Goal: Transaction & Acquisition: Purchase product/service

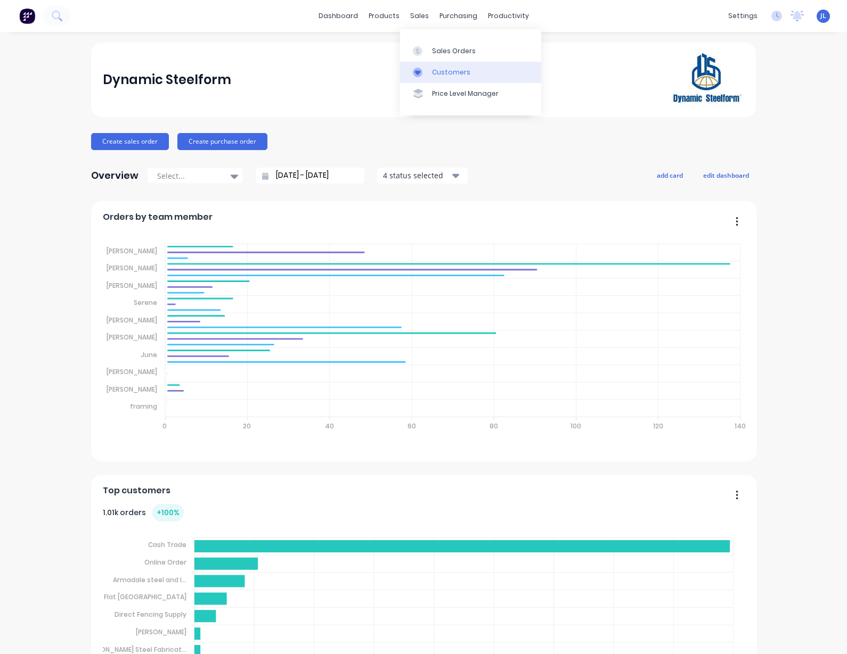
click at [433, 73] on div "Customers" at bounding box center [451, 73] width 38 height 10
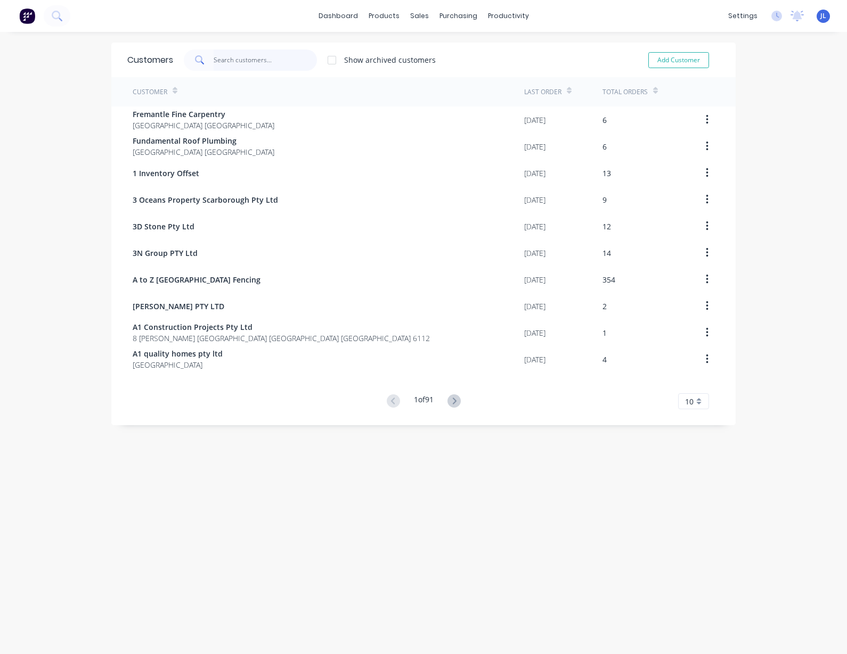
click at [235, 60] on input "text" at bounding box center [266, 60] width 104 height 21
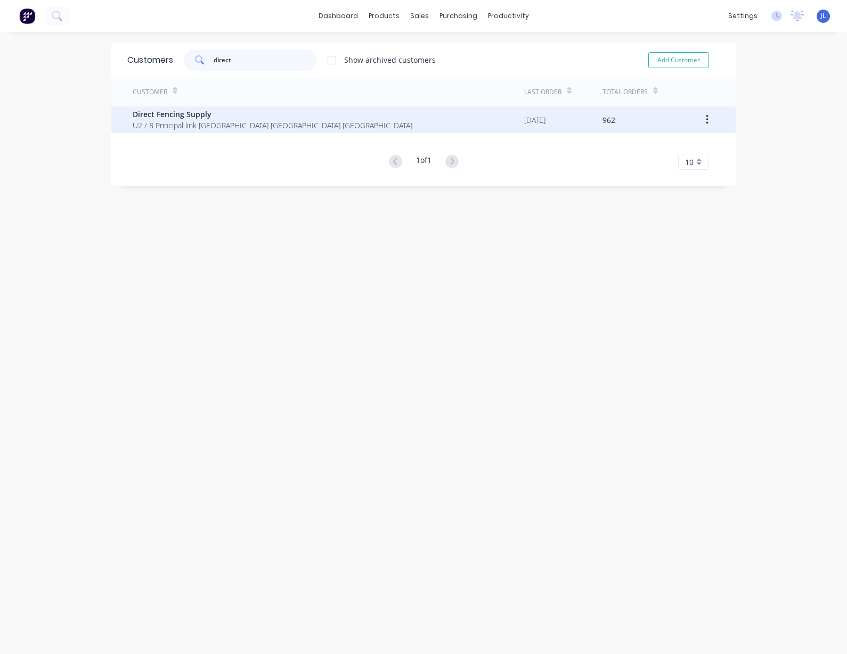
type input "direct"
click at [229, 124] on span "U2 / 8 Principal link [GEOGRAPHIC_DATA] [GEOGRAPHIC_DATA] [GEOGRAPHIC_DATA]" at bounding box center [273, 125] width 280 height 11
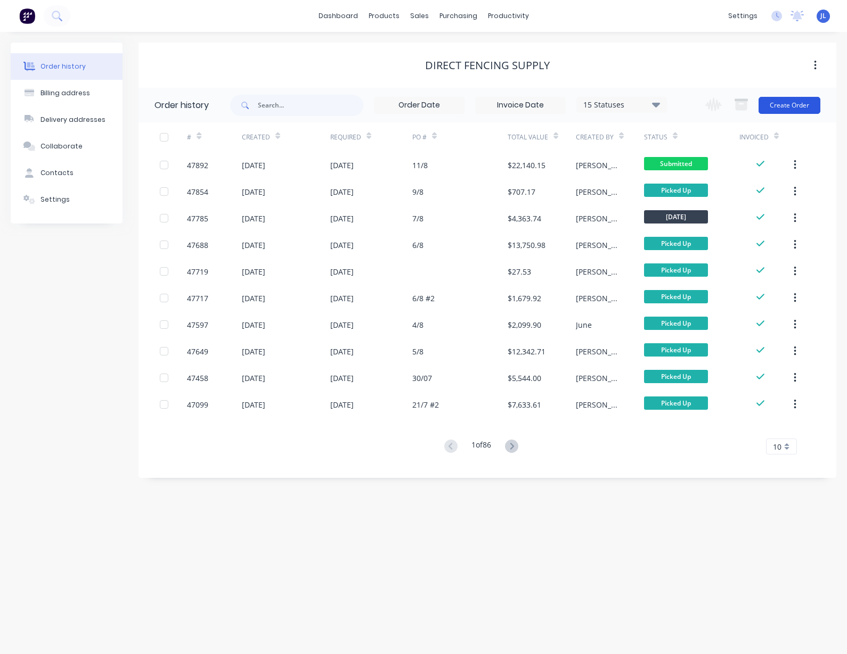
click at [793, 109] on button "Create Order" at bounding box center [789, 105] width 62 height 17
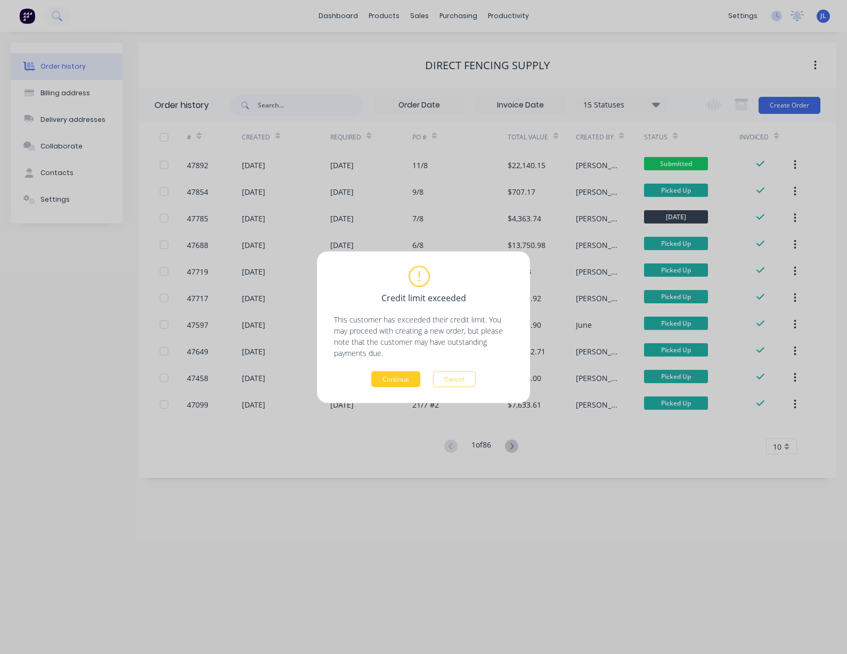
click at [382, 380] on button "Continue" at bounding box center [395, 379] width 49 height 16
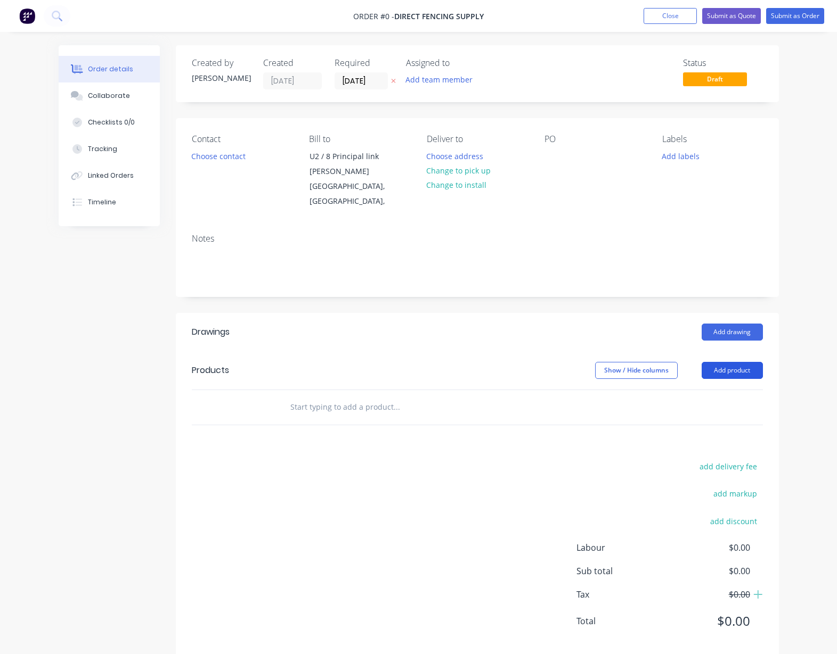
click at [730, 369] on button "Add product" at bounding box center [731, 370] width 61 height 17
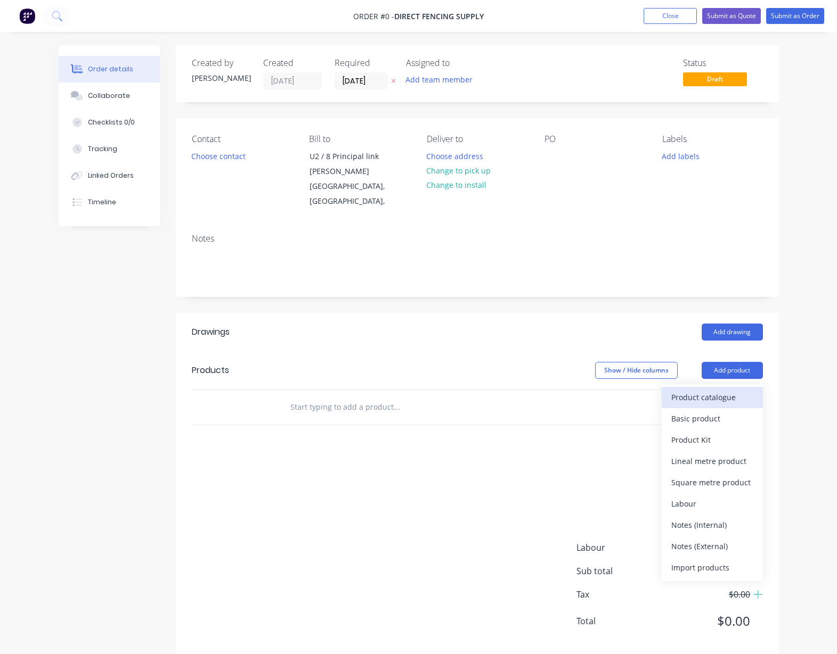
click at [719, 396] on div "Product catalogue" at bounding box center [712, 397] width 82 height 15
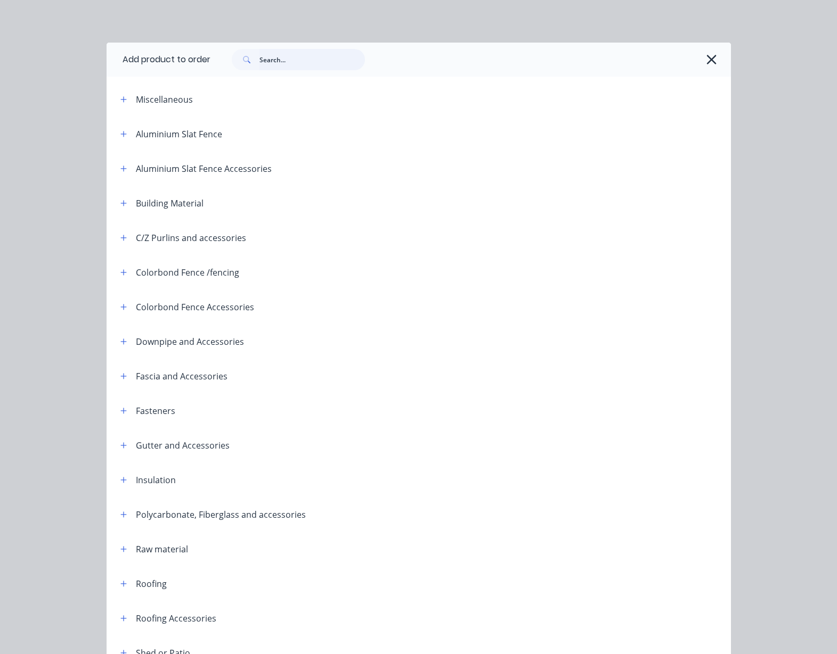
click at [294, 62] on input "text" at bounding box center [311, 59] width 105 height 21
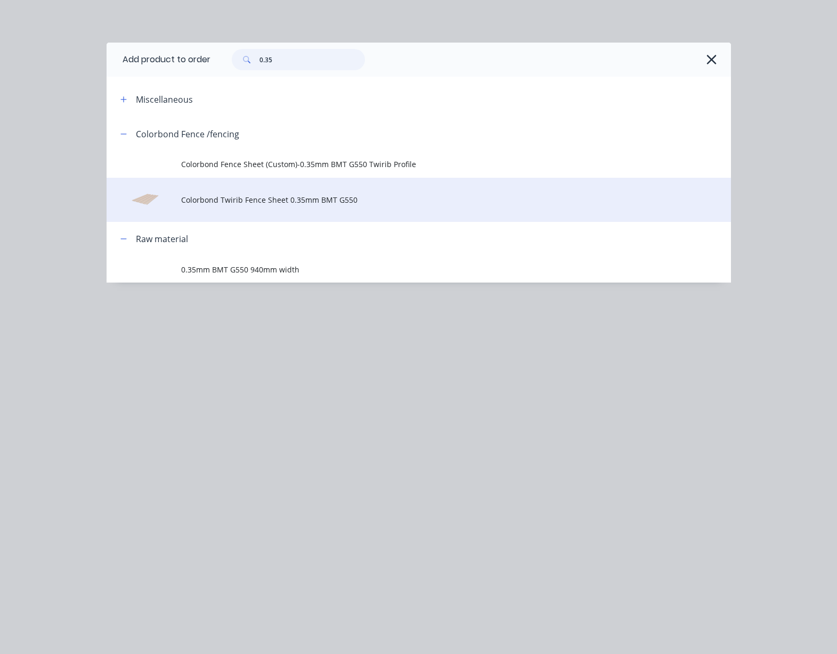
type input "0.35"
click at [267, 202] on span "Colorbond Twirib Fence Sheet 0.35mm BMT G550" at bounding box center [400, 199] width 439 height 11
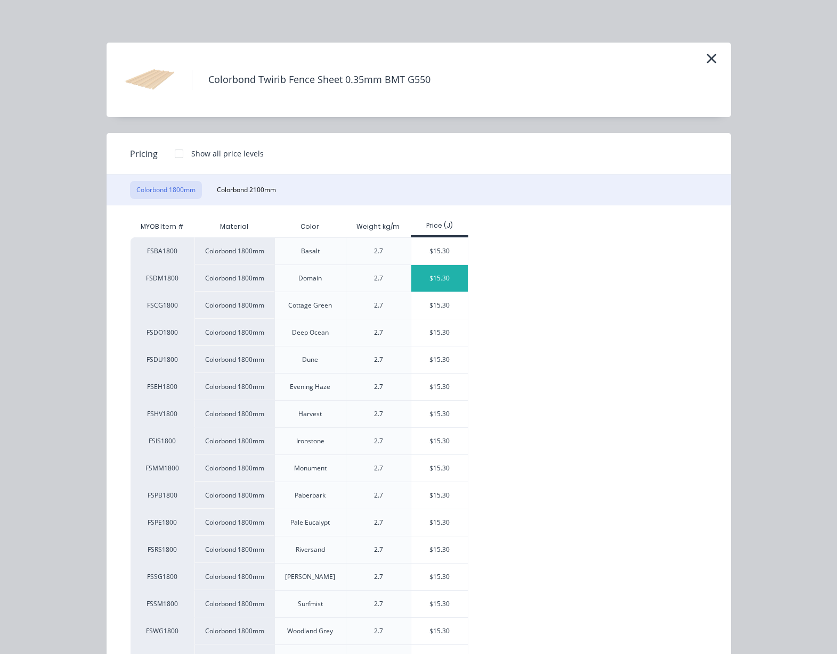
click at [454, 275] on div "$15.30" at bounding box center [439, 278] width 57 height 27
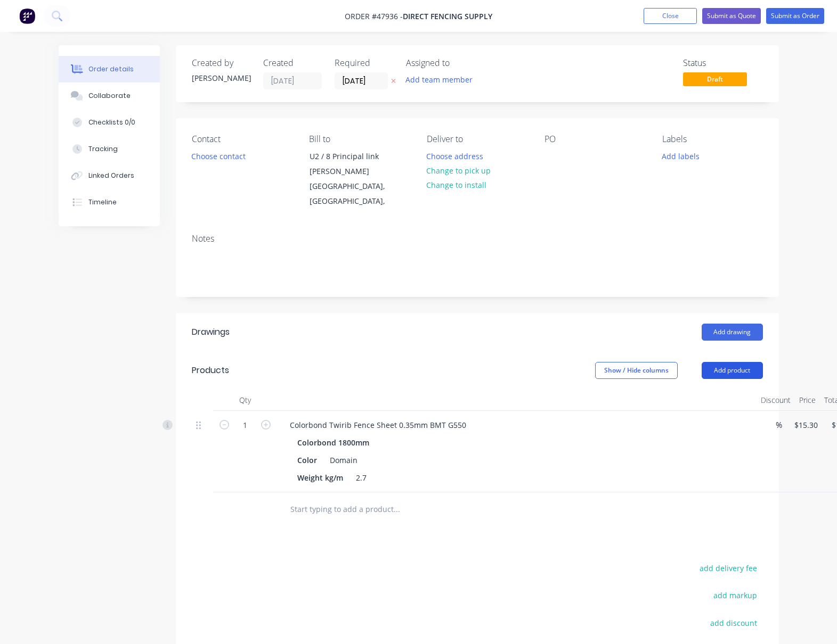
click at [743, 369] on button "Add product" at bounding box center [731, 370] width 61 height 17
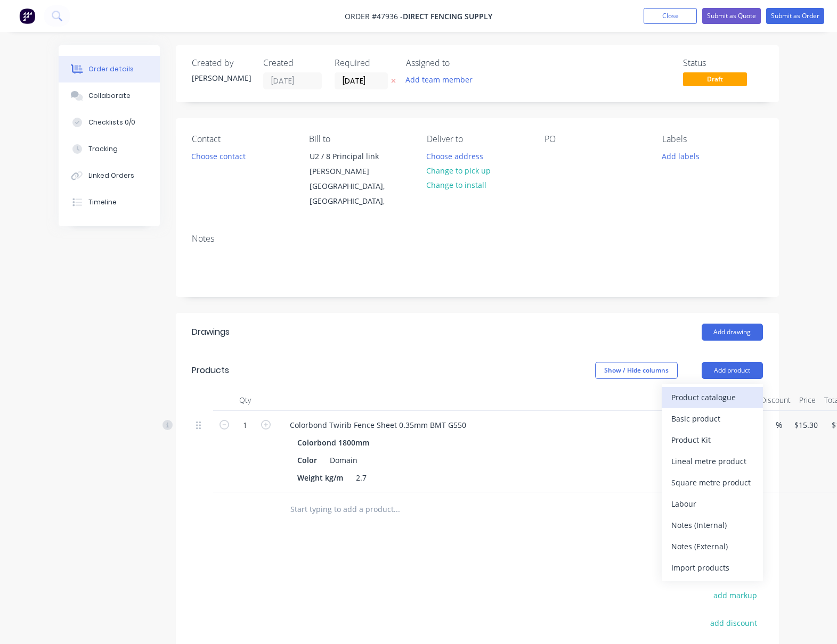
click at [726, 394] on div "Product catalogue" at bounding box center [712, 397] width 82 height 15
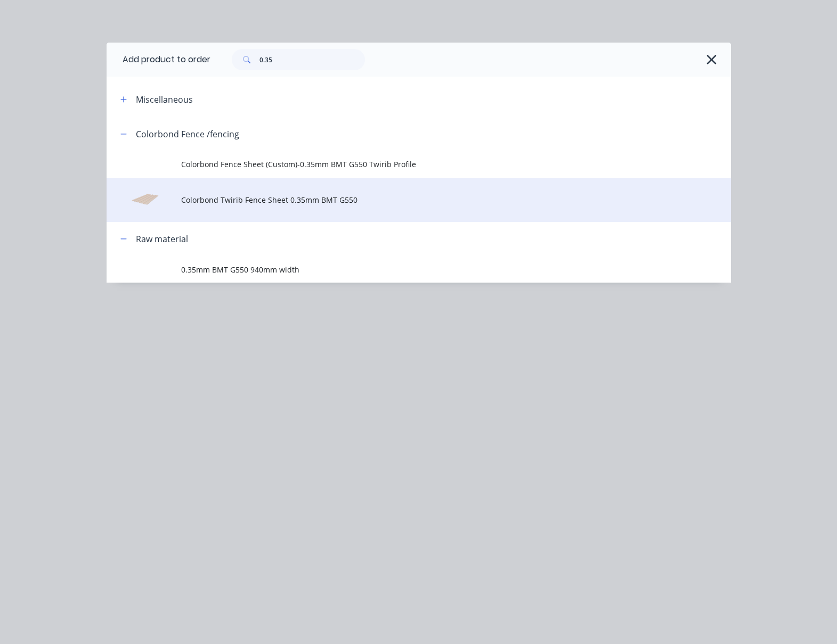
click at [317, 198] on span "Colorbond Twirib Fence Sheet 0.35mm BMT G550" at bounding box center [400, 199] width 439 height 11
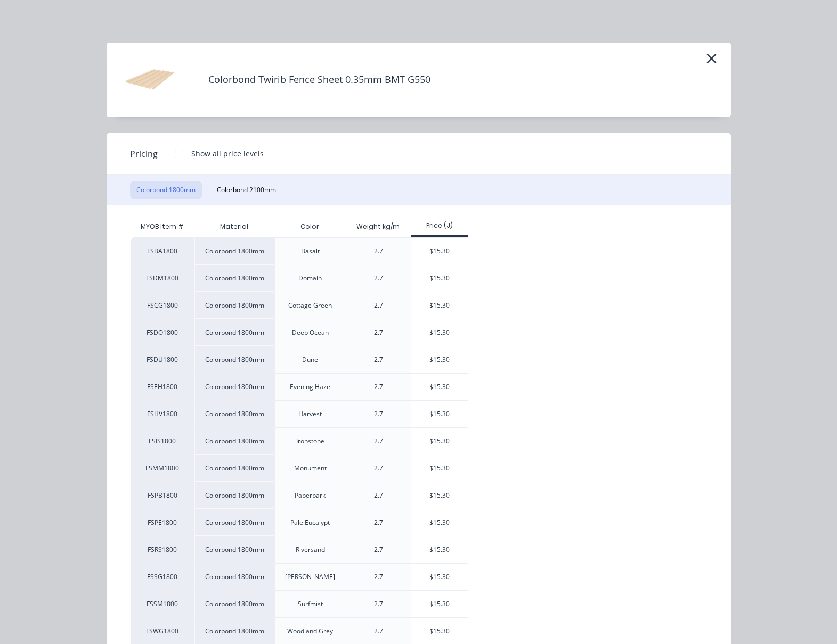
drag, startPoint x: 429, startPoint y: 465, endPoint x: 439, endPoint y: 451, distance: 17.9
click at [428, 464] on div "$15.30" at bounding box center [439, 468] width 57 height 27
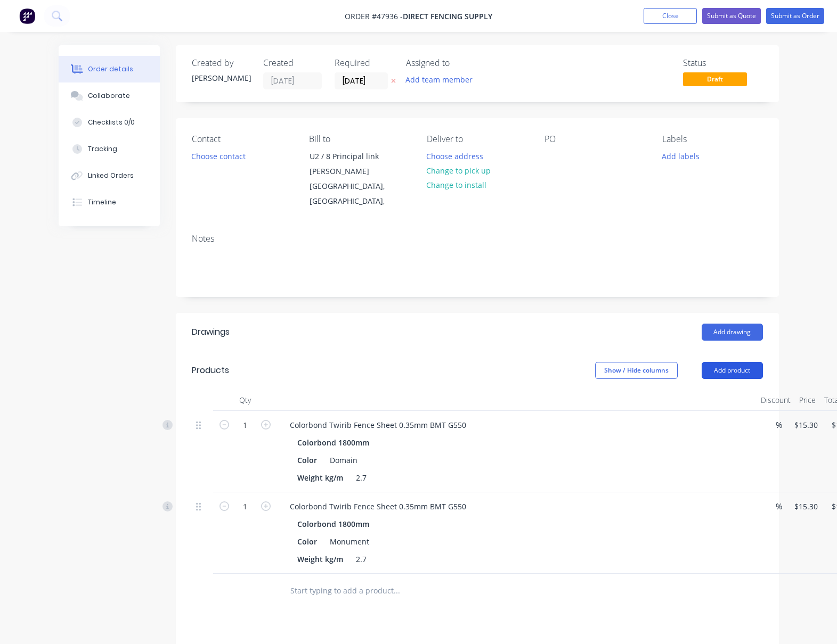
click at [744, 370] on button "Add product" at bounding box center [731, 370] width 61 height 17
click at [733, 390] on div "Product catalogue" at bounding box center [712, 397] width 82 height 15
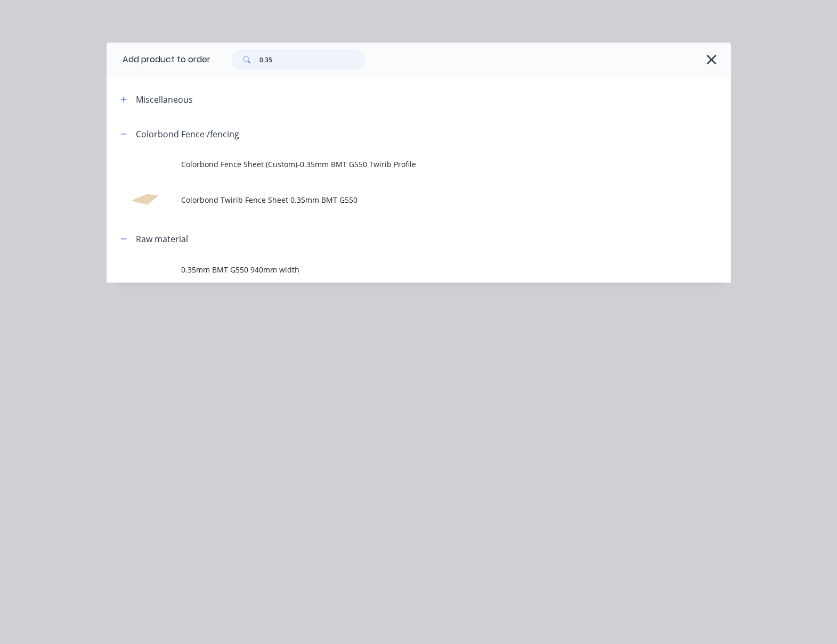
drag, startPoint x: 311, startPoint y: 63, endPoint x: 198, endPoint y: 60, distance: 112.9
click at [198, 60] on header "Add product to order 0.35" at bounding box center [419, 60] width 624 height 34
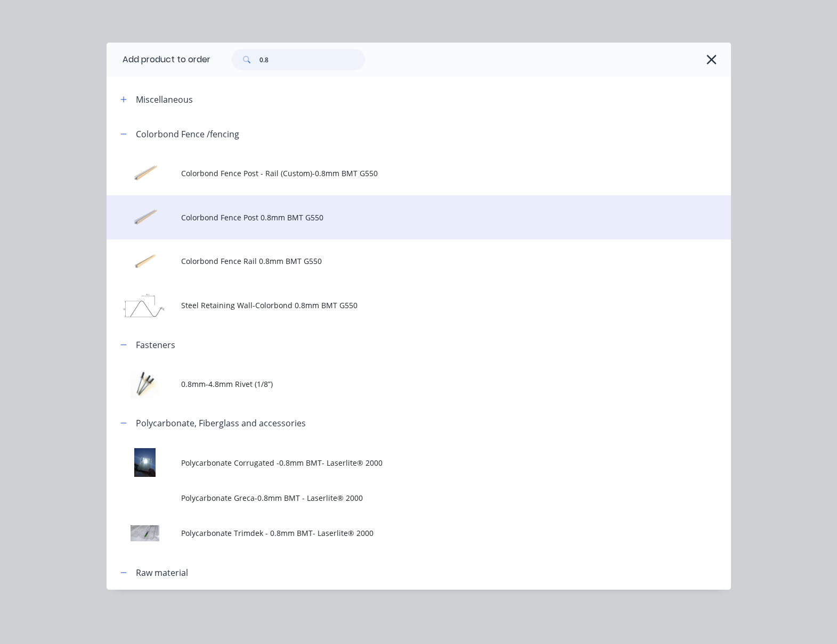
type input "0.8"
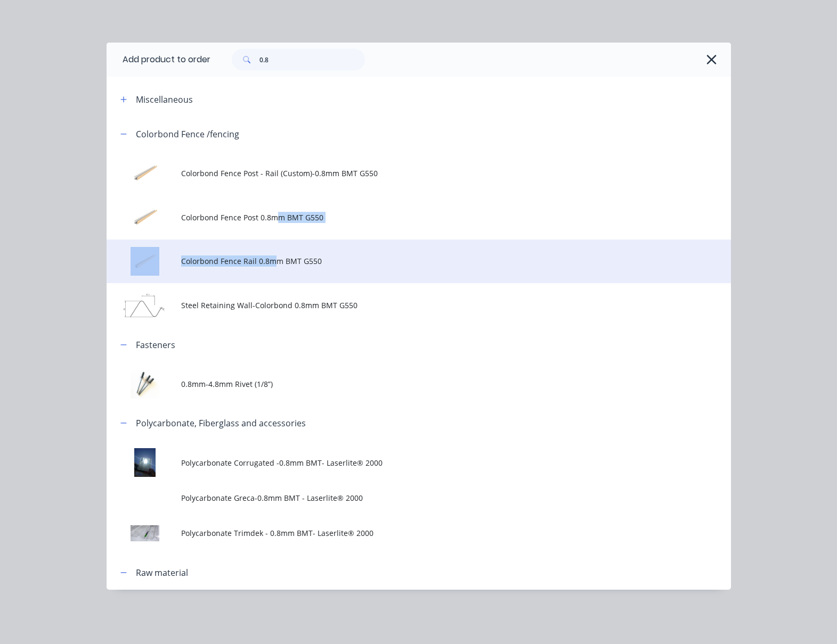
drag, startPoint x: 277, startPoint y: 221, endPoint x: 275, endPoint y: 257, distance: 36.2
click at [275, 257] on tbody "Colorbond Fence Post - Rail (Custom)-0.8mm BMT G550 Colorbond Fence Post 0.8mm …" at bounding box center [419, 239] width 624 height 176
click at [253, 258] on span "Colorbond Fence Rail 0.8mm BMT G550" at bounding box center [400, 261] width 439 height 11
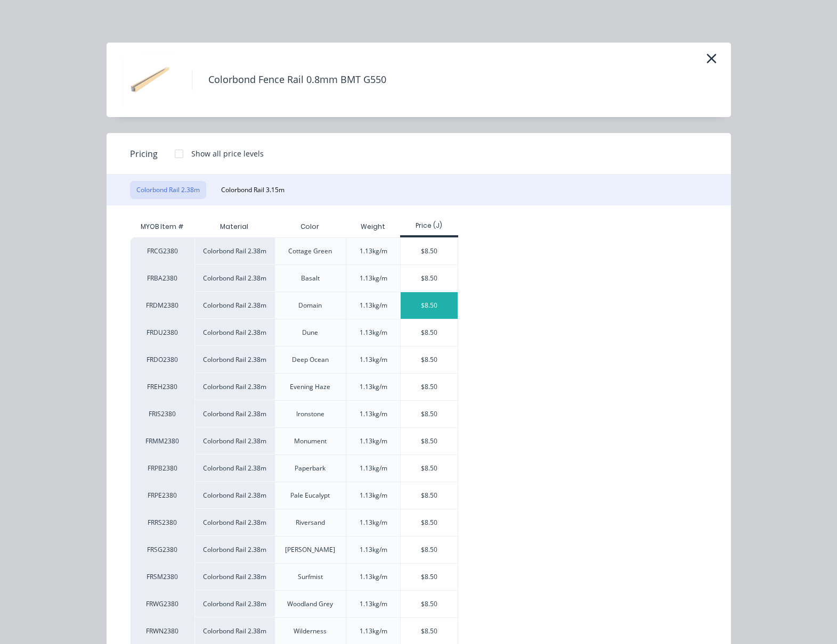
click at [434, 305] on div "$8.50" at bounding box center [428, 305] width 57 height 27
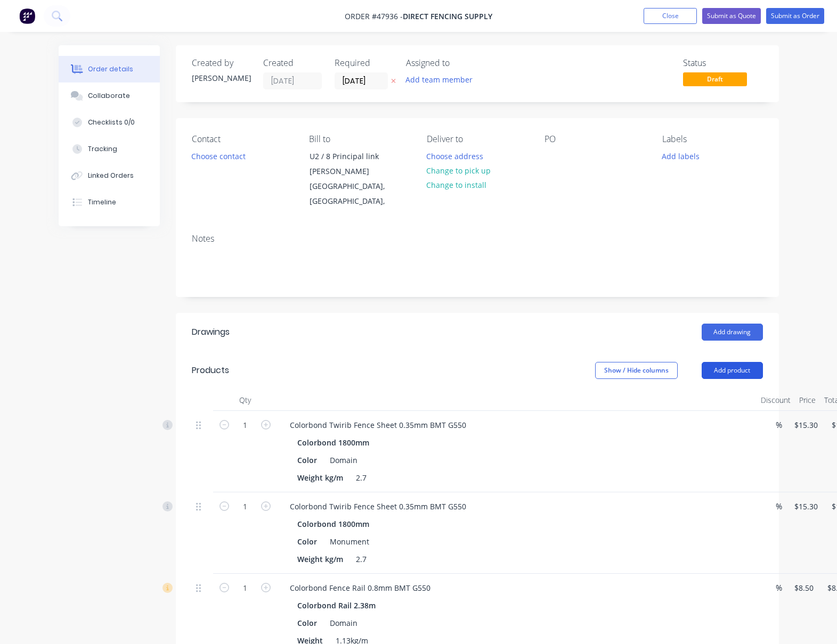
click at [727, 370] on button "Add product" at bounding box center [731, 370] width 61 height 17
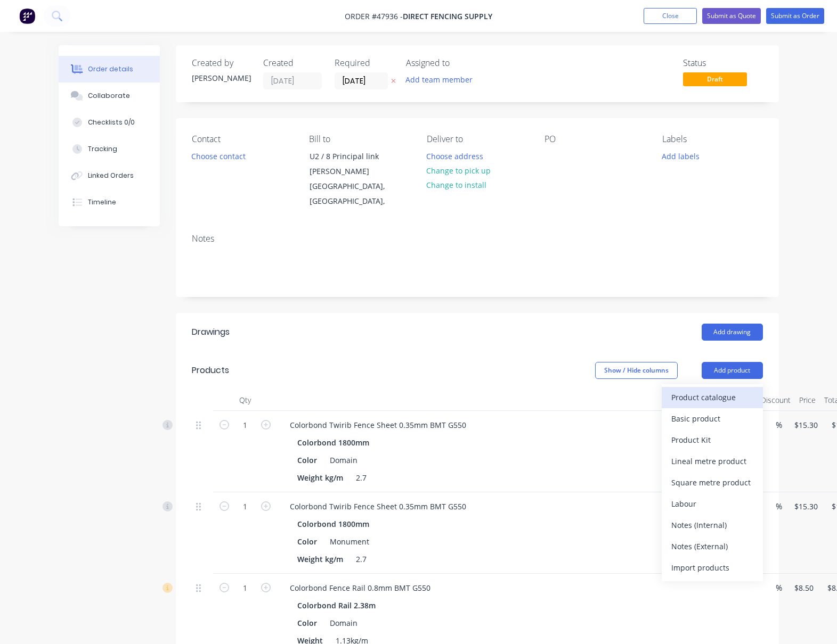
click at [720, 397] on div "Product catalogue" at bounding box center [712, 397] width 82 height 15
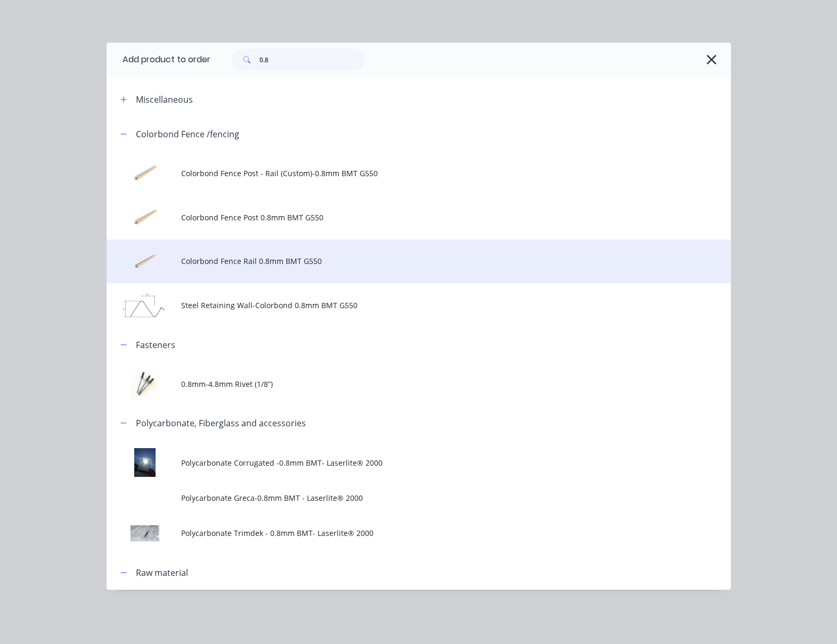
click at [270, 252] on td "Colorbond Fence Rail 0.8mm BMT G550" at bounding box center [455, 262] width 549 height 44
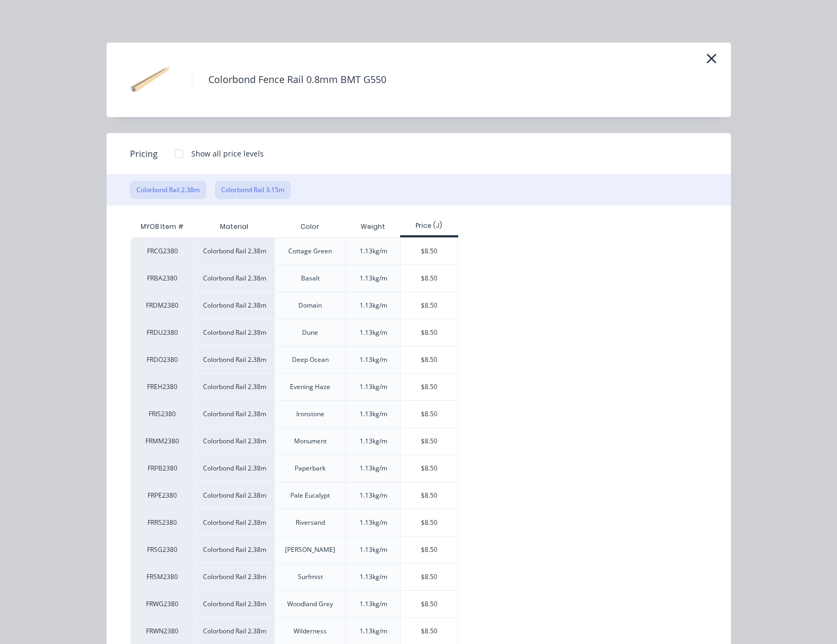
click at [250, 190] on button "Colorbond Rail 3.15m" at bounding box center [253, 190] width 76 height 18
click at [425, 250] on div "$11.25" at bounding box center [428, 251] width 57 height 27
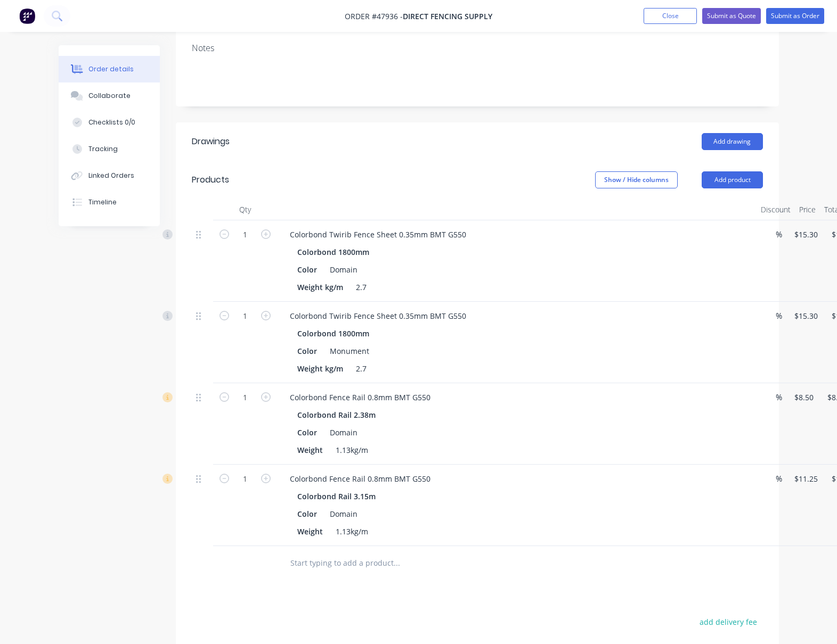
scroll to position [266, 0]
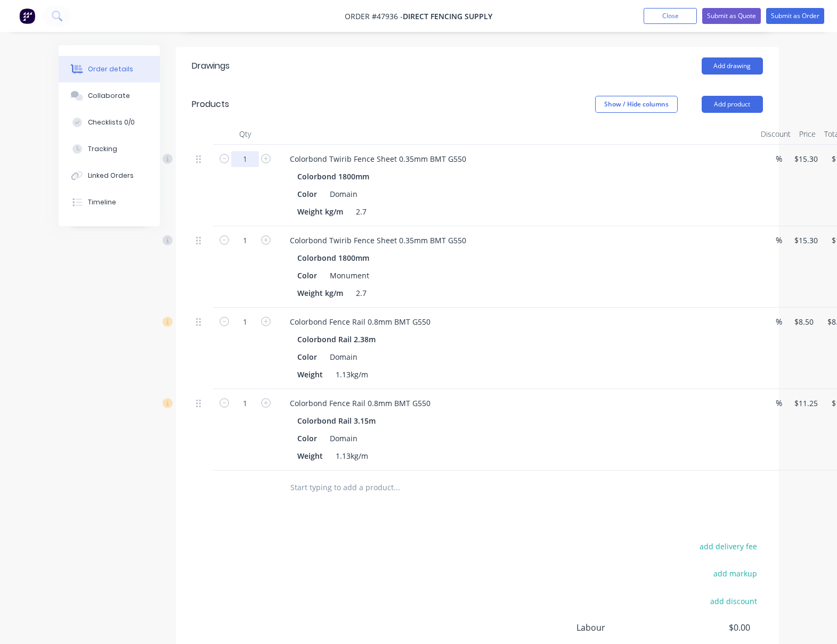
click at [252, 155] on input "1" at bounding box center [245, 159] width 28 height 16
type input "50"
type input "$765.00"
click at [249, 167] on input "1" at bounding box center [245, 159] width 28 height 16
type input "50"
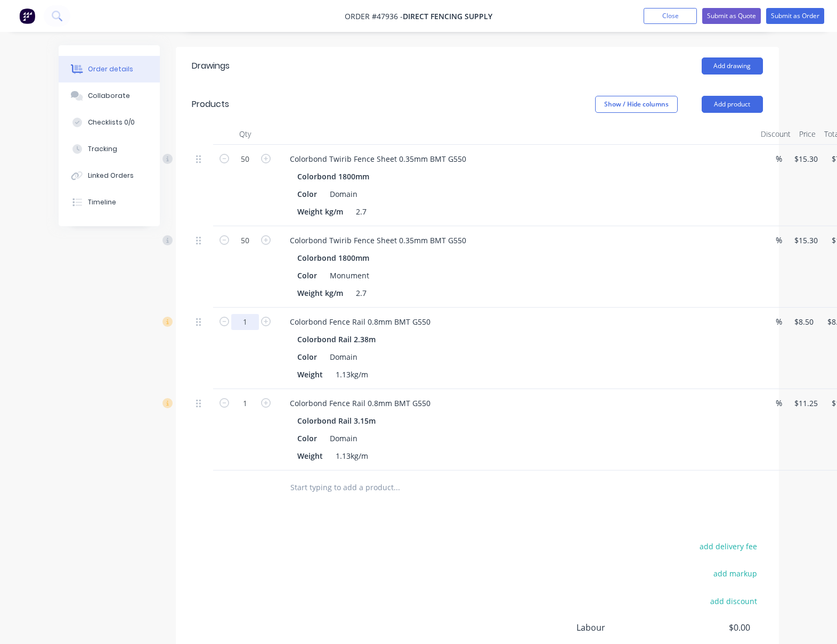
type input "$765.00"
click at [256, 167] on input "1" at bounding box center [245, 159] width 28 height 16
type input "56"
type input "$476.00"
click at [247, 167] on input "1" at bounding box center [245, 159] width 28 height 16
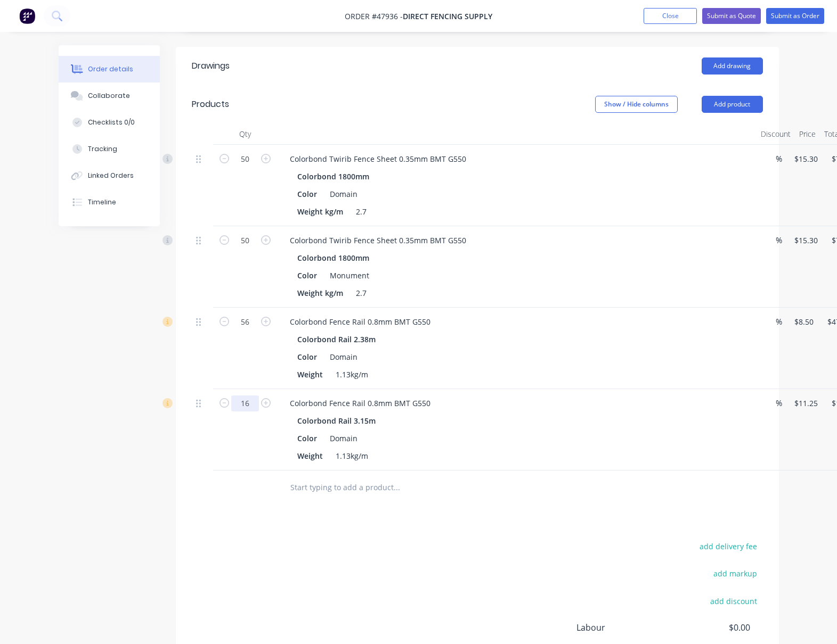
type input "16"
type input "$180.00"
click at [533, 521] on div "Drawings Add drawing Products Show / Hide columns Add product Qty Discount Pric…" at bounding box center [477, 392] width 603 height 691
click at [730, 105] on button "Add product" at bounding box center [731, 104] width 61 height 17
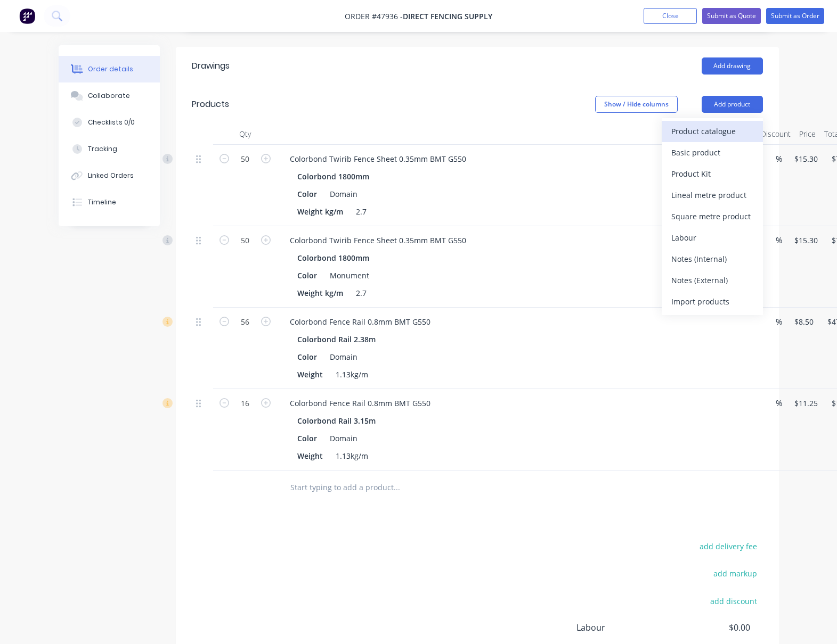
click at [728, 126] on div "Product catalogue" at bounding box center [712, 131] width 82 height 15
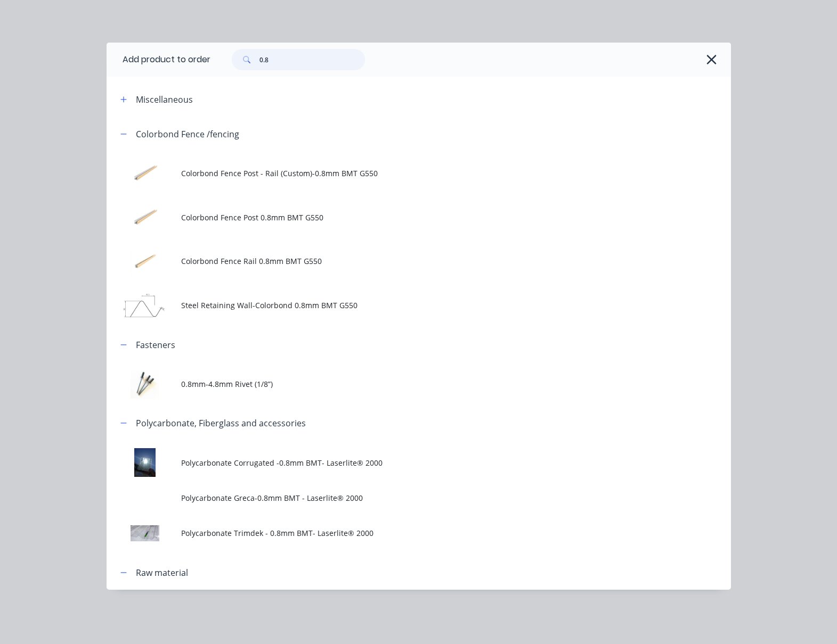
drag, startPoint x: 307, startPoint y: 61, endPoint x: 177, endPoint y: 61, distance: 129.4
click at [181, 62] on header "Add product to order 0.8" at bounding box center [419, 60] width 624 height 34
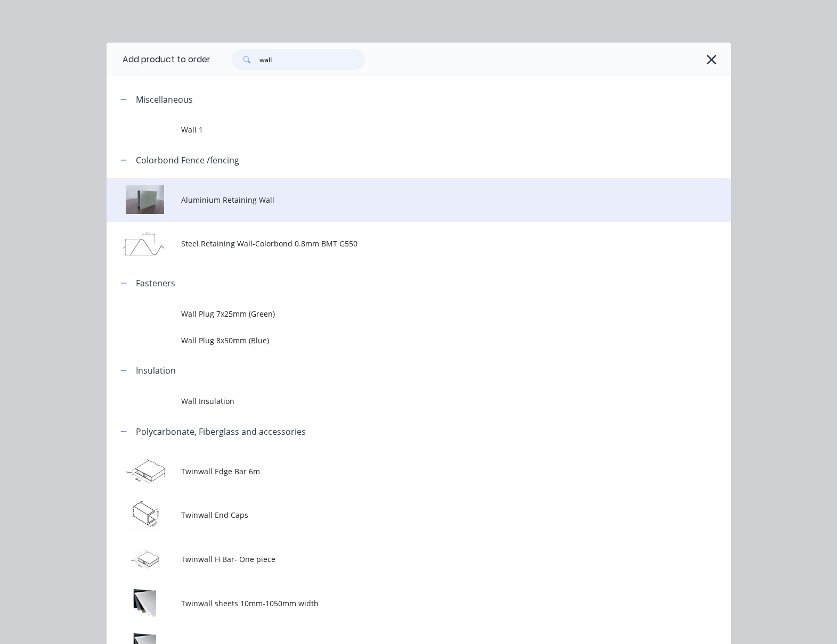
type input "wall"
click at [220, 199] on span "Aluminium Retaining Wall" at bounding box center [400, 199] width 439 height 11
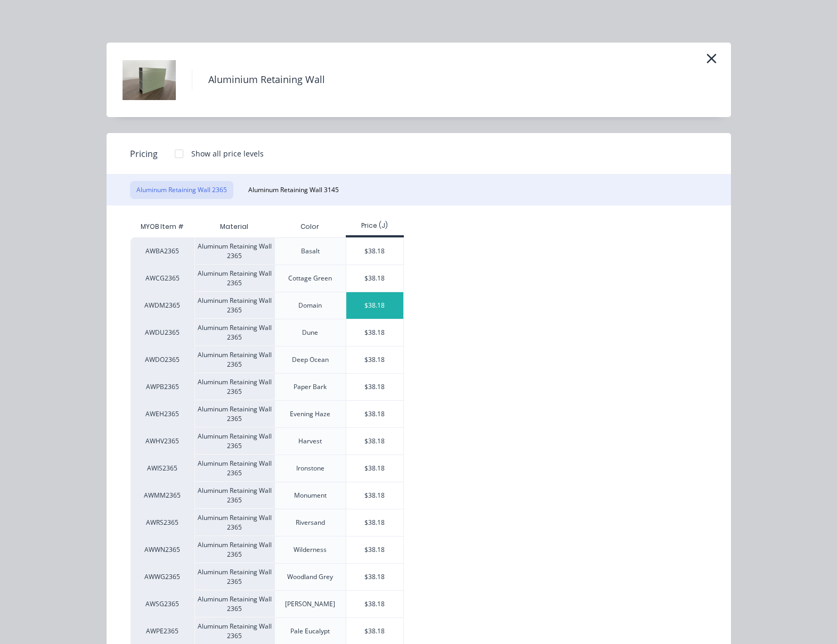
click at [376, 311] on div "$38.18" at bounding box center [374, 305] width 57 height 27
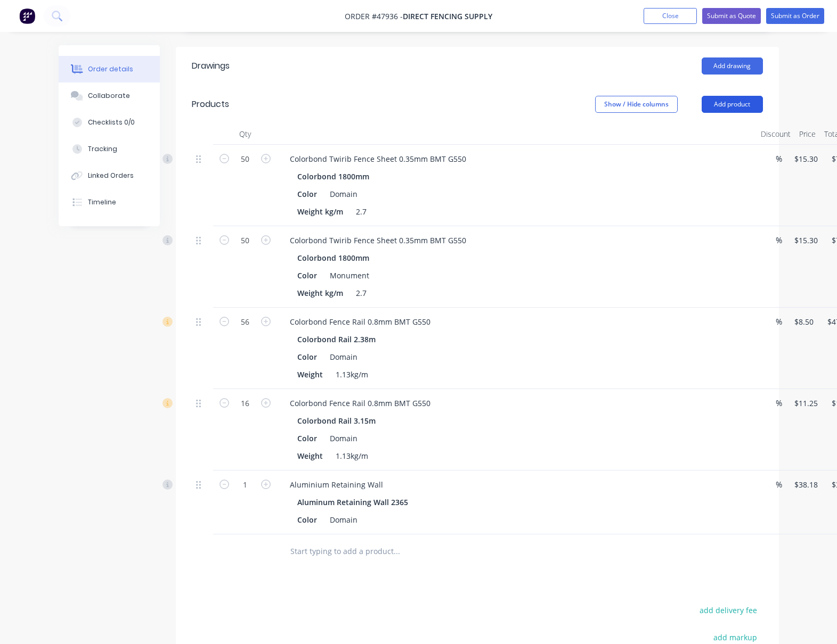
click at [741, 107] on button "Add product" at bounding box center [731, 104] width 61 height 17
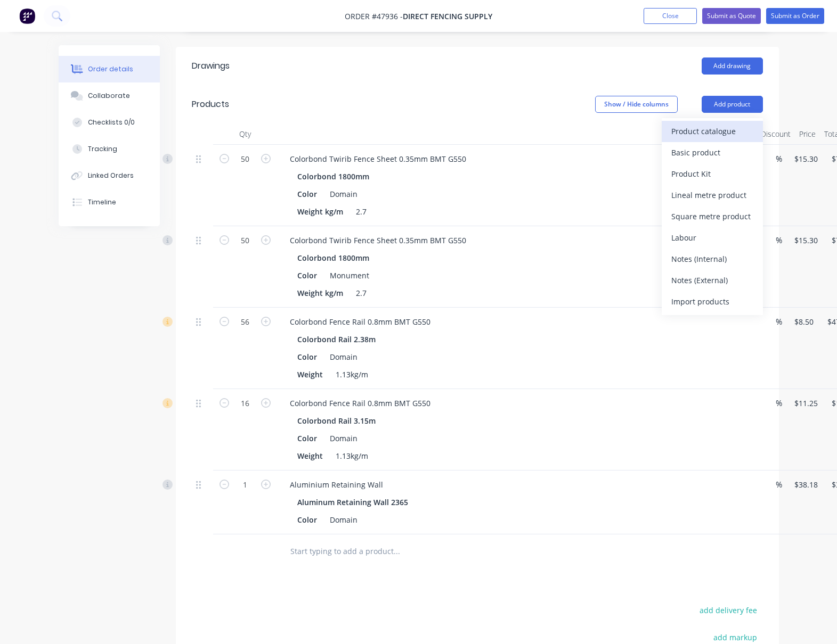
click at [735, 125] on div "Product catalogue" at bounding box center [712, 131] width 82 height 15
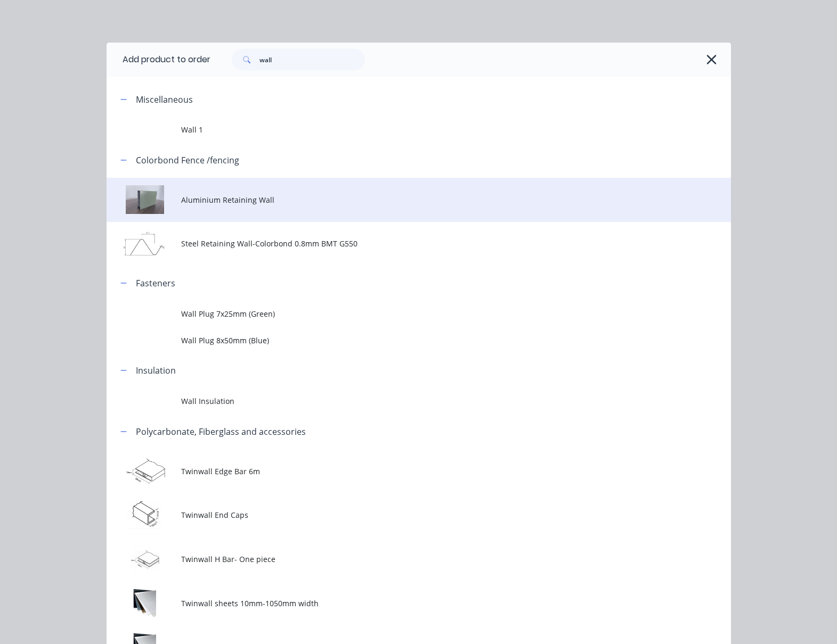
click at [248, 204] on span "Aluminium Retaining Wall" at bounding box center [400, 199] width 439 height 11
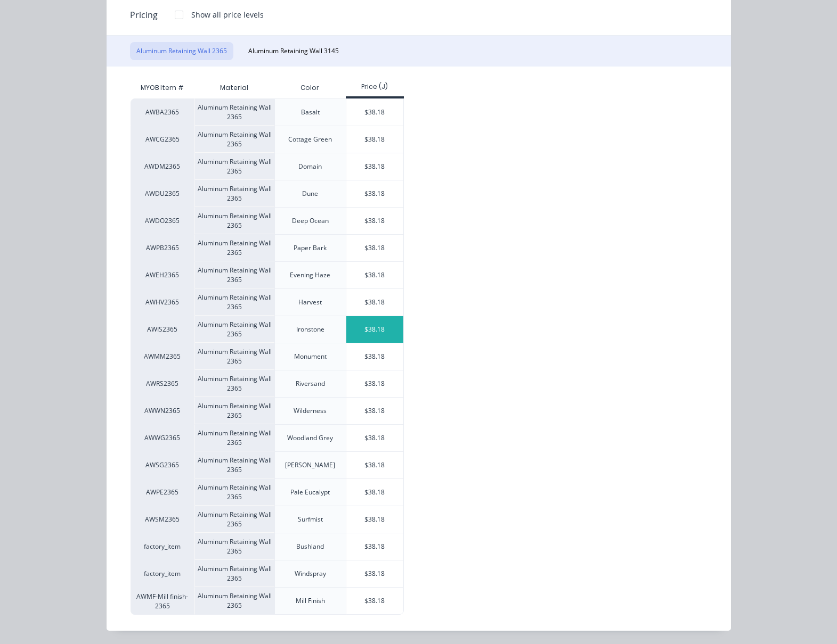
scroll to position [141, 0]
click at [386, 349] on div "$38.18" at bounding box center [374, 355] width 57 height 27
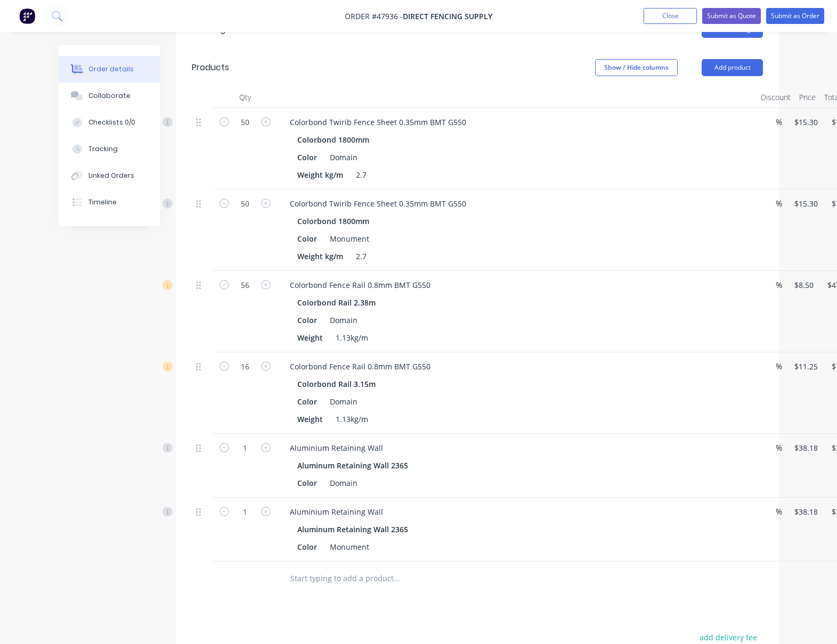
scroll to position [466, 0]
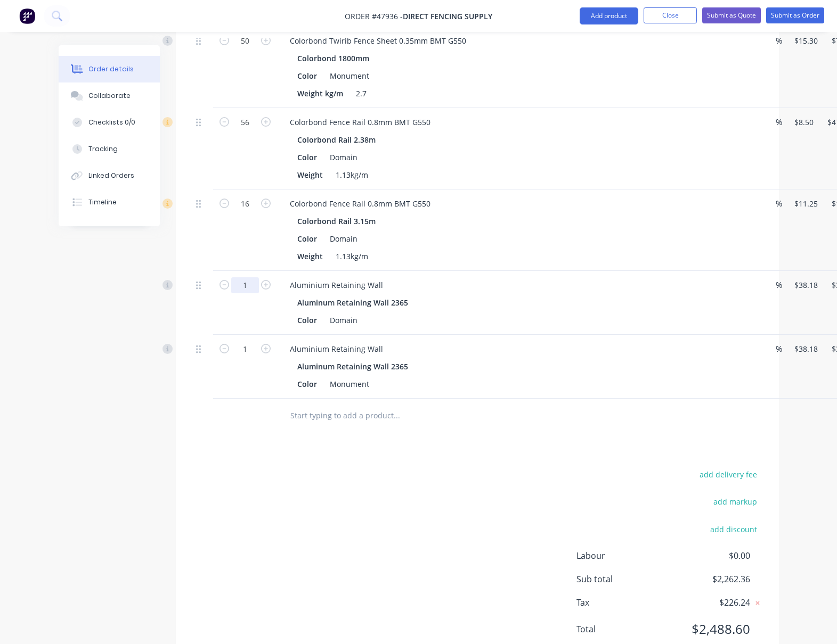
type input "20"
type input "$763.60"
type input "20"
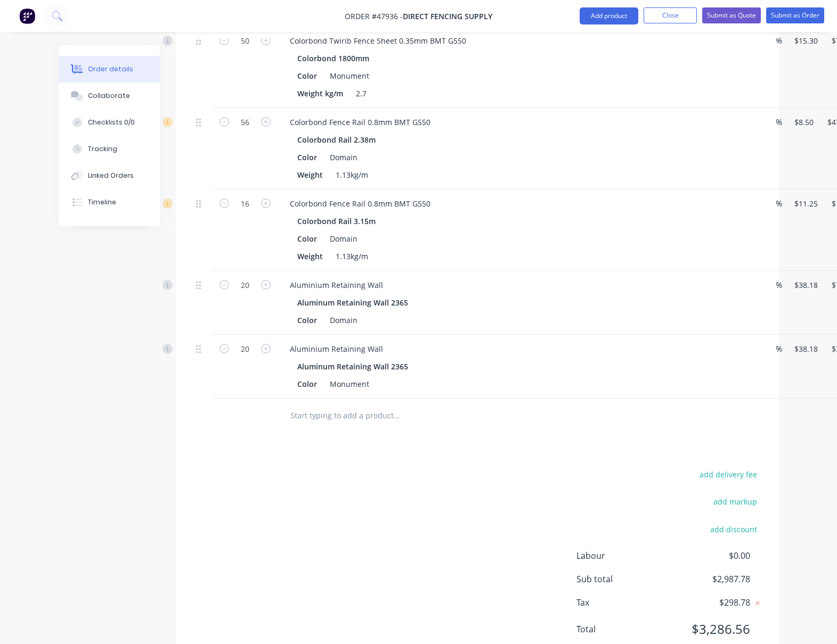
type input "$763.60"
click at [433, 456] on div "Drawings Add drawing Products Show / Hide columns Add product Qty Discount Pric…" at bounding box center [477, 256] width 603 height 819
click at [524, 463] on div "Drawings Add drawing Products Show / Hide columns Add product Qty Discount Pric…" at bounding box center [477, 256] width 603 height 819
click at [522, 457] on div "Drawings Add drawing Products Show / Hide columns Add product Qty Discount Pric…" at bounding box center [477, 256] width 603 height 819
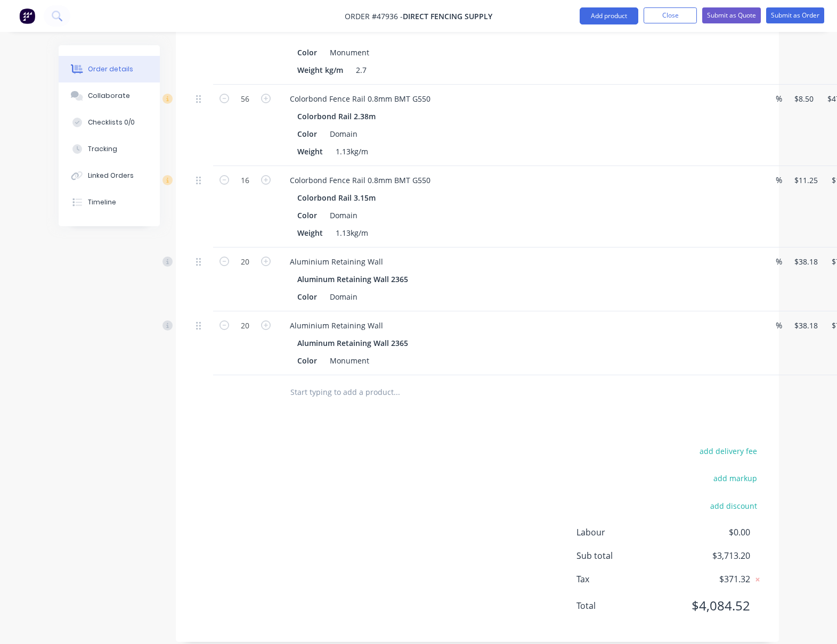
scroll to position [503, 0]
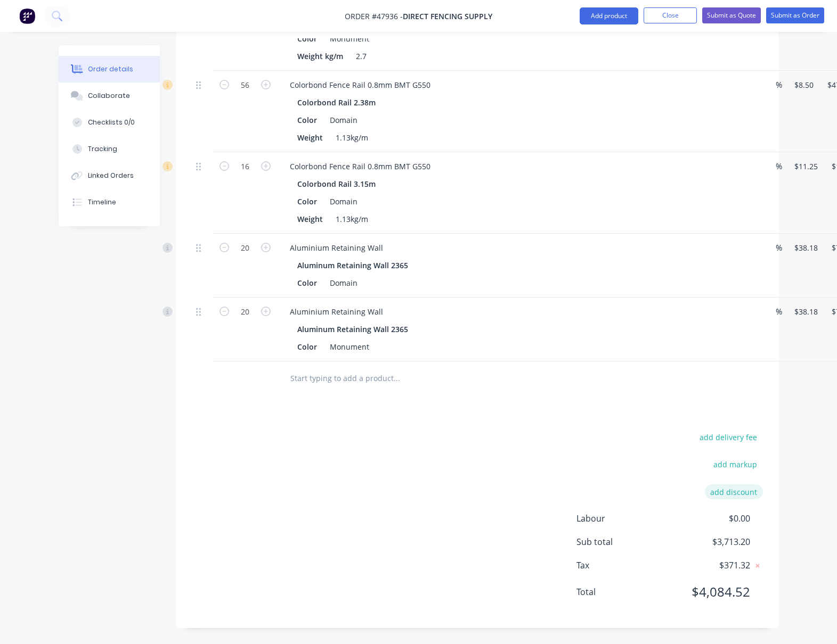
click at [742, 490] on button "add discount" at bounding box center [734, 492] width 58 height 14
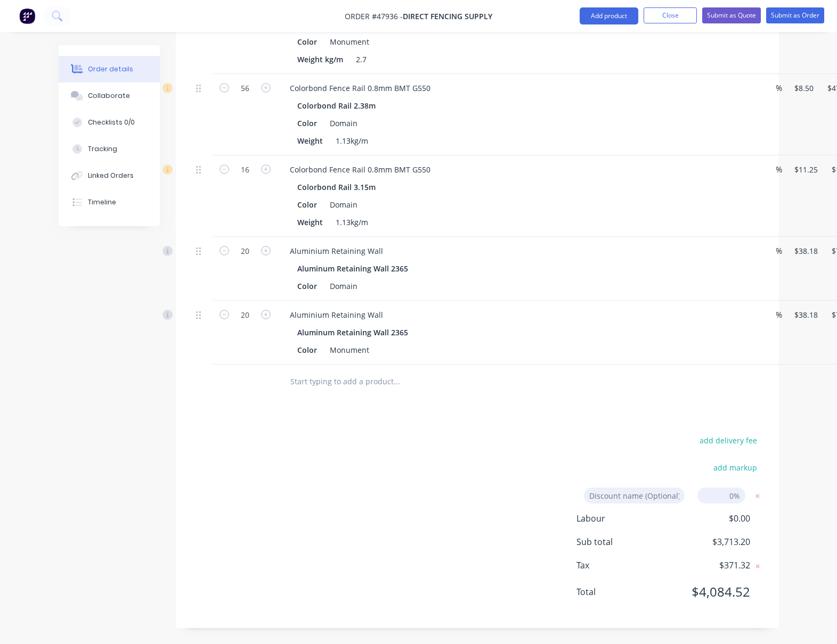
click at [738, 494] on input at bounding box center [721, 496] width 48 height 16
type input "7"
click input "submit" at bounding box center [0, 0] width 0 height 0
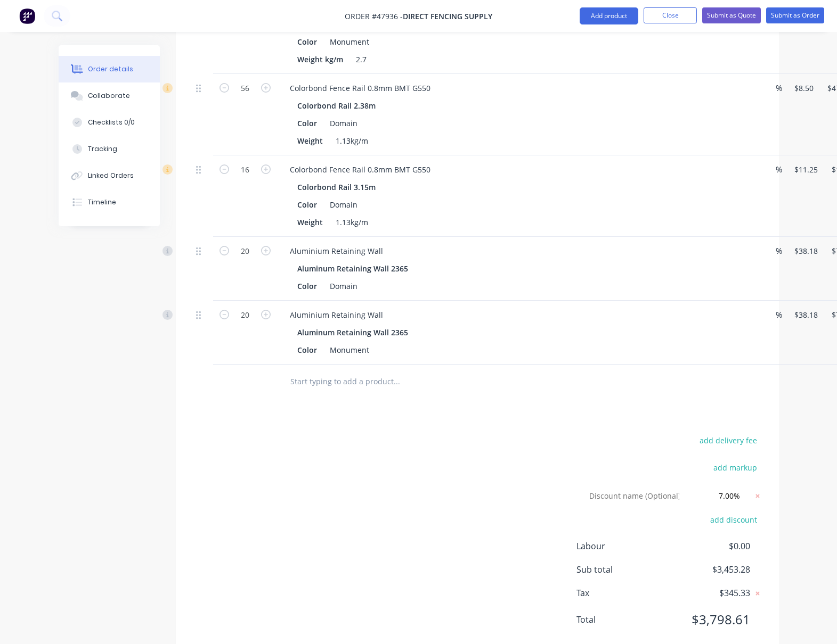
click at [631, 421] on div "Drawings Add drawing Products Show / Hide columns Add product Qty Discount Pric…" at bounding box center [477, 234] width 603 height 843
click at [631, 419] on div "Drawings Add drawing Products Show / Hide columns Add product Qty Discount Pric…" at bounding box center [477, 234] width 603 height 843
click at [599, 401] on div "Drawings Add drawing Products Show / Hide columns Add product Qty Discount Pric…" at bounding box center [477, 234] width 603 height 843
click at [546, 387] on div at bounding box center [441, 381] width 320 height 21
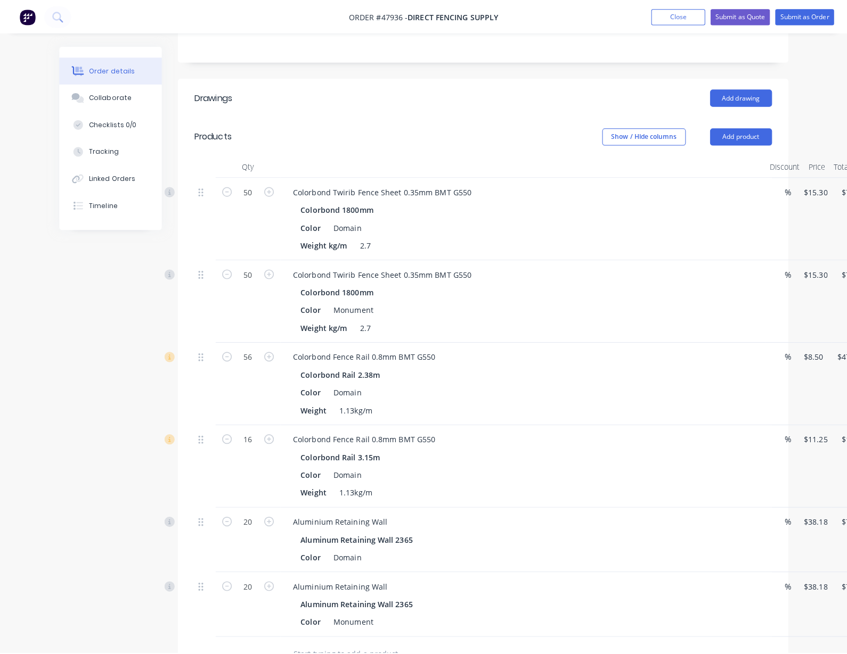
scroll to position [234, 0]
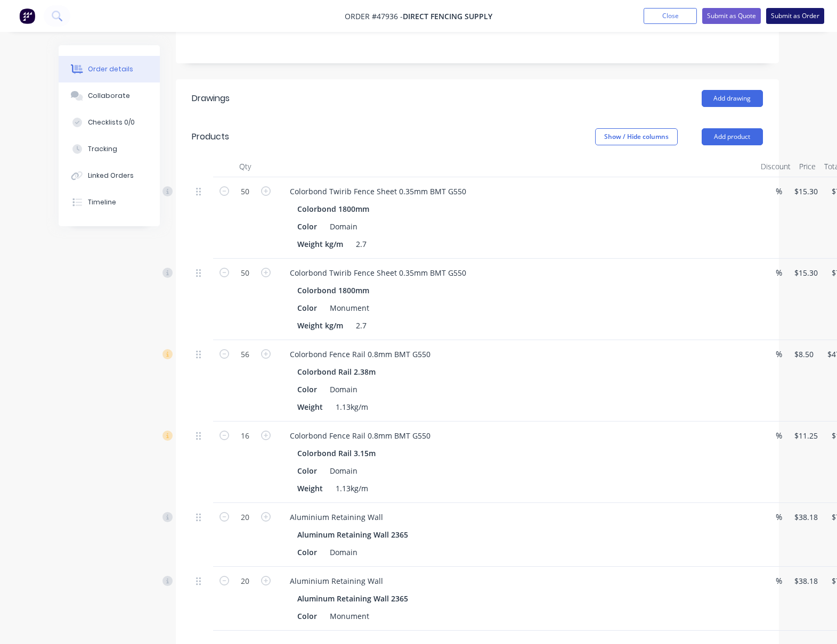
click at [787, 15] on button "Submit as Order" at bounding box center [795, 16] width 58 height 16
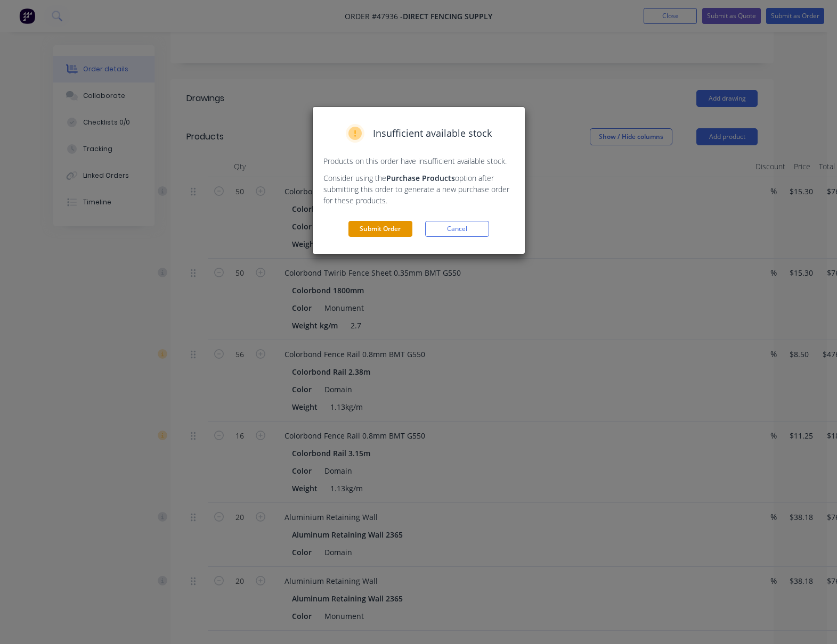
click at [382, 232] on button "Submit Order" at bounding box center [380, 229] width 64 height 16
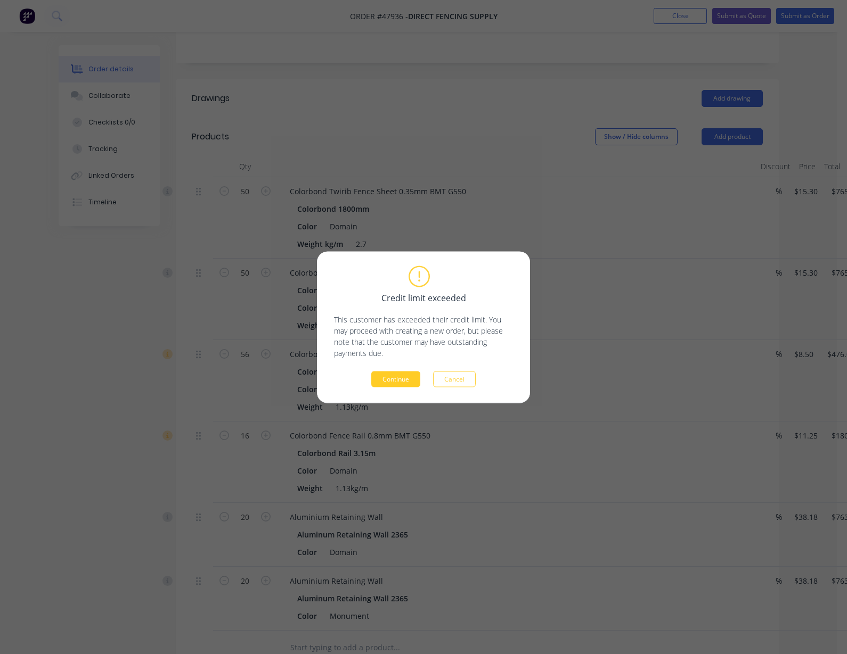
drag, startPoint x: 397, startPoint y: 377, endPoint x: 495, endPoint y: 297, distance: 126.3
click at [397, 377] on button "Continue" at bounding box center [395, 379] width 49 height 16
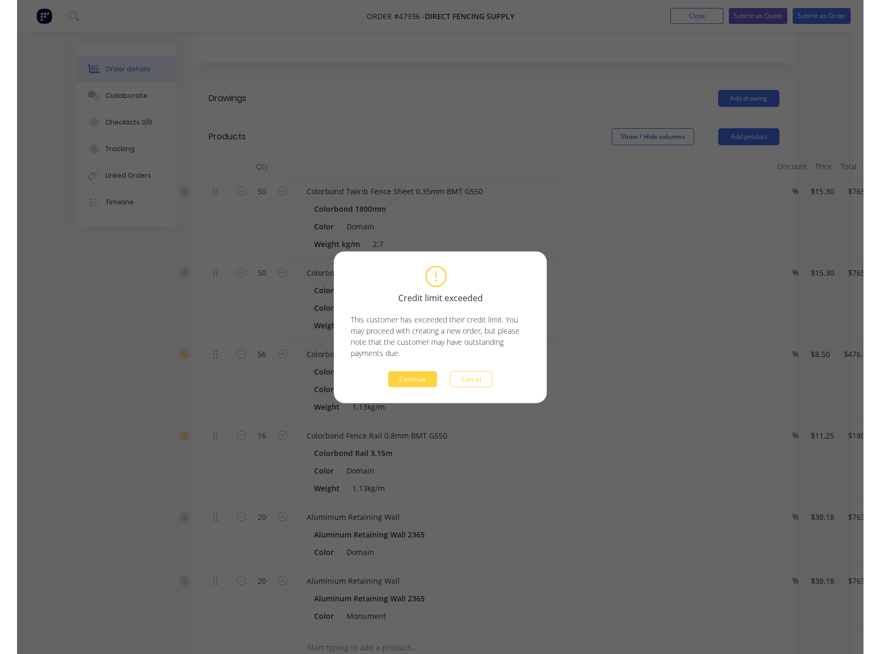
scroll to position [0, 0]
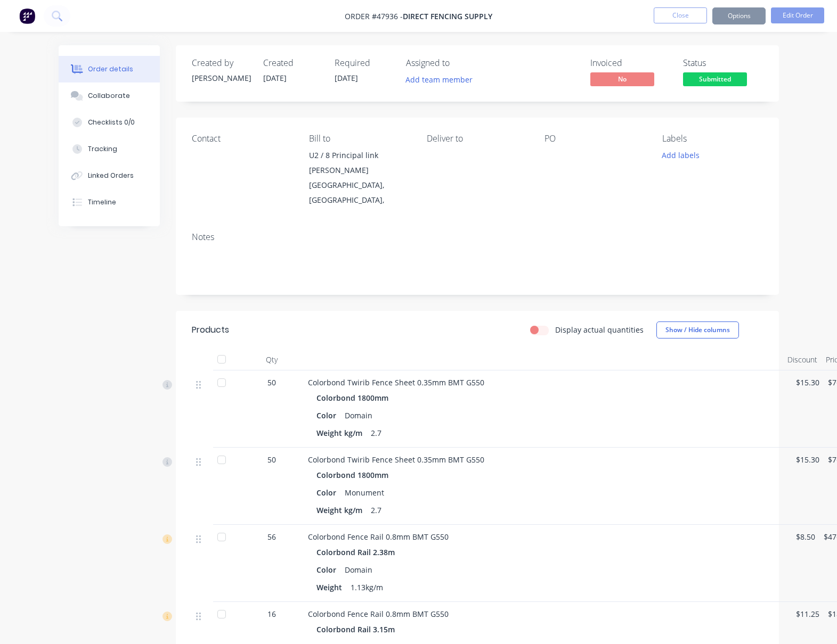
click at [744, 15] on button "Options" at bounding box center [738, 15] width 53 height 17
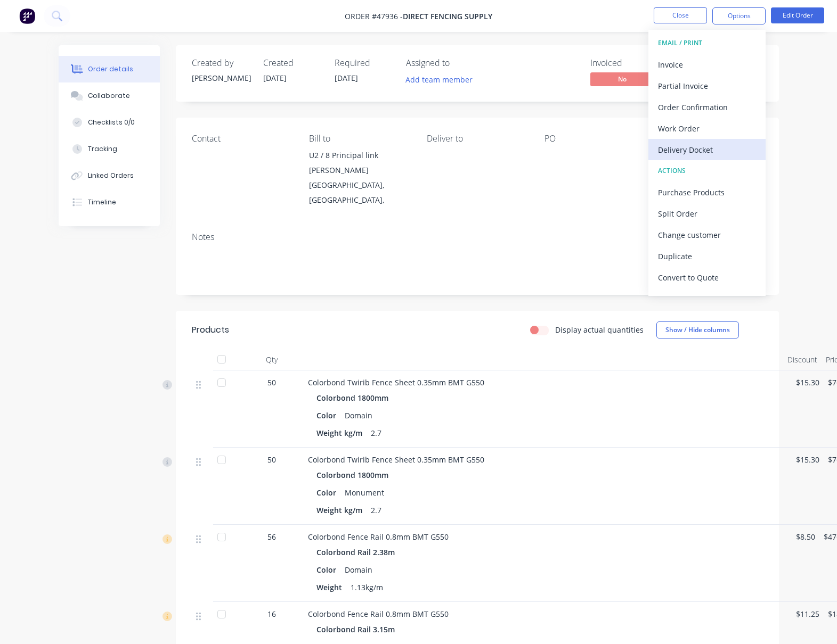
click at [691, 151] on div "Delivery Docket" at bounding box center [707, 149] width 98 height 15
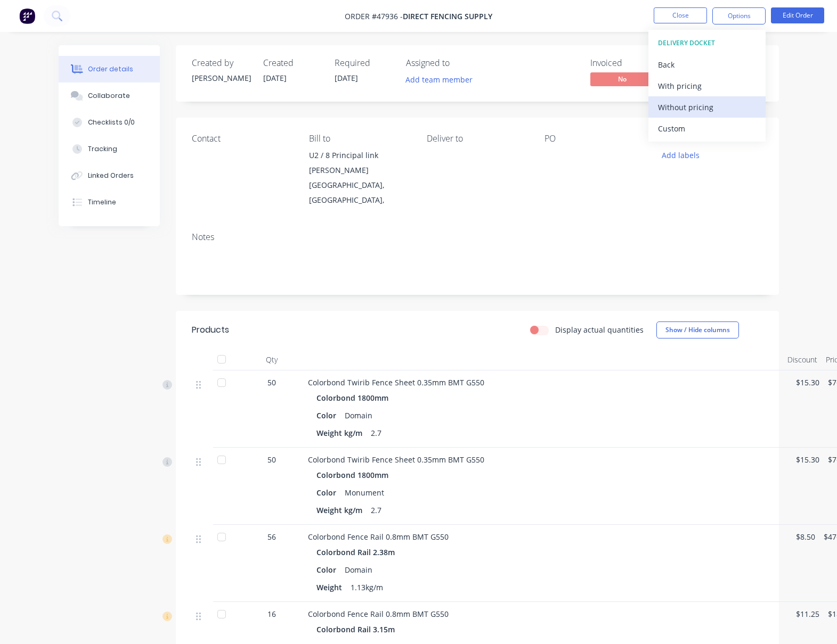
click at [702, 105] on div "Without pricing" at bounding box center [707, 107] width 98 height 15
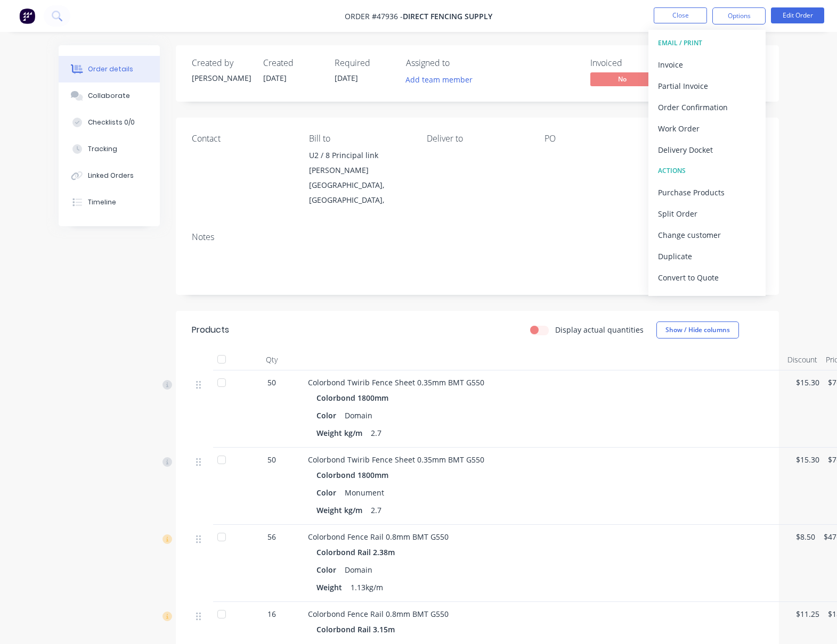
drag, startPoint x: 589, startPoint y: 5, endPoint x: 599, endPoint y: 7, distance: 9.8
click at [588, 5] on nav "Order #47936 - Direct Fencing Supply Close Options EMAIL / PRINT Invoice Partia…" at bounding box center [418, 16] width 837 height 32
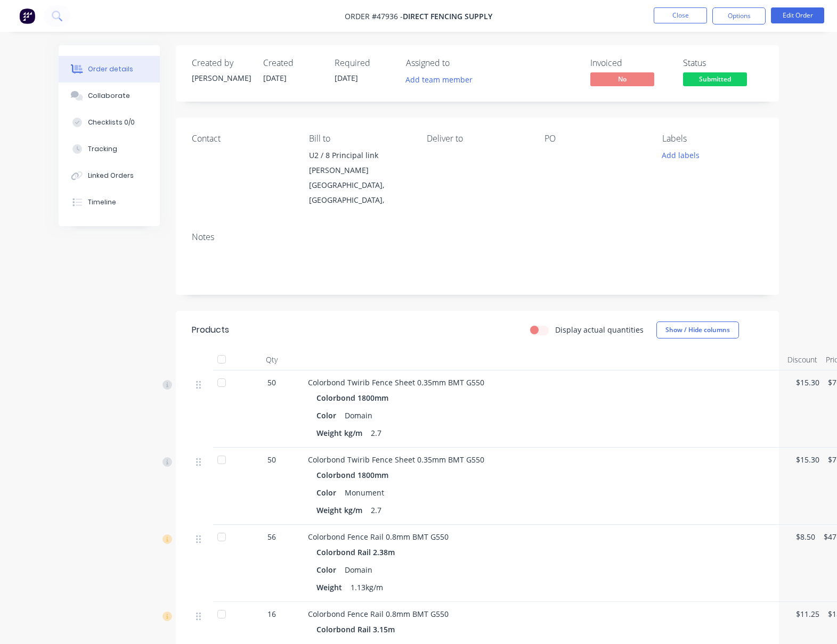
click at [812, 55] on div "Order details Collaborate Checklists 0/0 Tracking Linked Orders Timeline Order …" at bounding box center [418, 494] width 837 height 988
click at [771, 73] on div "Created by [PERSON_NAME] Created [DATE] Required [DATE] Assigned to Add team me…" at bounding box center [477, 73] width 603 height 56
click at [675, 16] on button "Close" at bounding box center [679, 15] width 53 height 16
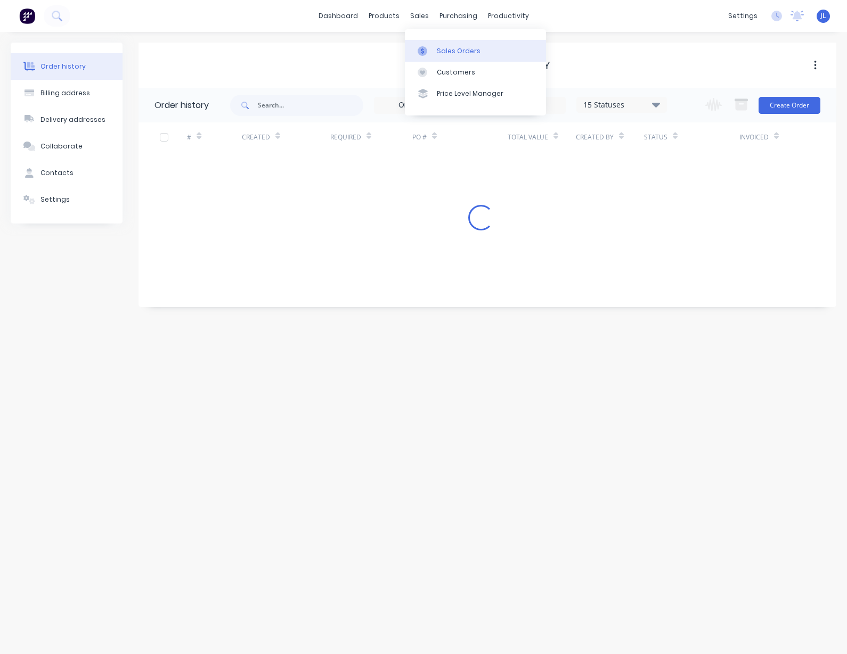
click at [448, 59] on link "Sales Orders" at bounding box center [475, 50] width 141 height 21
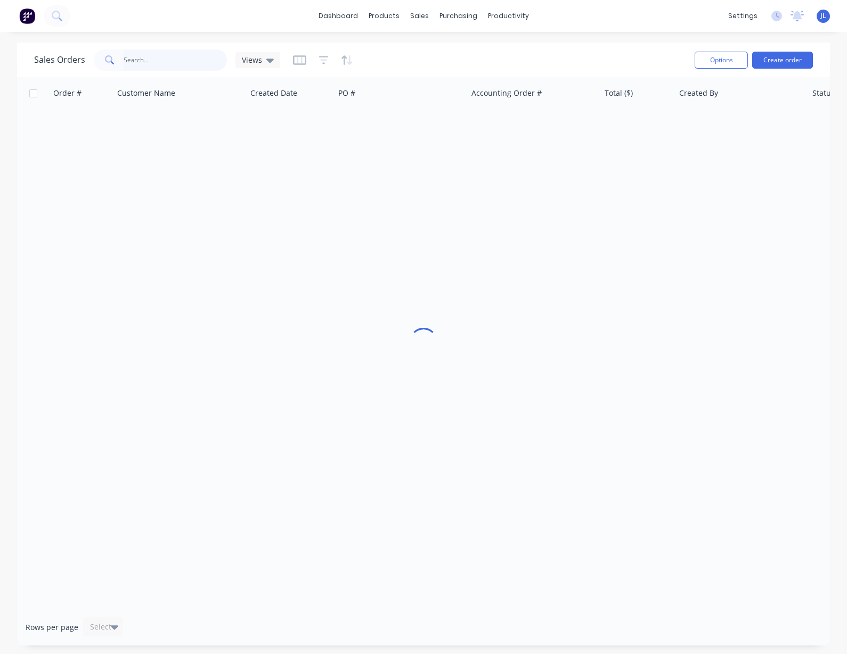
click at [152, 61] on input "text" at bounding box center [176, 60] width 104 height 21
click at [151, 59] on input "text" at bounding box center [176, 60] width 104 height 21
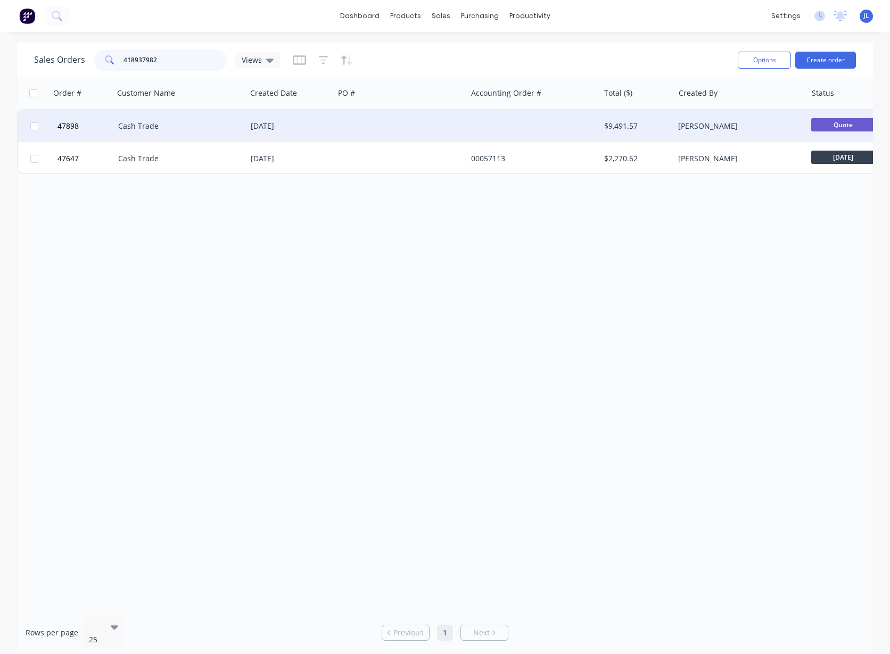
type input "418937982"
click at [451, 124] on div at bounding box center [400, 126] width 133 height 32
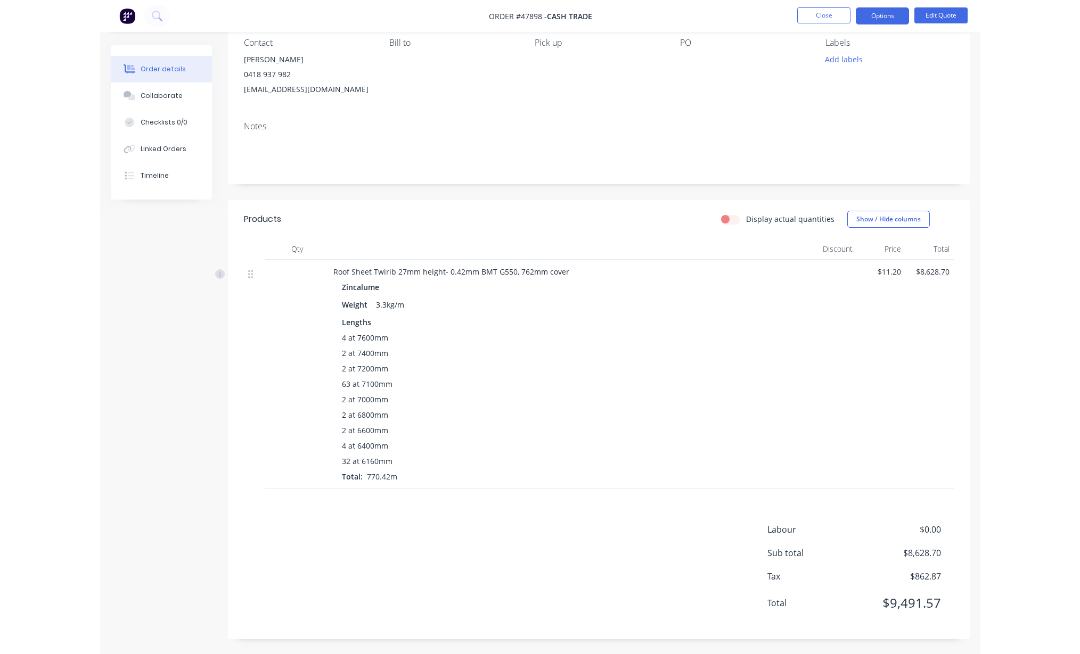
scroll to position [97, 0]
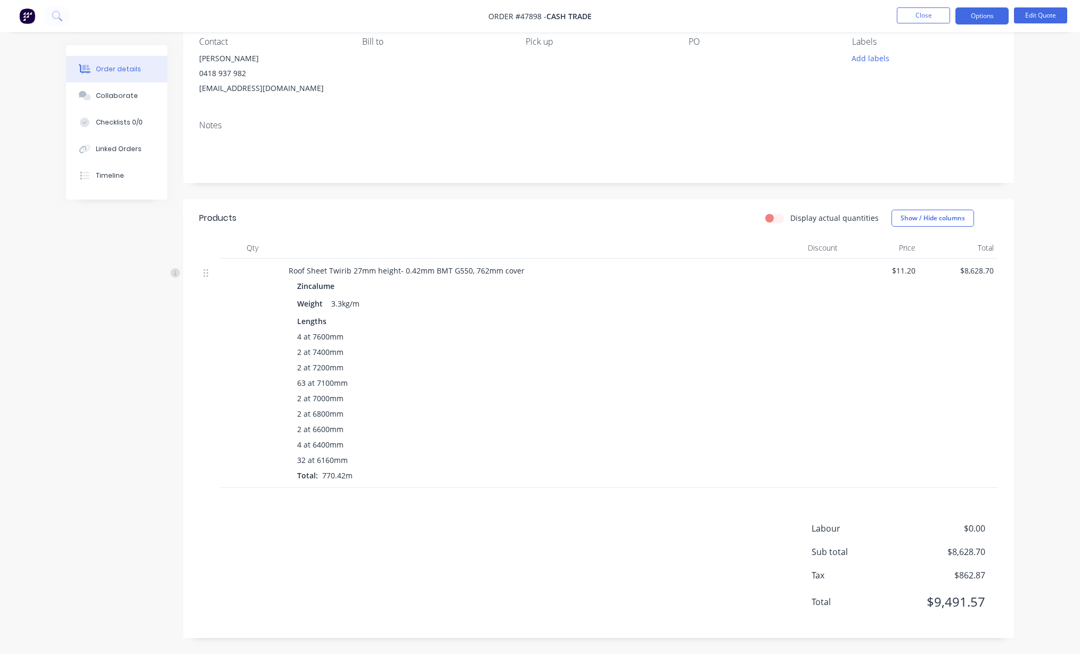
click at [831, 190] on div "Created by [PERSON_NAME] Created [DATE] Required [DATE] Assigned to Add team me…" at bounding box center [598, 293] width 831 height 690
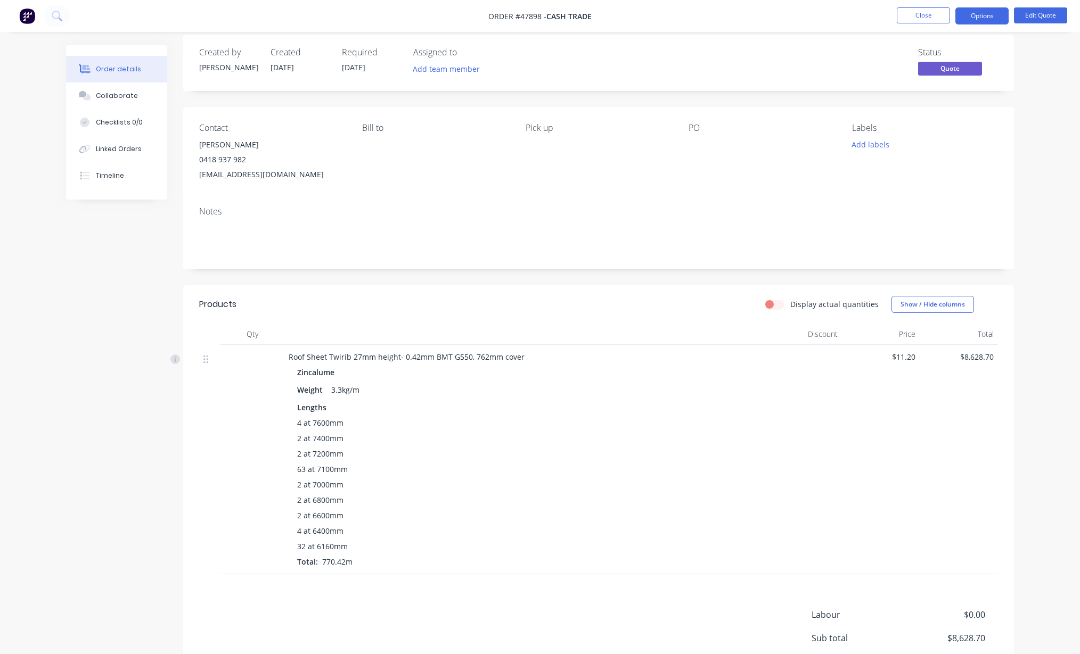
scroll to position [0, 0]
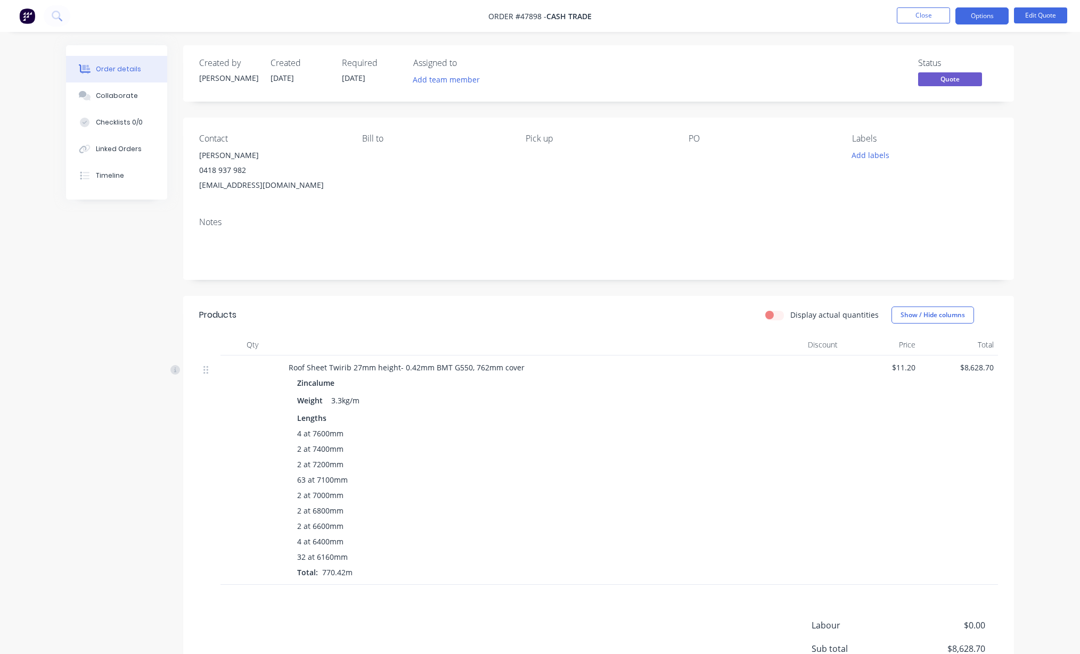
click at [813, 12] on nav "Order #47898 - Cash Trade Close Options Edit Quote" at bounding box center [540, 16] width 1080 height 32
click at [846, 13] on button "Options" at bounding box center [981, 15] width 53 height 17
click at [846, 15] on button "Edit Quote" at bounding box center [1040, 15] width 53 height 16
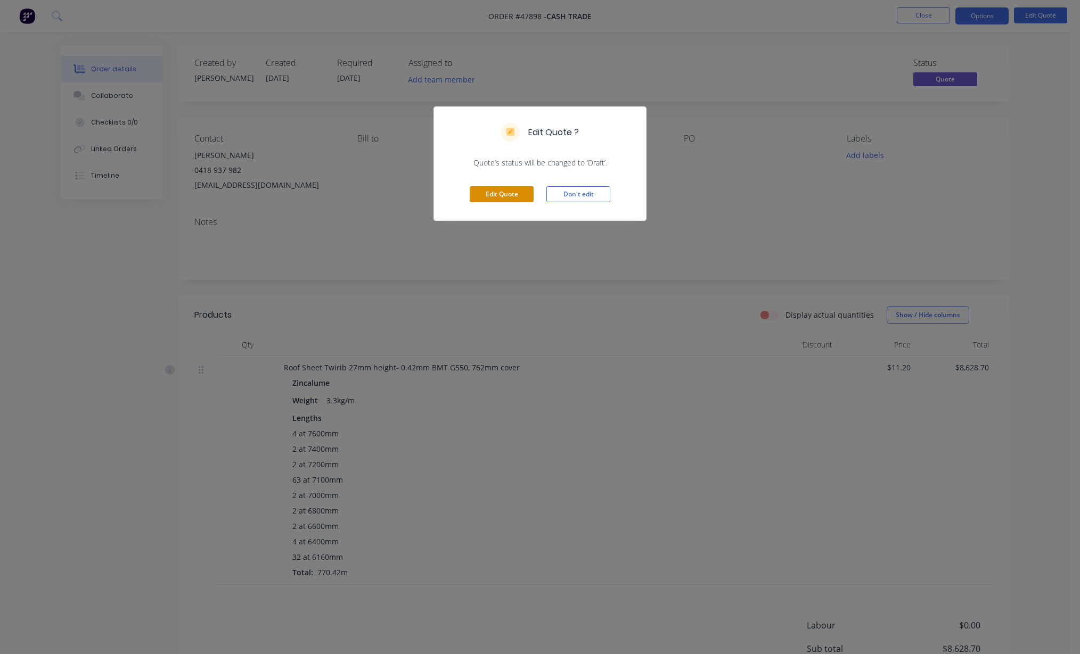
click at [505, 191] on button "Edit Quote" at bounding box center [502, 194] width 64 height 16
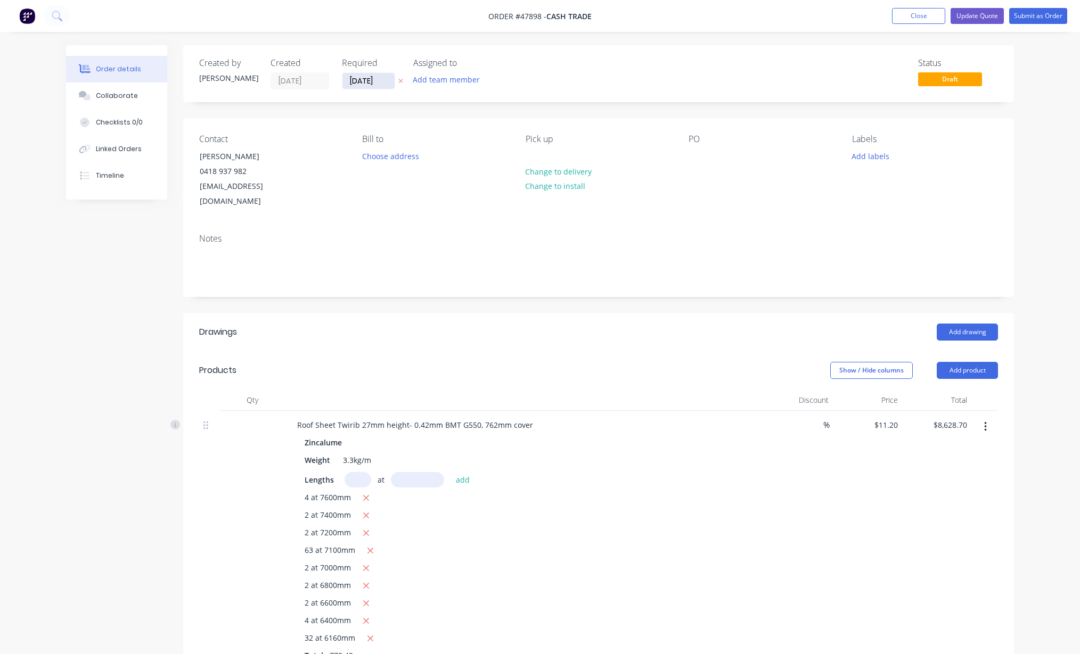
click at [383, 78] on input "[DATE]" at bounding box center [368, 81] width 52 height 16
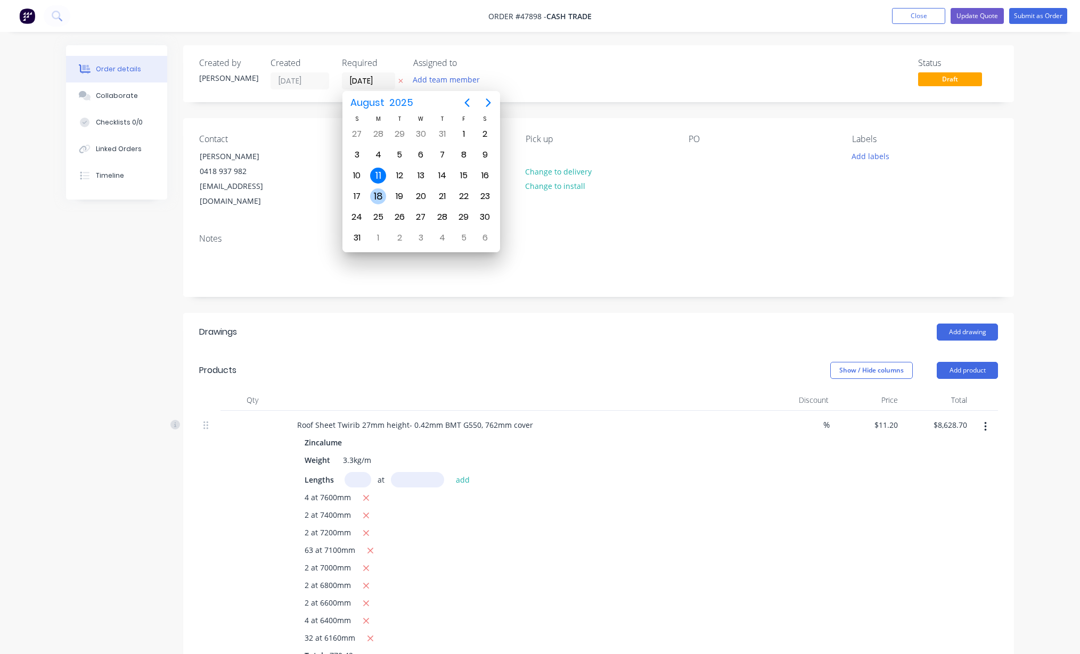
click at [381, 194] on div "18" at bounding box center [378, 197] width 16 height 16
type input "[DATE]"
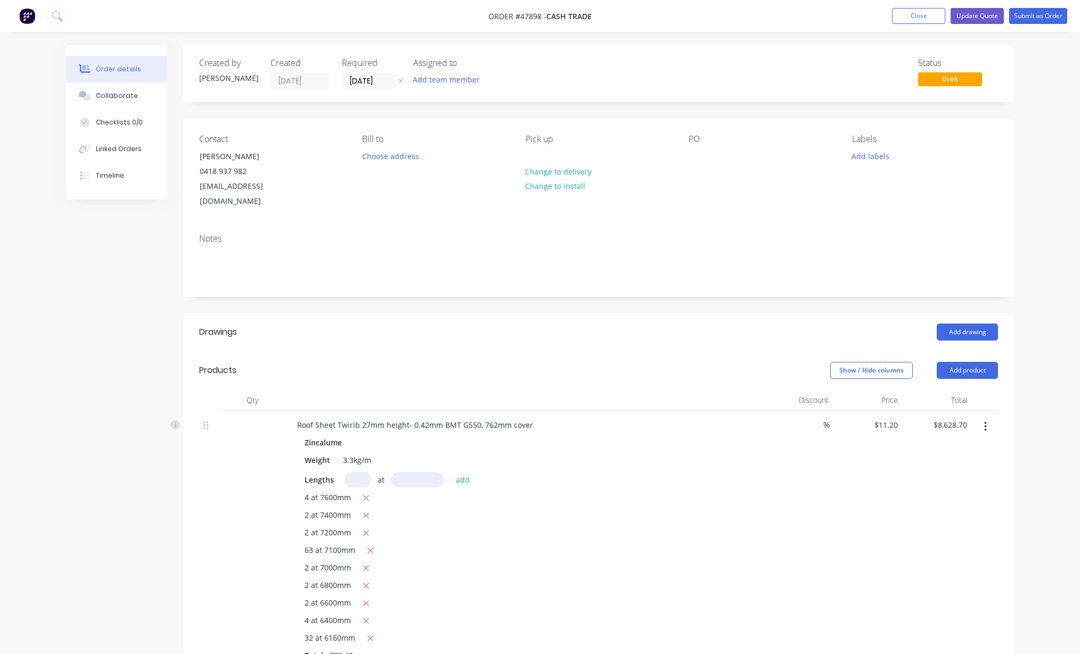
drag, startPoint x: 634, startPoint y: 93, endPoint x: 874, endPoint y: 28, distance: 249.2
click at [637, 91] on div "Created by [PERSON_NAME] Created [DATE] Required [DATE] Assigned to Add team me…" at bounding box center [598, 73] width 831 height 57
click at [846, 15] on button "Submit as Order" at bounding box center [1038, 16] width 58 height 16
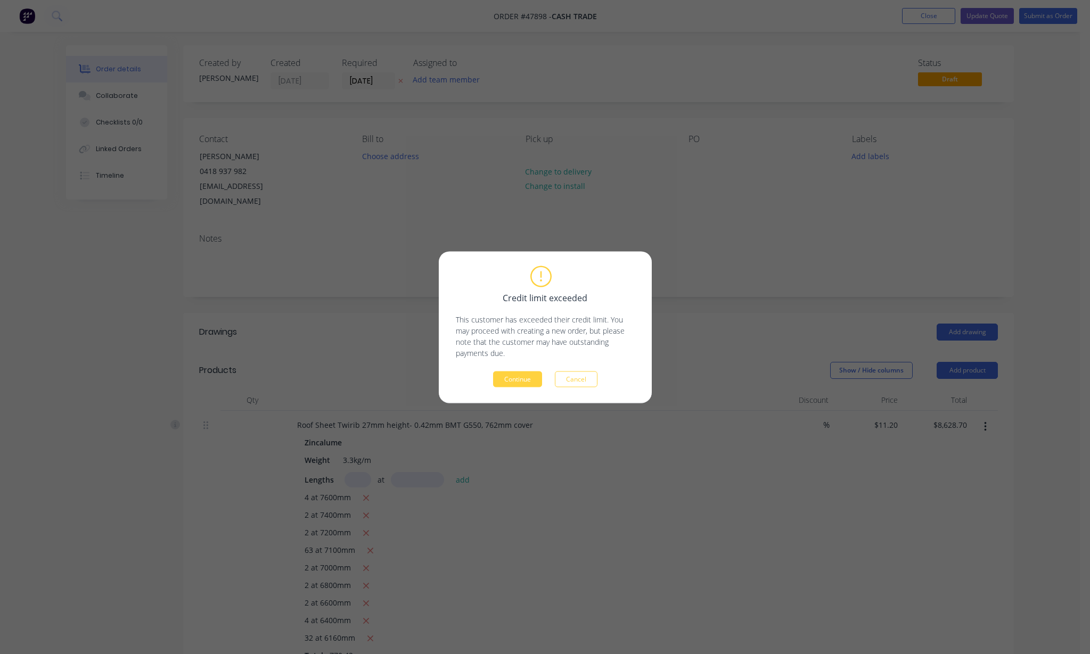
drag, startPoint x: 526, startPoint y: 375, endPoint x: 537, endPoint y: 366, distance: 15.1
click at [526, 374] on button "Continue" at bounding box center [517, 379] width 49 height 16
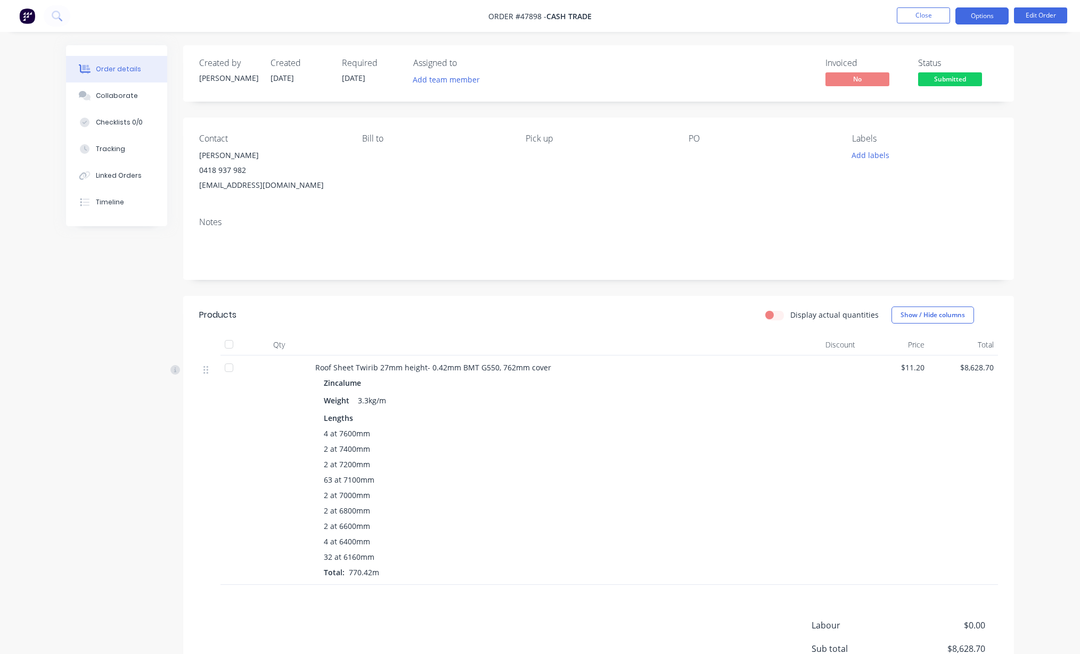
click at [846, 15] on button "Options" at bounding box center [981, 15] width 53 height 17
drag, startPoint x: 1032, startPoint y: 66, endPoint x: 1035, endPoint y: 35, distance: 31.1
click at [846, 64] on div "Order details Collaborate Checklists 0/0 Tracking Linked Orders Timeline Order …" at bounding box center [540, 375] width 1080 height 751
click at [846, 16] on button "Edit Order" at bounding box center [1040, 15] width 53 height 16
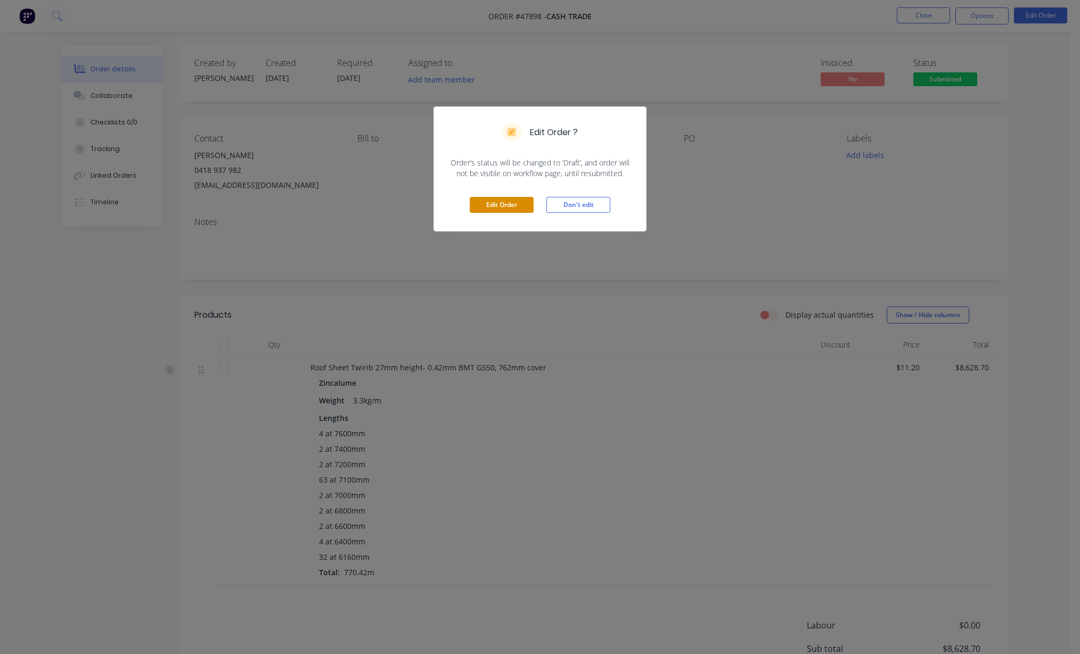
click at [486, 202] on button "Edit Order" at bounding box center [502, 205] width 64 height 16
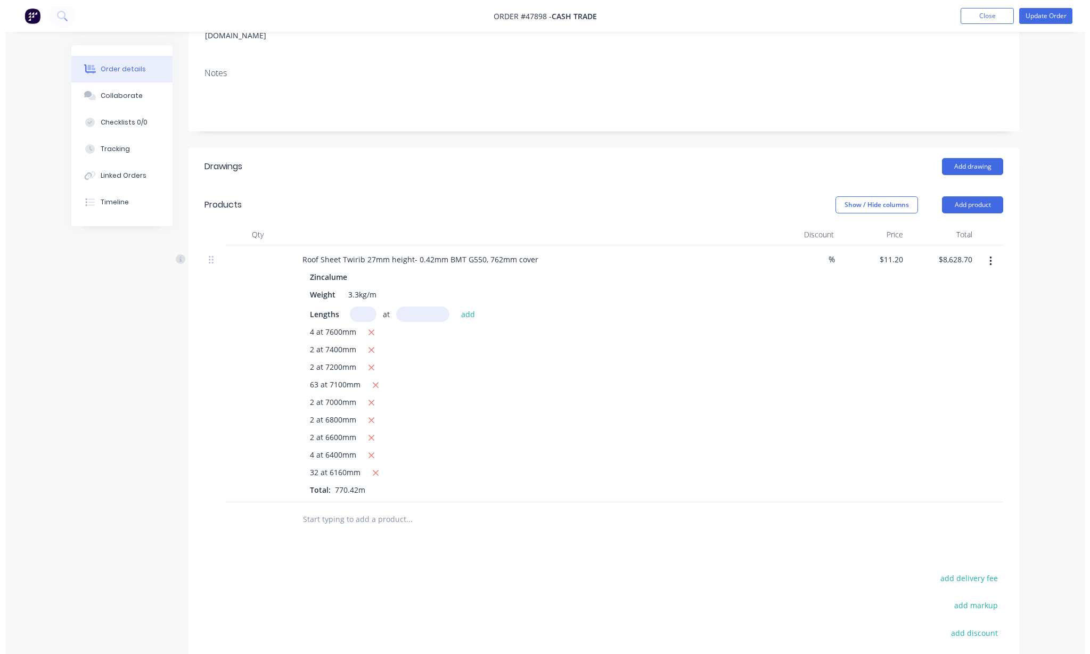
scroll to position [282, 0]
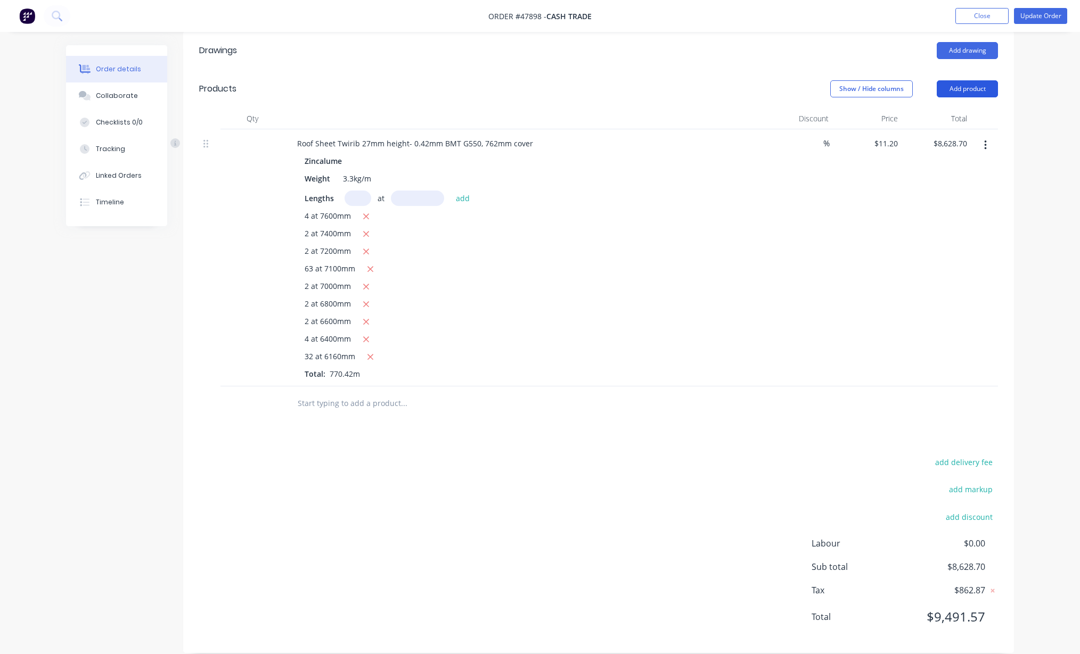
click at [846, 80] on button "Add product" at bounding box center [967, 88] width 61 height 17
click at [846, 108] on div "Product catalogue" at bounding box center [947, 115] width 82 height 15
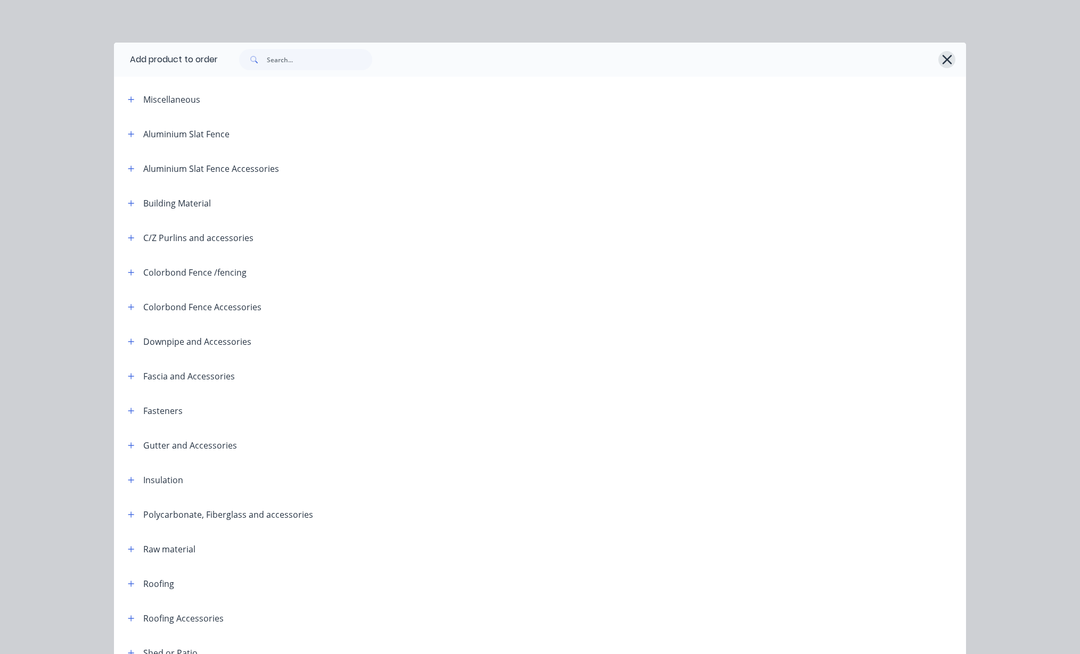
click at [846, 58] on icon "button" at bounding box center [947, 59] width 11 height 15
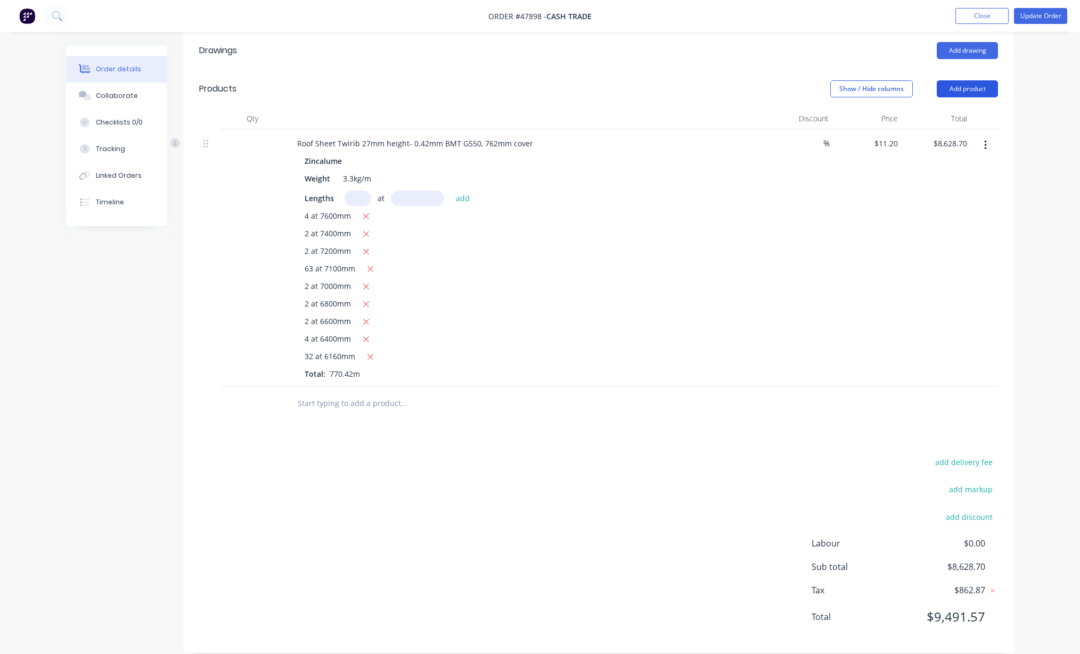
click at [846, 80] on button "Add product" at bounding box center [967, 88] width 61 height 17
drag, startPoint x: 955, startPoint y: 122, endPoint x: 942, endPoint y: 125, distance: 13.1
click at [846, 129] on div "Basic product" at bounding box center [947, 136] width 82 height 15
click at [326, 393] on div at bounding box center [524, 400] width 471 height 15
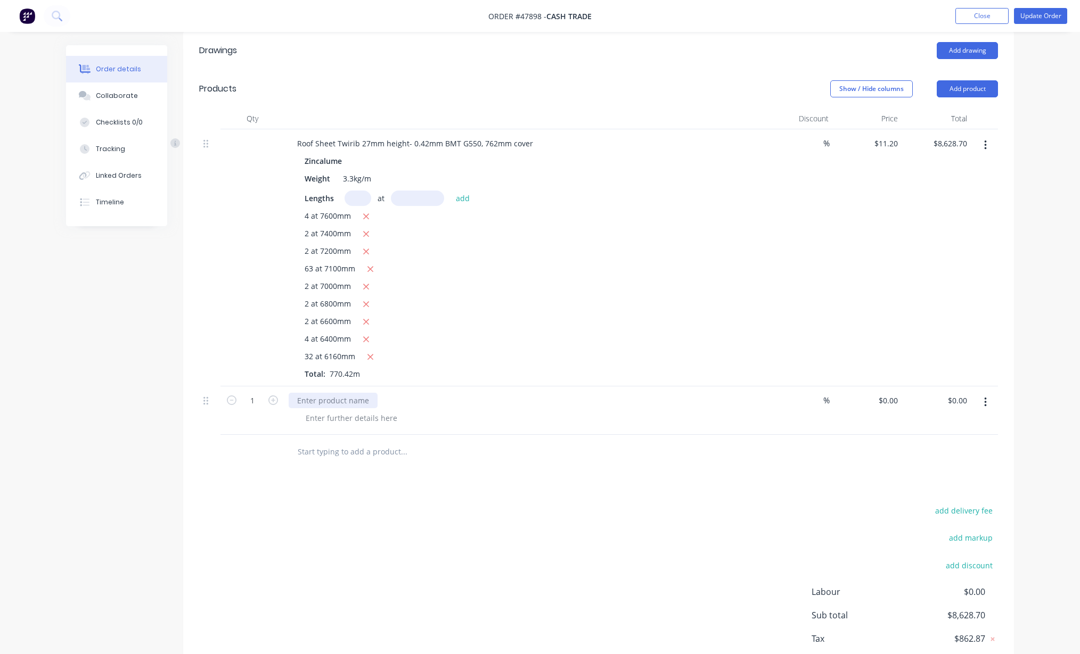
click at [330, 393] on div at bounding box center [333, 400] width 89 height 15
click at [395, 535] on div "add delivery fee add markup add discount Labour $0.00 Sub total $8,628.70 Tax $…" at bounding box center [598, 595] width 799 height 182
click at [673, 508] on div "add delivery fee add markup add discount Labour $0.00 Sub total $8,628.70 Tax $…" at bounding box center [598, 595] width 799 height 182
click at [667, 469] on div "Drawings Add drawing Products Show / Hide columns Add product Qty Discount Pric…" at bounding box center [598, 366] width 831 height 670
click at [846, 393] on input "0" at bounding box center [896, 400] width 12 height 15
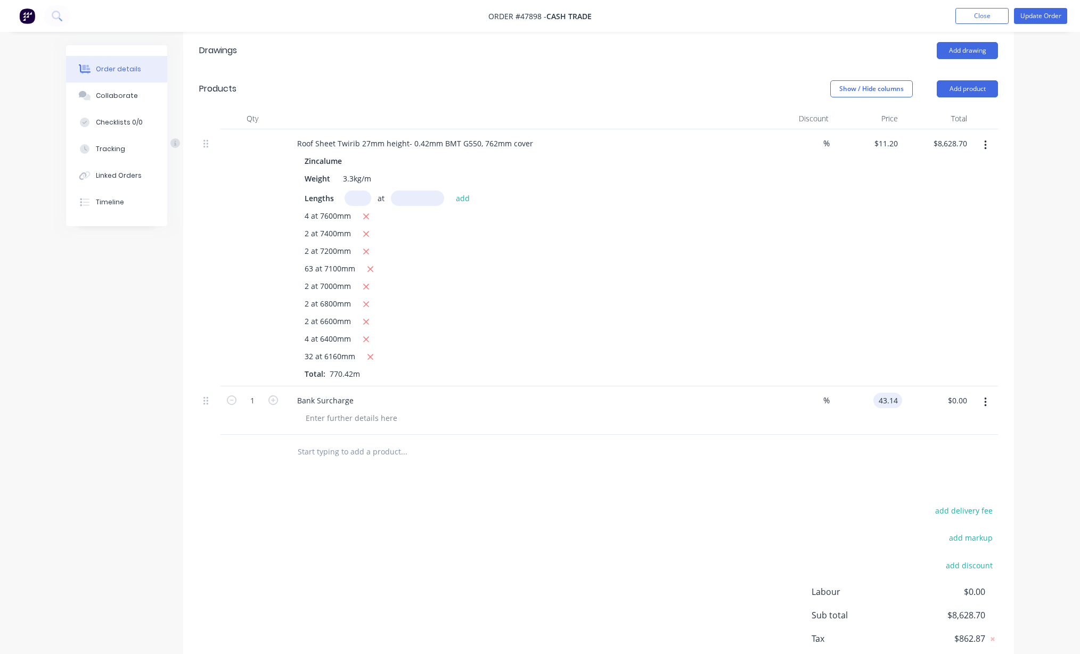
type input "$43.14"
click at [815, 470] on div "Drawings Add drawing Products Show / Hide columns Add product Qty Discount Pric…" at bounding box center [598, 366] width 831 height 670
type input "43.14"
click at [846, 393] on input "43.14" at bounding box center [959, 400] width 24 height 15
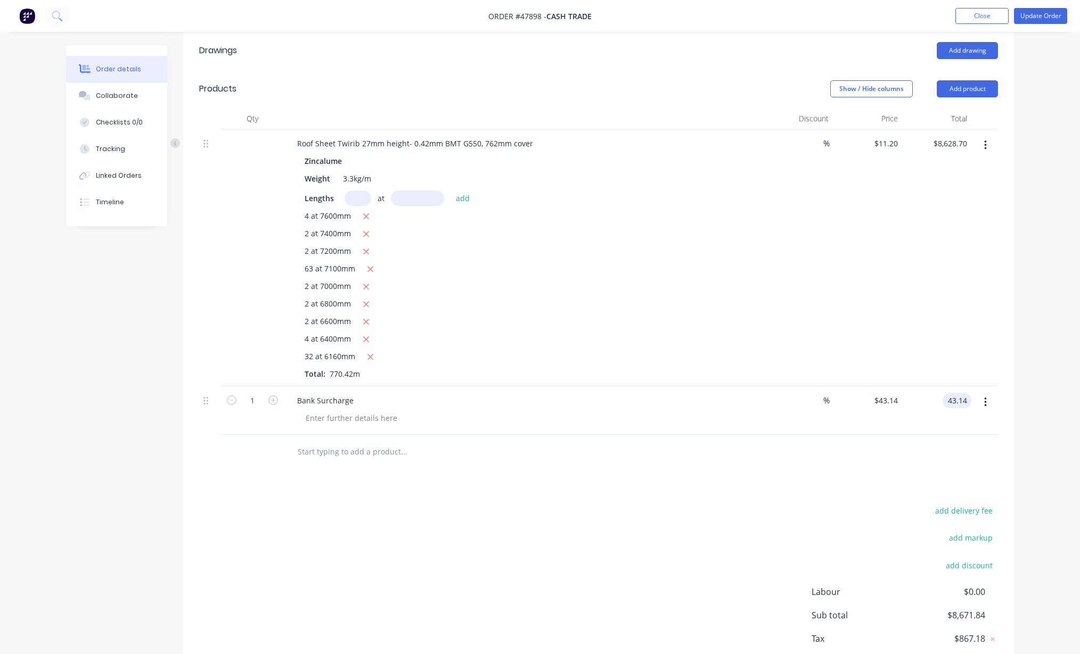
click at [846, 393] on input "43.14" at bounding box center [959, 400] width 24 height 15
type input "43.14"
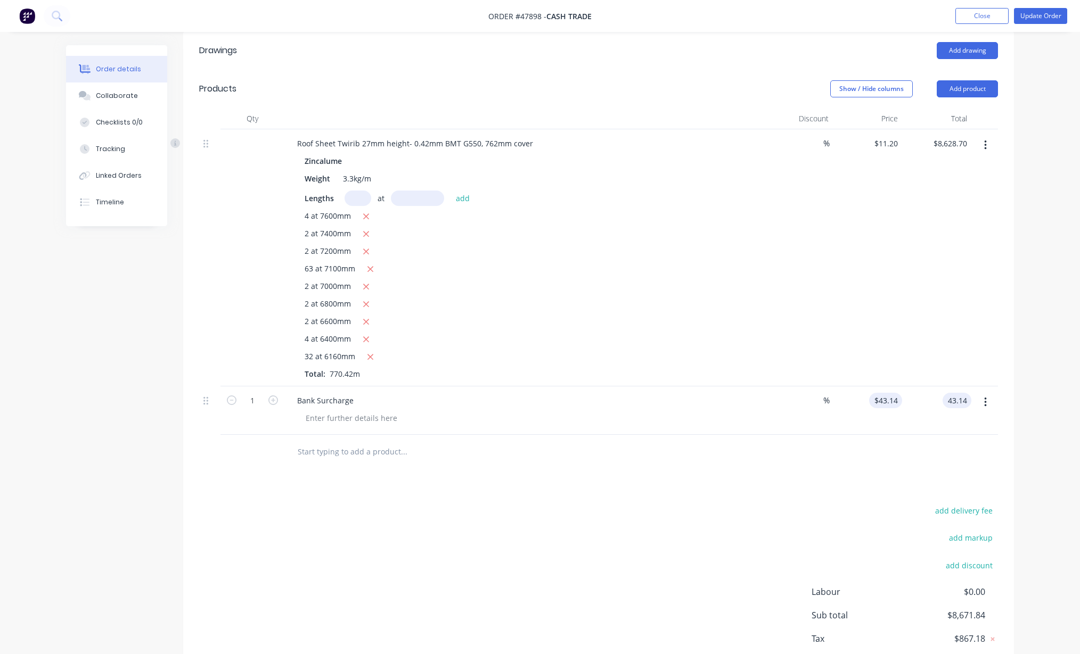
type input "$43.14"
click at [846, 393] on input "43.14" at bounding box center [890, 400] width 24 height 15
type input "$43.14"
click at [846, 393] on input "43.14" at bounding box center [957, 400] width 29 height 15
type input "43.15"
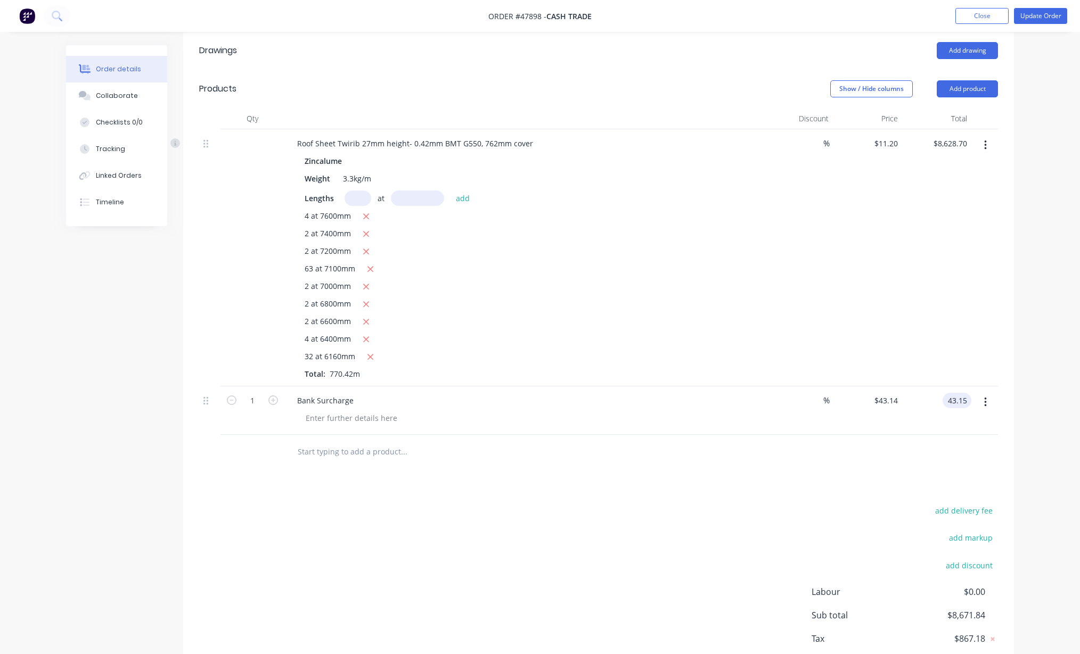
type input "$43.15"
click at [846, 444] on div at bounding box center [598, 452] width 799 height 35
click at [846, 440] on div at bounding box center [598, 452] width 799 height 35
click at [846, 444] on div at bounding box center [598, 452] width 799 height 35
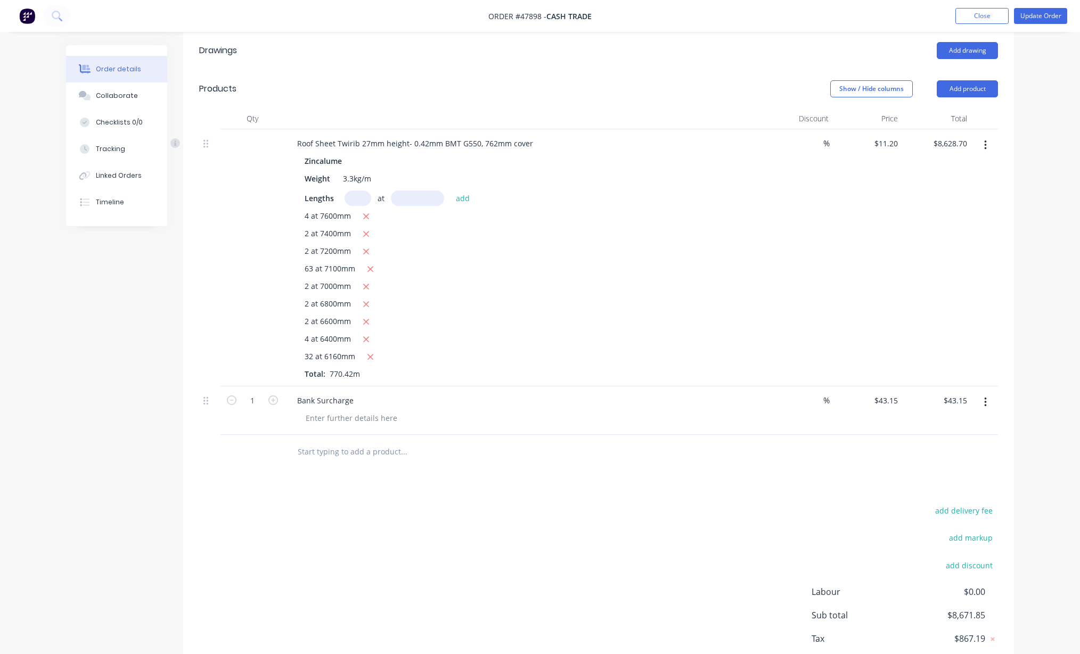
click at [846, 445] on div at bounding box center [598, 452] width 799 height 35
click at [846, 444] on div at bounding box center [598, 452] width 799 height 35
click at [846, 416] on div "$43.15 $43.15" at bounding box center [936, 411] width 69 height 48
click at [846, 405] on div "$43.15 $43.15" at bounding box center [936, 411] width 69 height 48
drag, startPoint x: 1014, startPoint y: 407, endPoint x: 1016, endPoint y: 400, distance: 7.2
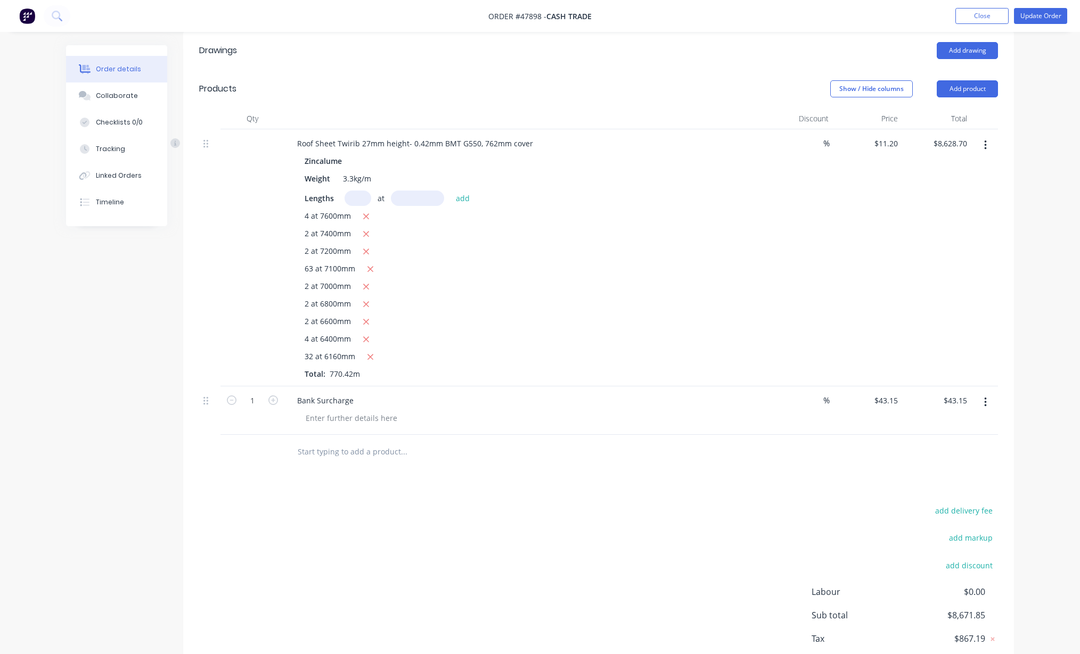
click at [846, 404] on div "Order details Collaborate Checklists 0/0 Tracking Linked Orders Timeline Order …" at bounding box center [539, 241] width 969 height 954
drag, startPoint x: 1038, startPoint y: 310, endPoint x: 1025, endPoint y: 266, distance: 45.7
click at [846, 282] on div "Order details Collaborate Checklists 0/0 Tracking Linked Orders Timeline Order …" at bounding box center [540, 218] width 1080 height 1000
click at [846, 266] on div "Order details Collaborate Checklists 0/0 Tracking Linked Orders Timeline Order …" at bounding box center [540, 218] width 1080 height 1000
click at [846, 274] on div at bounding box center [984, 257] width 27 height 257
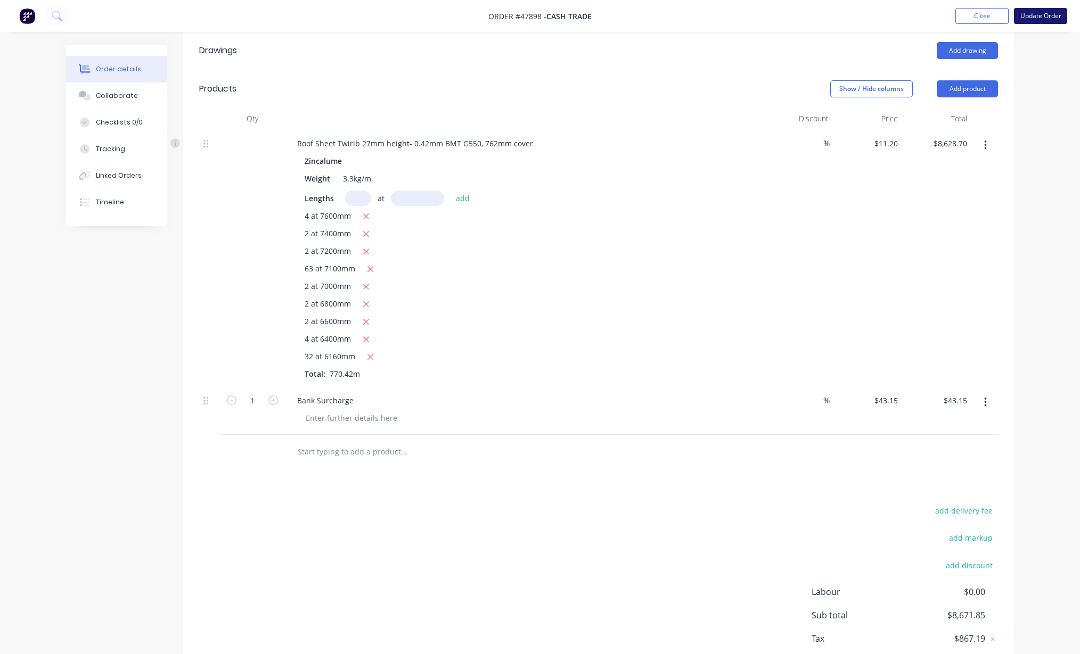
click at [846, 13] on button "Update Order" at bounding box center [1040, 16] width 53 height 16
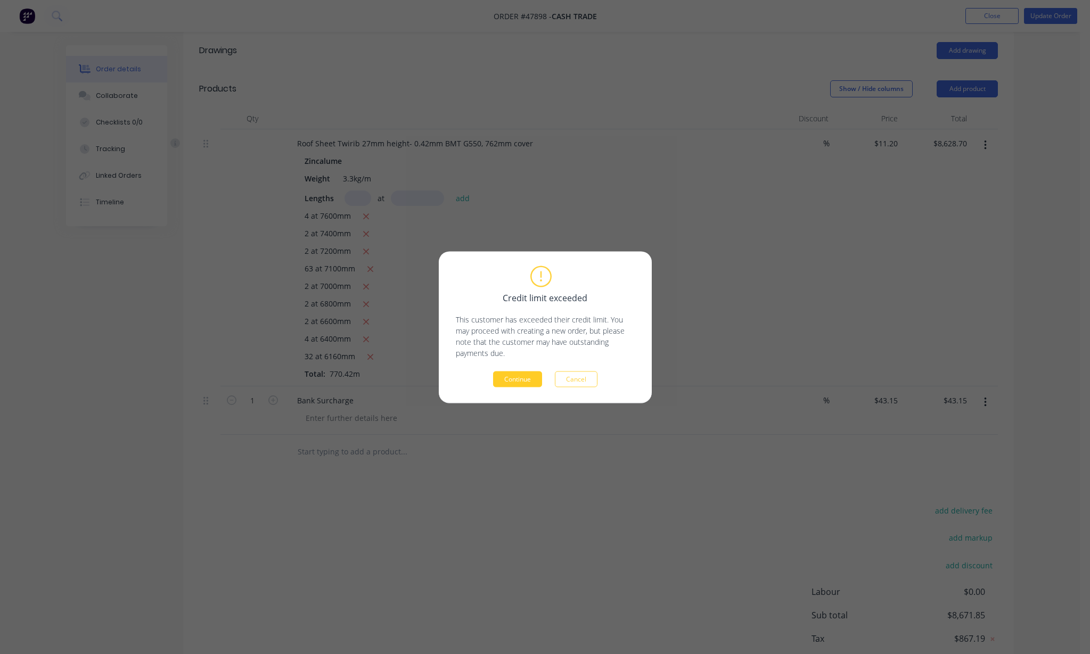
click at [529, 375] on button "Continue" at bounding box center [517, 379] width 49 height 16
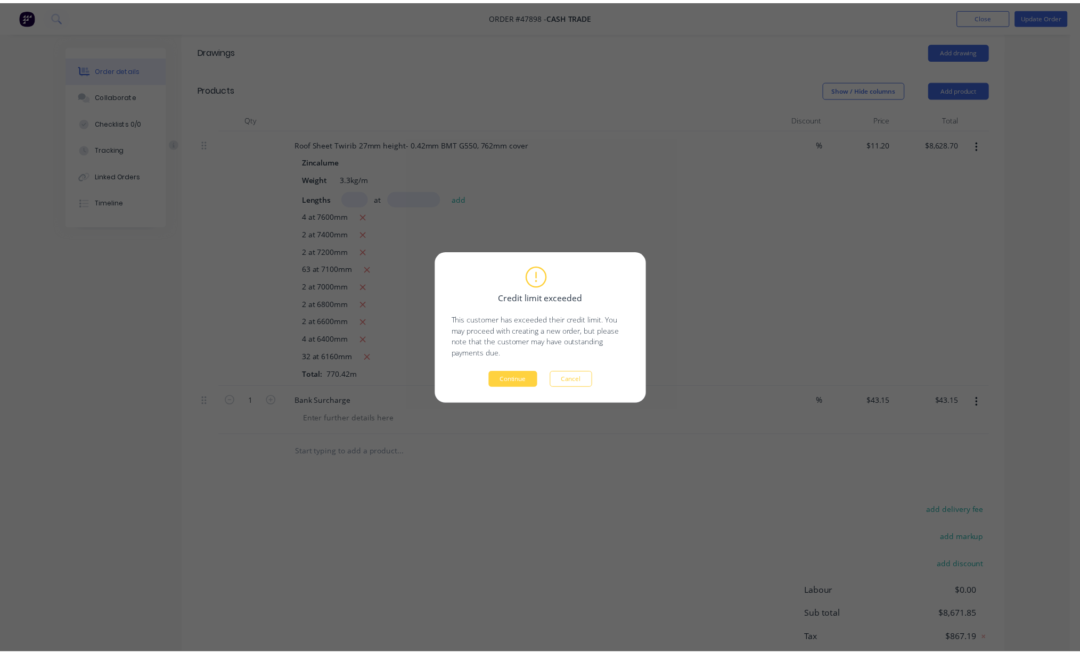
scroll to position [0, 0]
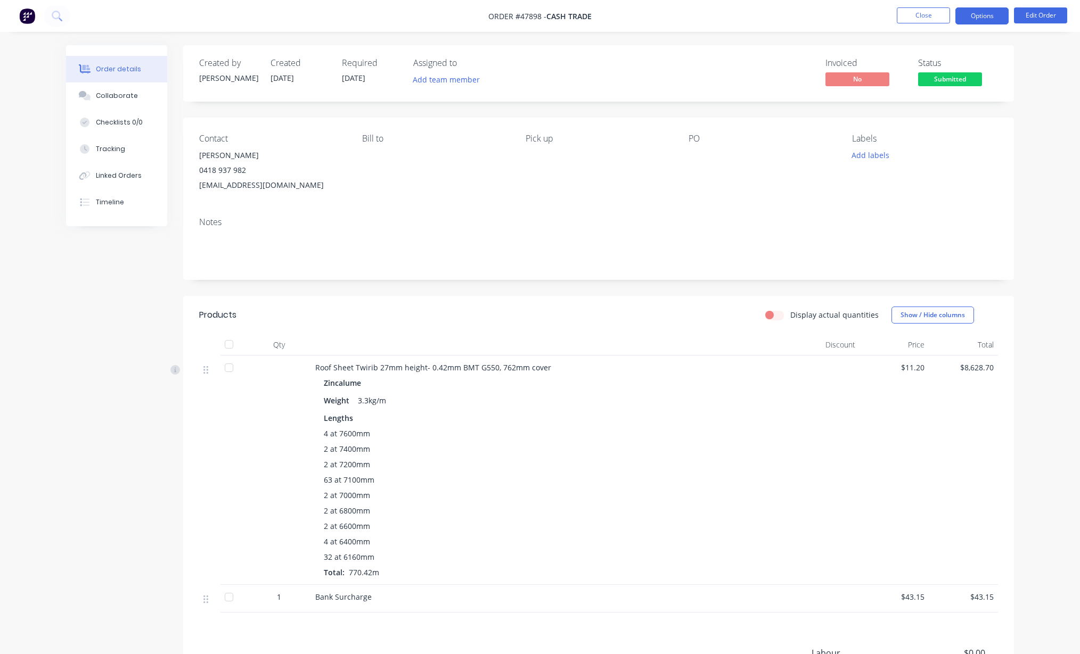
click at [846, 15] on button "Options" at bounding box center [981, 15] width 53 height 17
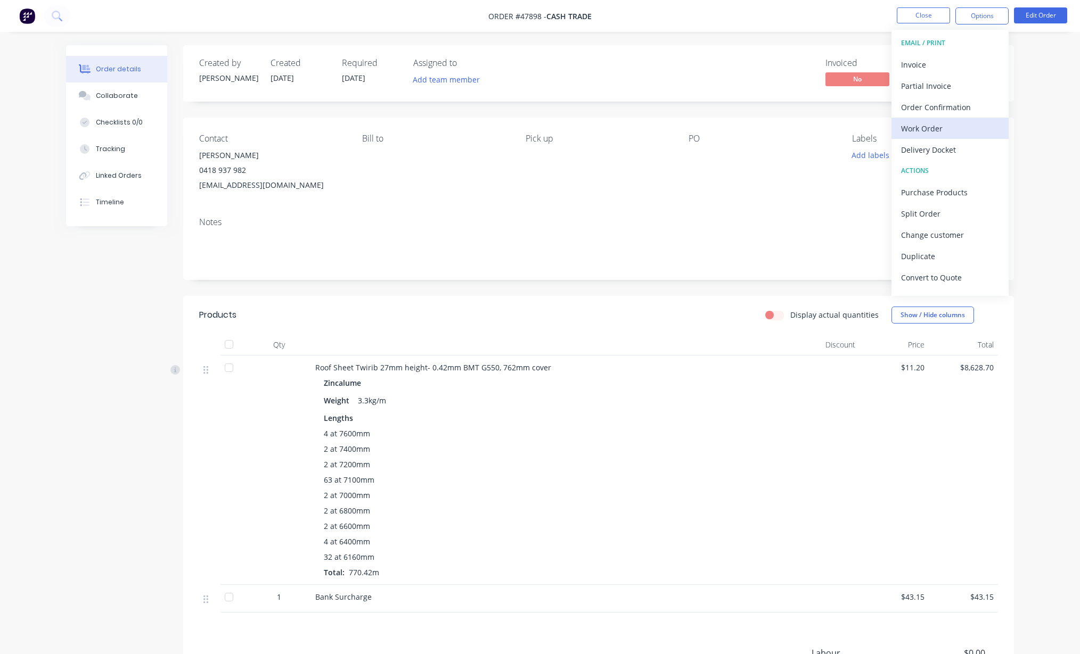
click at [846, 132] on div "Work Order" at bounding box center [950, 128] width 98 height 15
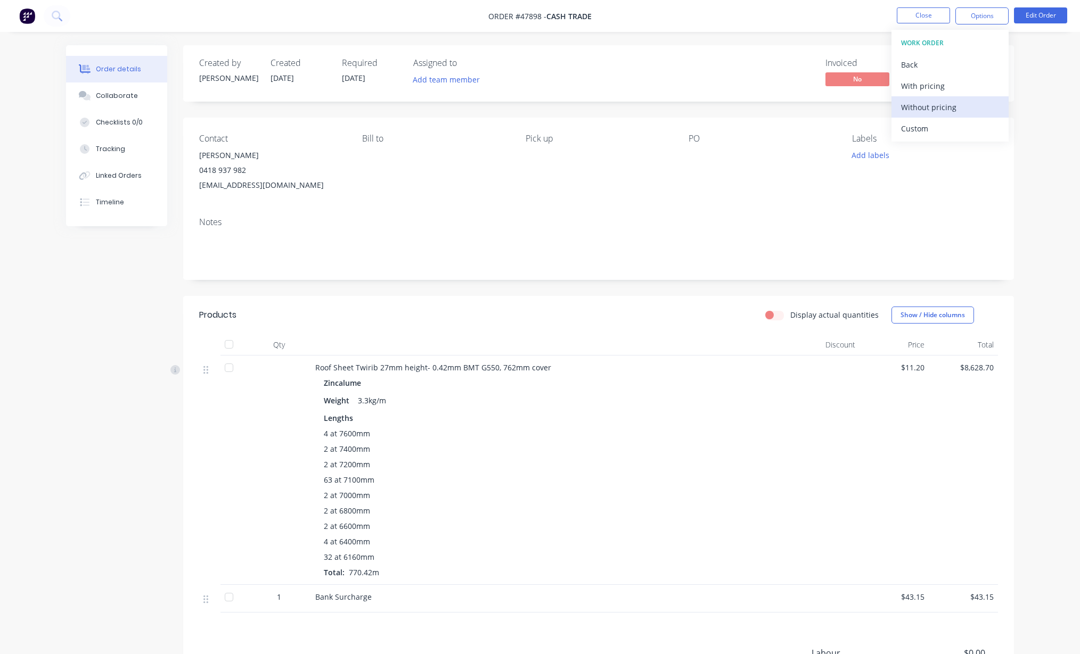
click at [846, 102] on div "Without pricing" at bounding box center [950, 107] width 98 height 15
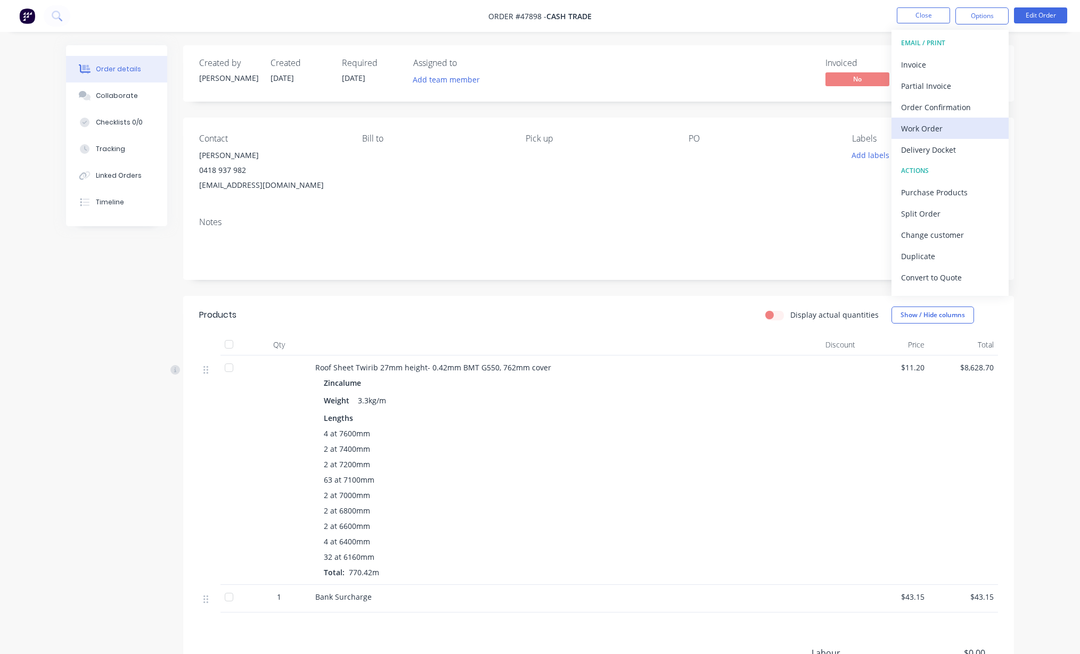
click at [846, 129] on div "Work Order" at bounding box center [950, 128] width 98 height 15
click at [846, 129] on div "Custom" at bounding box center [950, 128] width 98 height 15
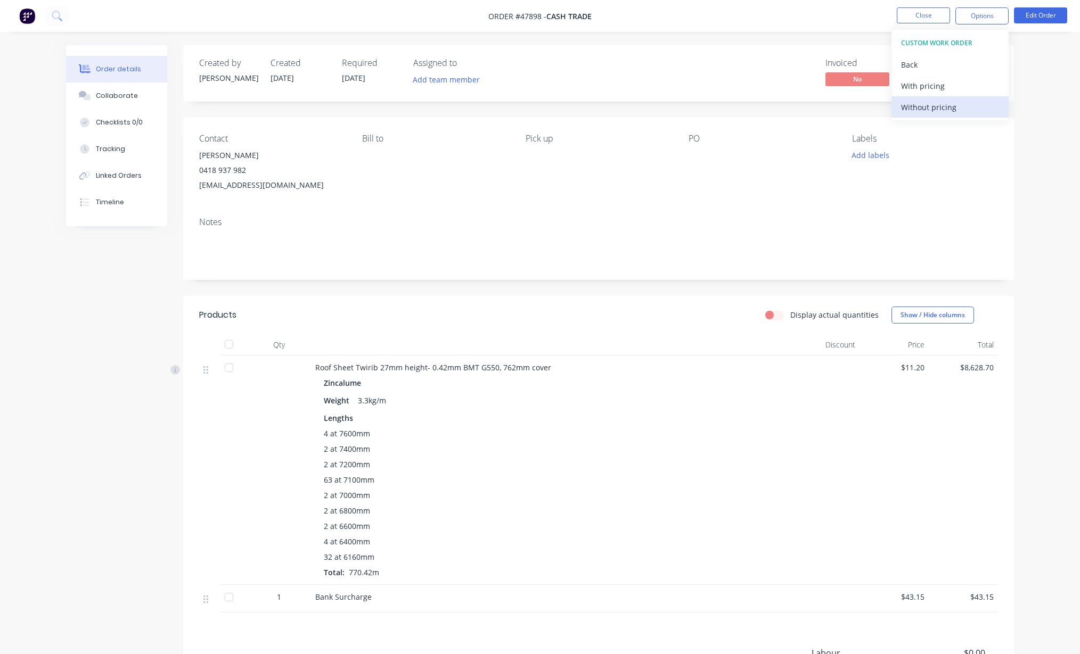
click at [846, 115] on button "Without pricing" at bounding box center [949, 106] width 117 height 21
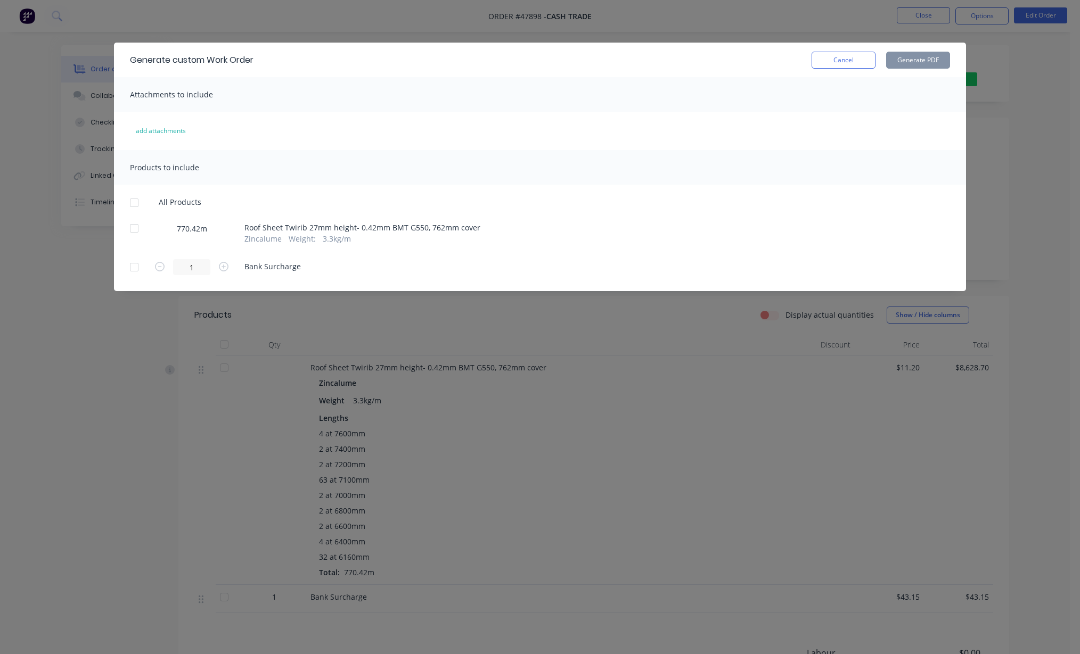
drag, startPoint x: 133, startPoint y: 226, endPoint x: 617, endPoint y: 177, distance: 486.6
click at [134, 226] on div at bounding box center [134, 228] width 21 height 21
click at [846, 62] on button "Generate PDF" at bounding box center [918, 60] width 64 height 17
click at [846, 61] on button "Cancel" at bounding box center [844, 60] width 64 height 17
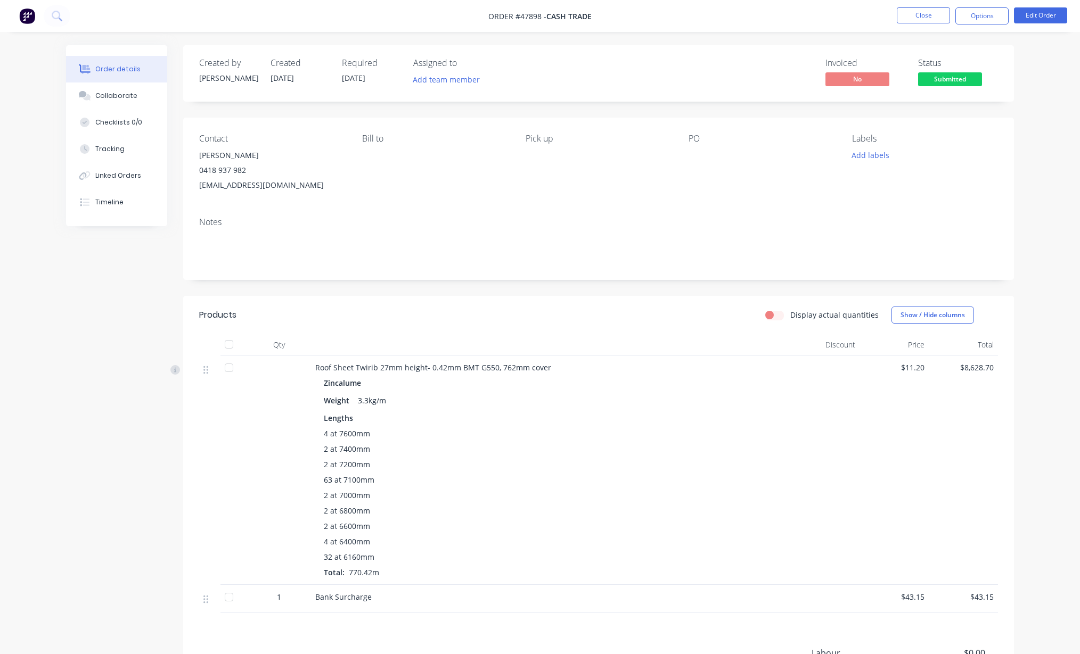
click at [846, 95] on div "Order details Collaborate Checklists 0/0 Tracking Linked Orders Timeline Order …" at bounding box center [540, 389] width 1080 height 779
click at [846, 23] on button "Options" at bounding box center [981, 15] width 53 height 17
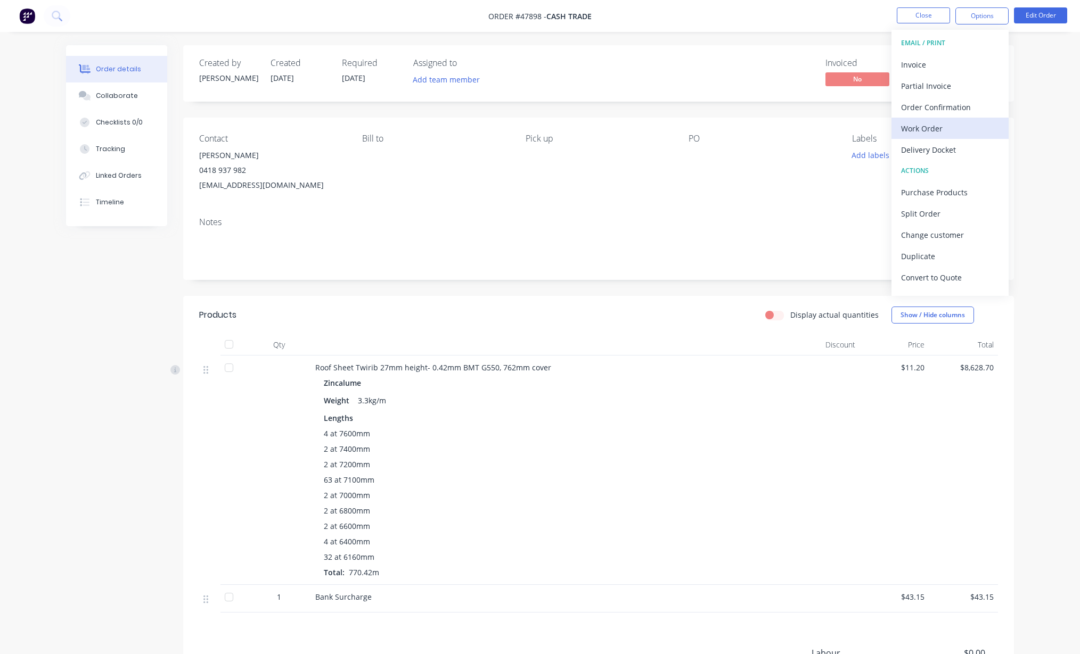
click at [846, 128] on div "Work Order" at bounding box center [950, 128] width 98 height 15
click at [846, 125] on div "Custom" at bounding box center [950, 128] width 98 height 15
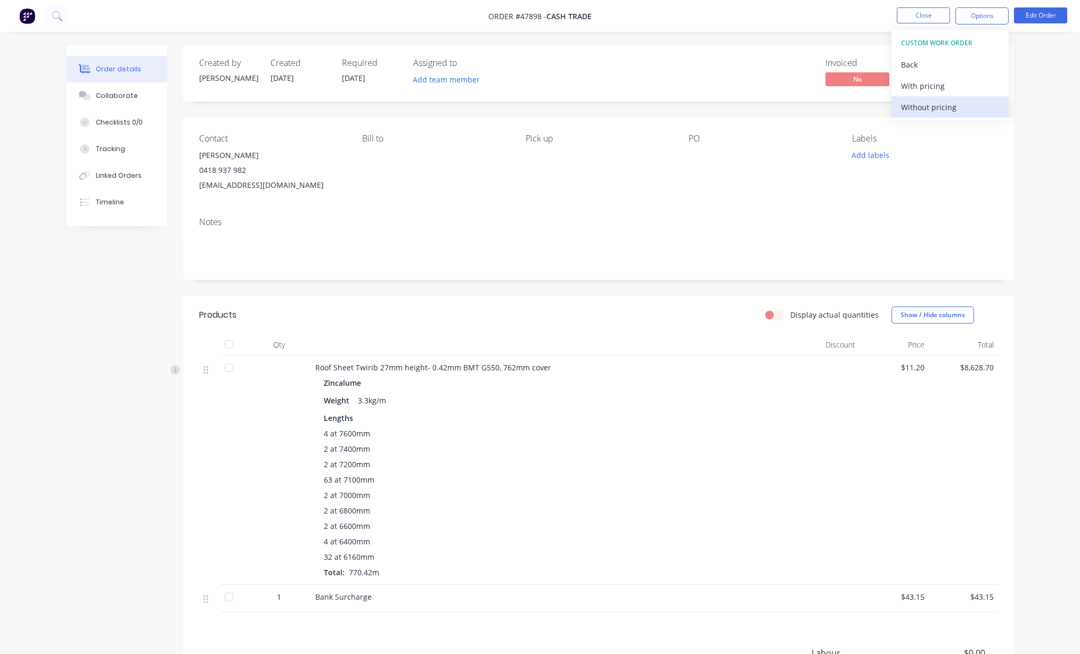
click at [846, 109] on div "Without pricing" at bounding box center [950, 107] width 98 height 15
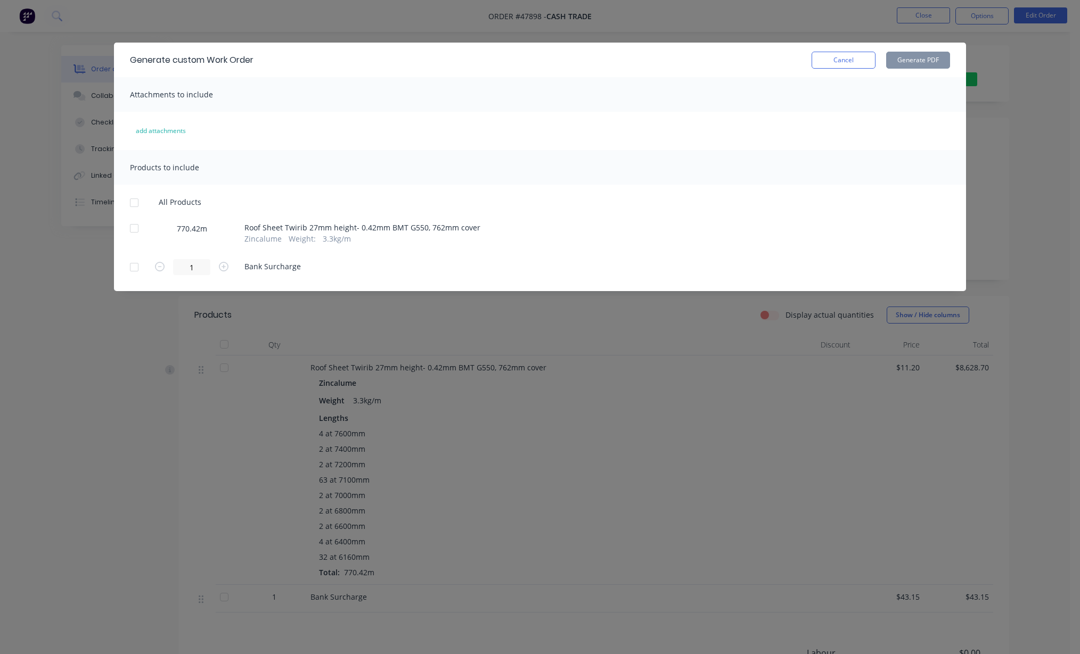
click at [136, 225] on div at bounding box center [134, 228] width 21 height 21
click at [846, 61] on button "Generate PDF" at bounding box center [918, 60] width 64 height 17
click at [802, 26] on div "Generate custom Work Order Cancel Generate PDF Attachments to include add attac…" at bounding box center [540, 327] width 1080 height 654
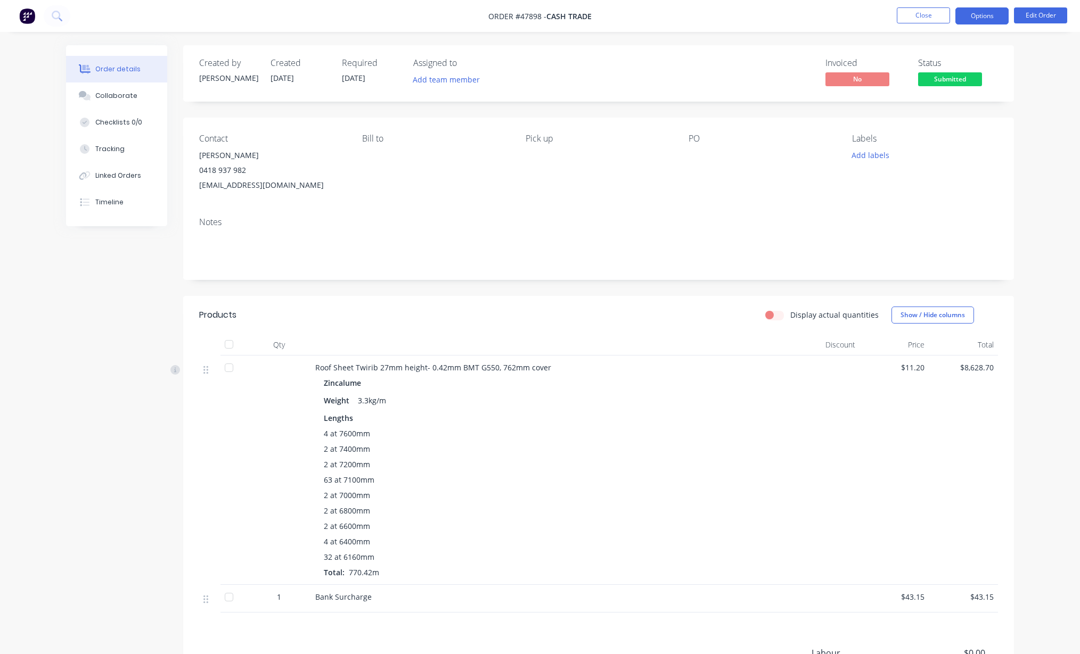
click at [846, 17] on button "Options" at bounding box center [981, 15] width 53 height 17
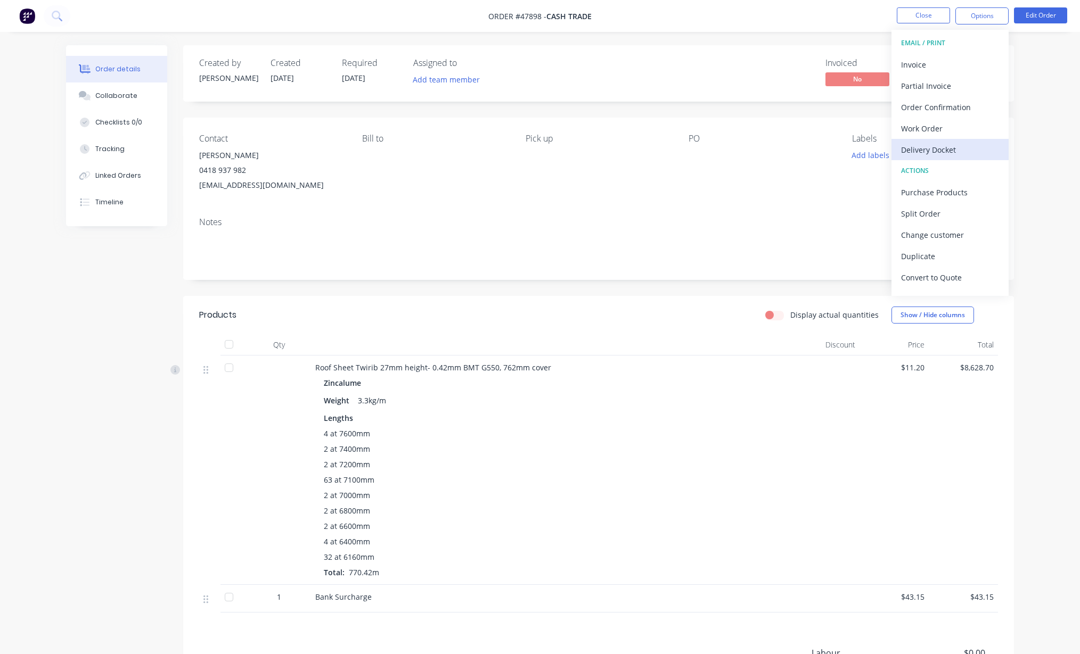
click at [846, 150] on div "Delivery Docket" at bounding box center [950, 149] width 98 height 15
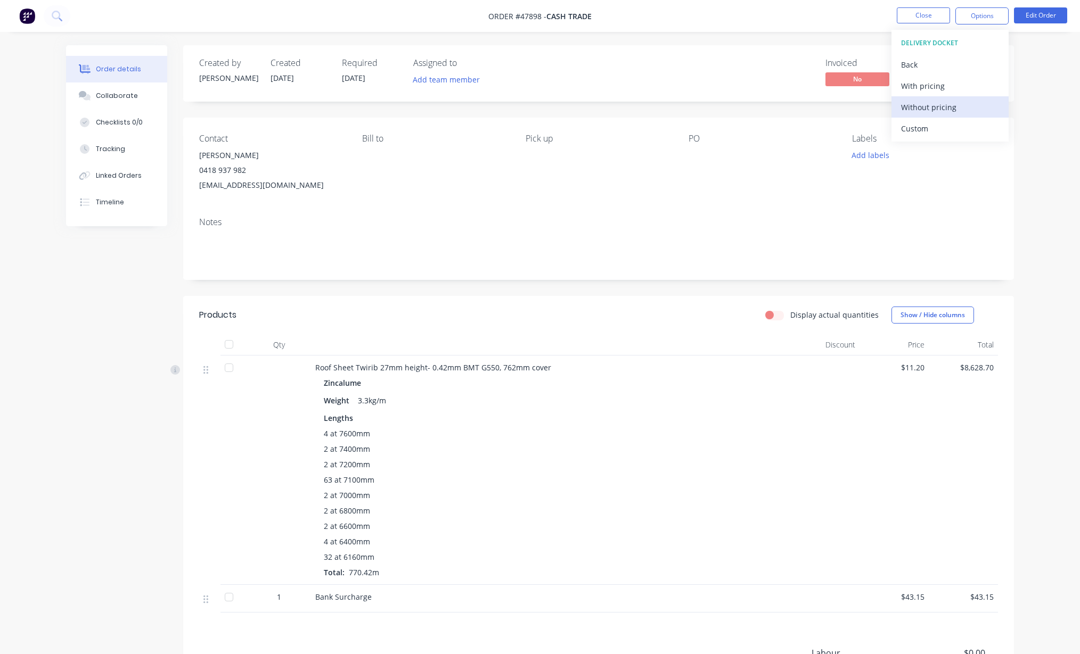
click at [846, 111] on div "Without pricing" at bounding box center [950, 107] width 98 height 15
click at [824, 21] on nav "Order #47898 - Cash Trade Close Options EMAIL / PRINT Invoice Partial Invoice O…" at bounding box center [540, 16] width 1080 height 32
click at [846, 18] on button "Options" at bounding box center [981, 15] width 53 height 17
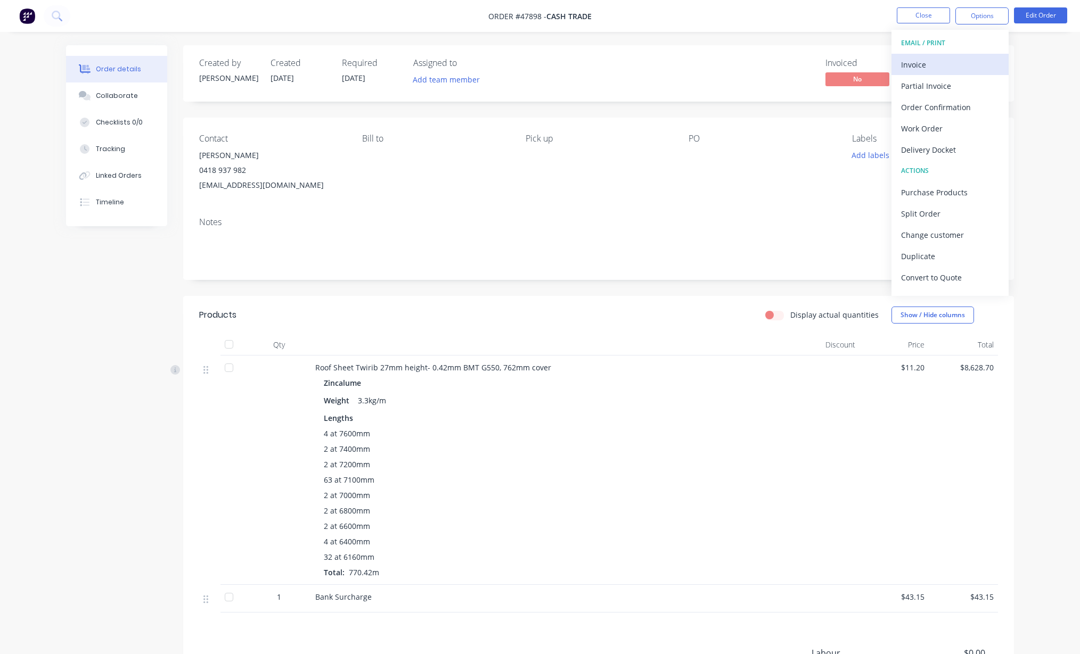
click at [846, 58] on div "Invoice" at bounding box center [950, 64] width 98 height 15
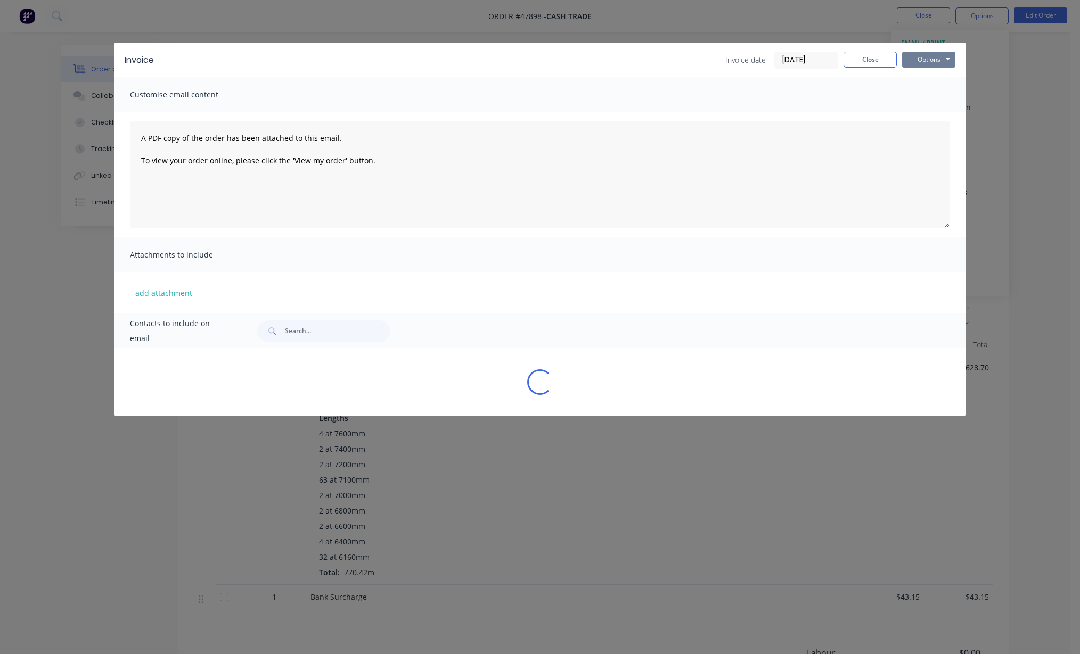
click at [846, 56] on button "Options" at bounding box center [928, 60] width 53 height 16
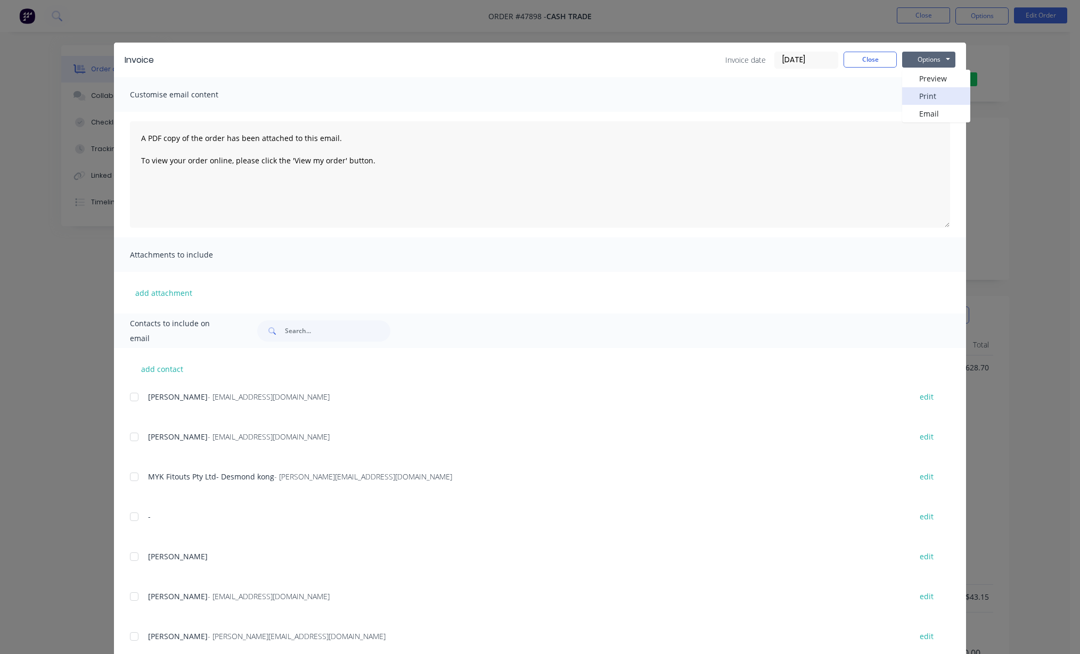
click at [846, 96] on button "Print" at bounding box center [936, 96] width 68 height 18
click at [846, 59] on button "Close" at bounding box center [870, 60] width 53 height 16
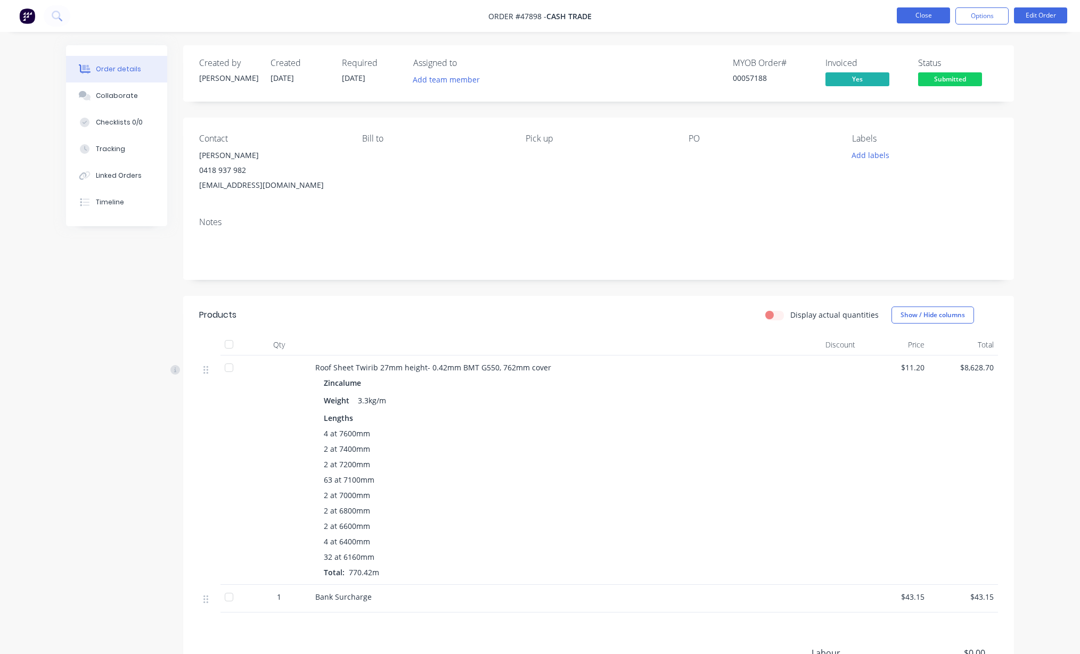
click at [846, 14] on button "Close" at bounding box center [923, 15] width 53 height 16
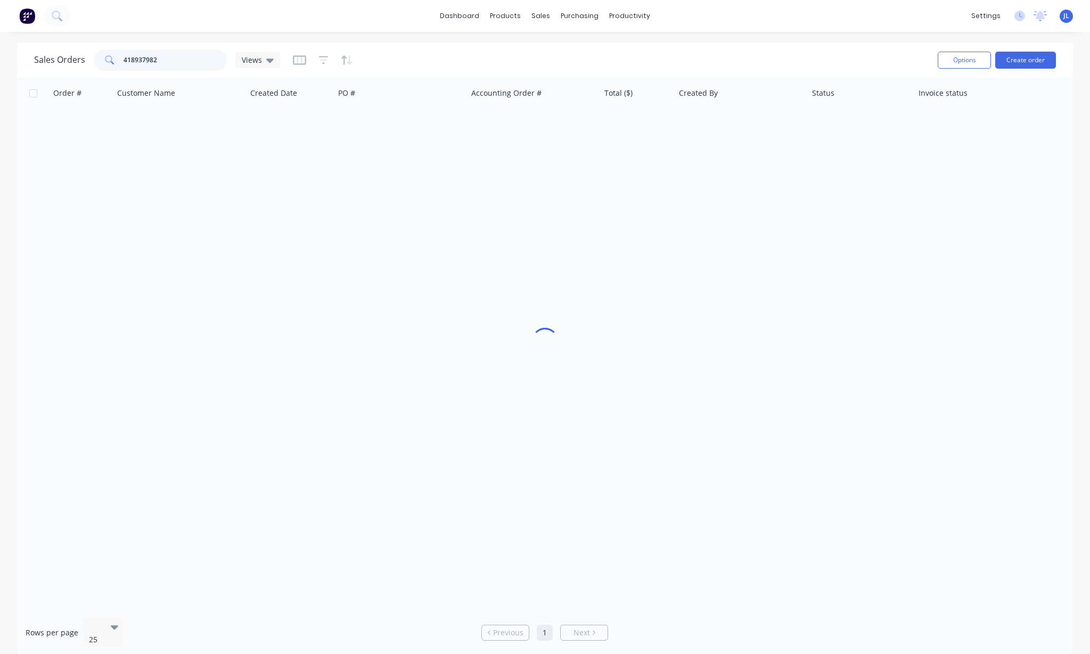
click at [196, 62] on input "418937982" at bounding box center [176, 60] width 104 height 21
click at [196, 61] on input "418937982" at bounding box center [176, 60] width 104 height 21
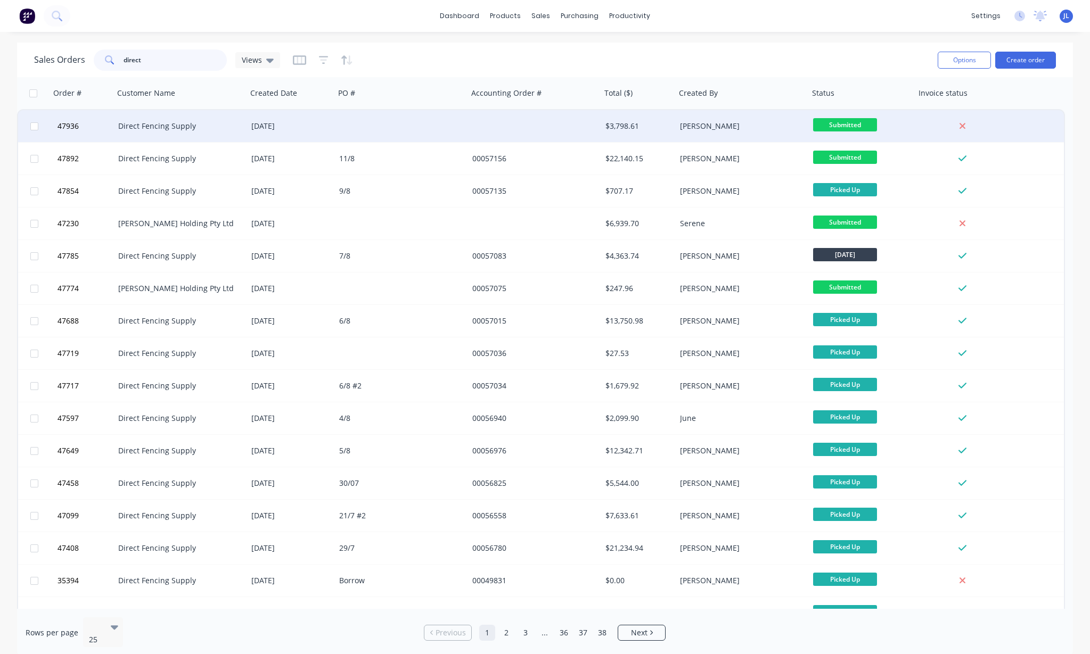
type input "direct"
click at [166, 122] on div "Direct Fencing Supply" at bounding box center [177, 126] width 118 height 11
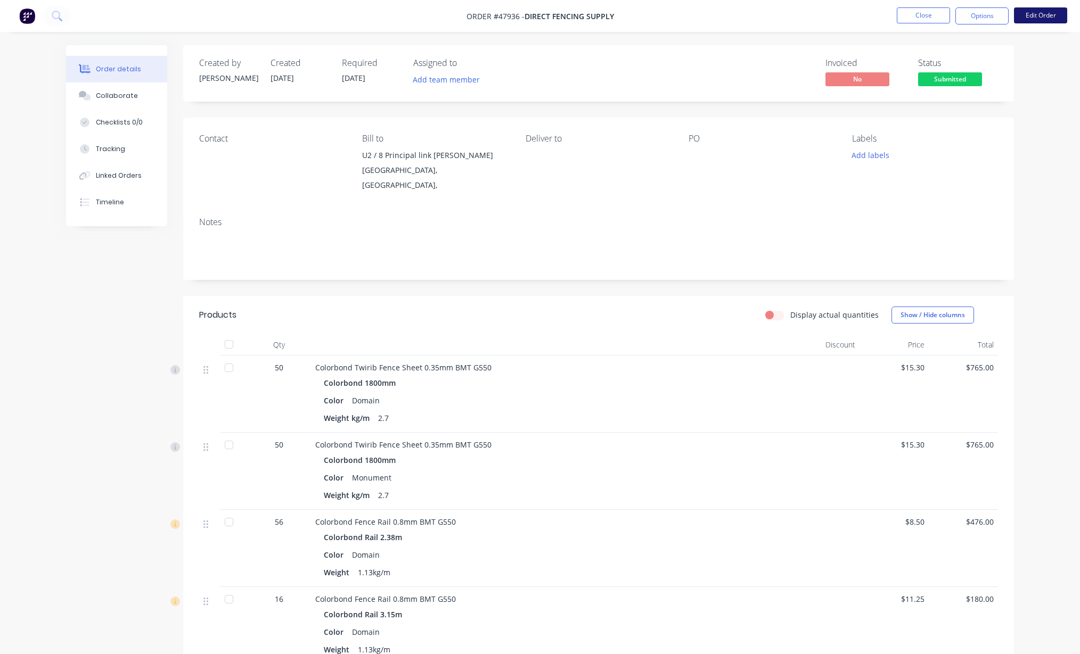
click at [846, 18] on button "Edit Order" at bounding box center [1040, 15] width 53 height 16
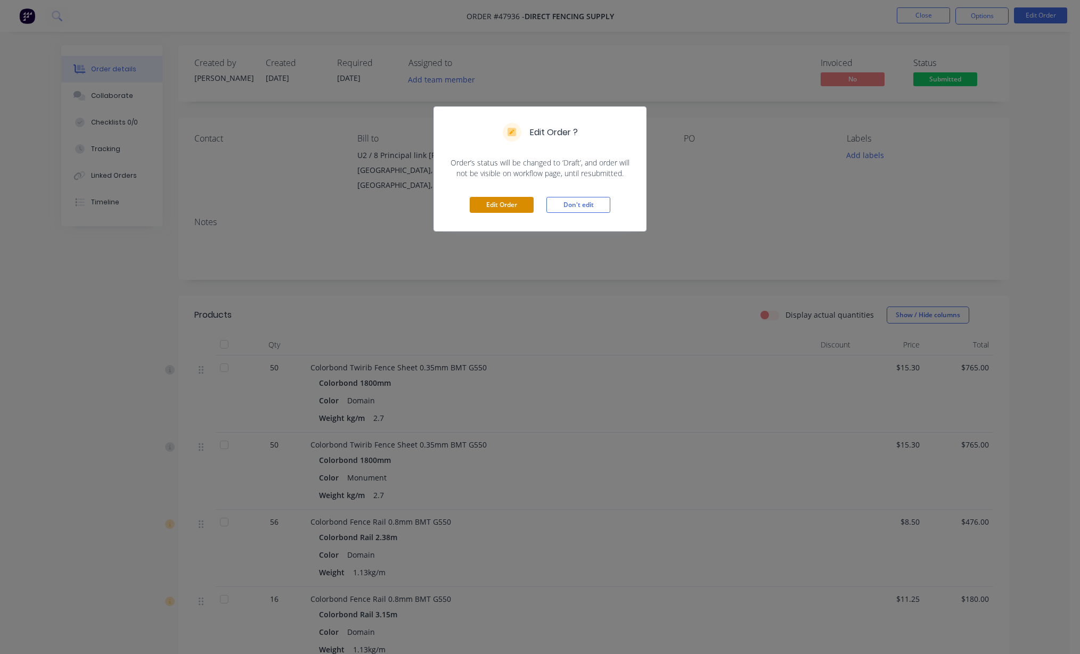
click at [496, 211] on button "Edit Order" at bounding box center [502, 205] width 64 height 16
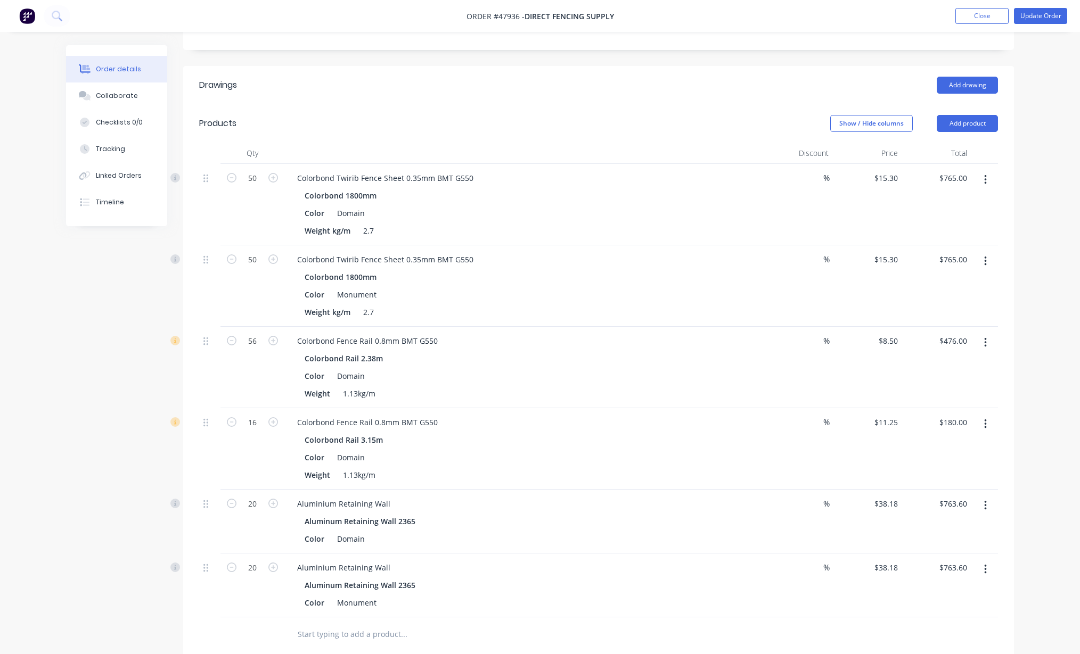
scroll to position [399, 0]
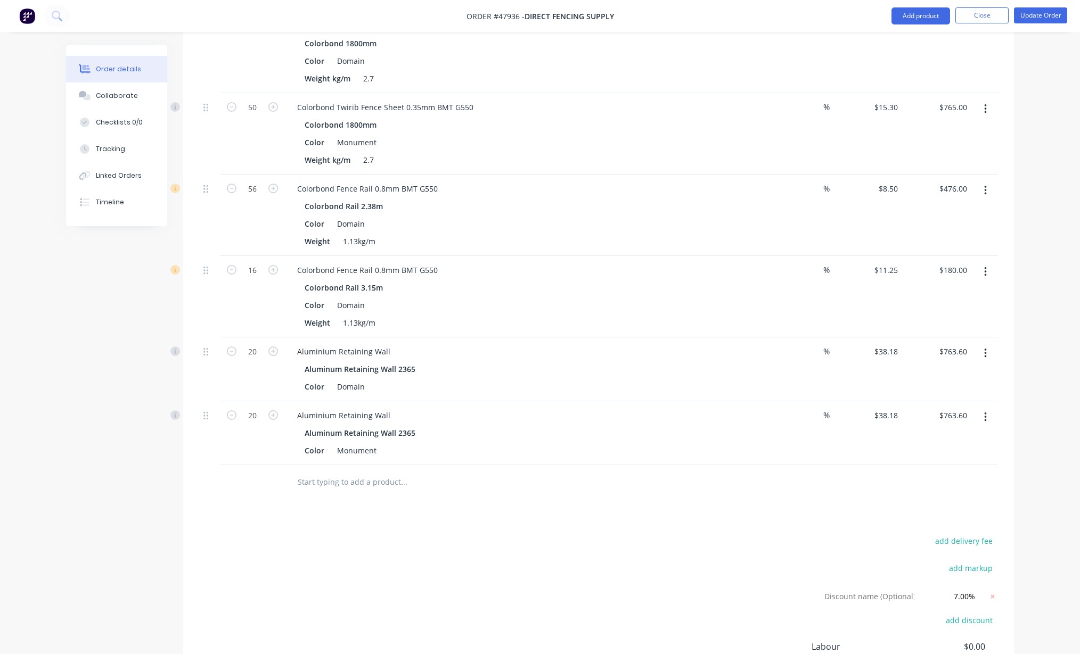
click at [846, 187] on icon "button" at bounding box center [985, 191] width 3 height 12
click at [846, 215] on div "Edit" at bounding box center [947, 218] width 82 height 15
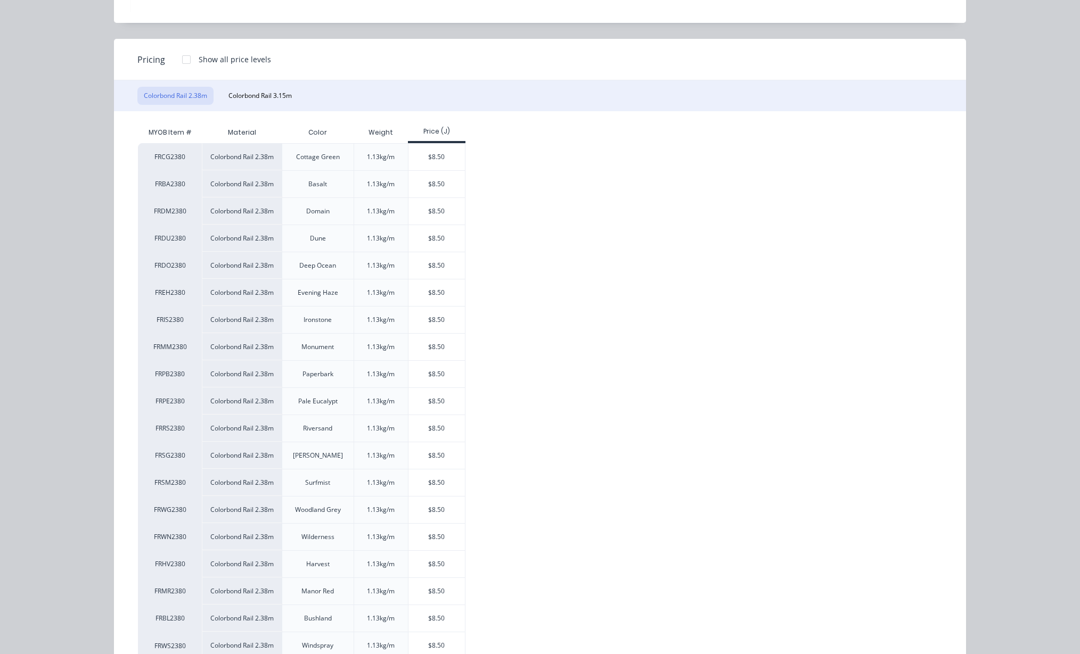
scroll to position [130, 0]
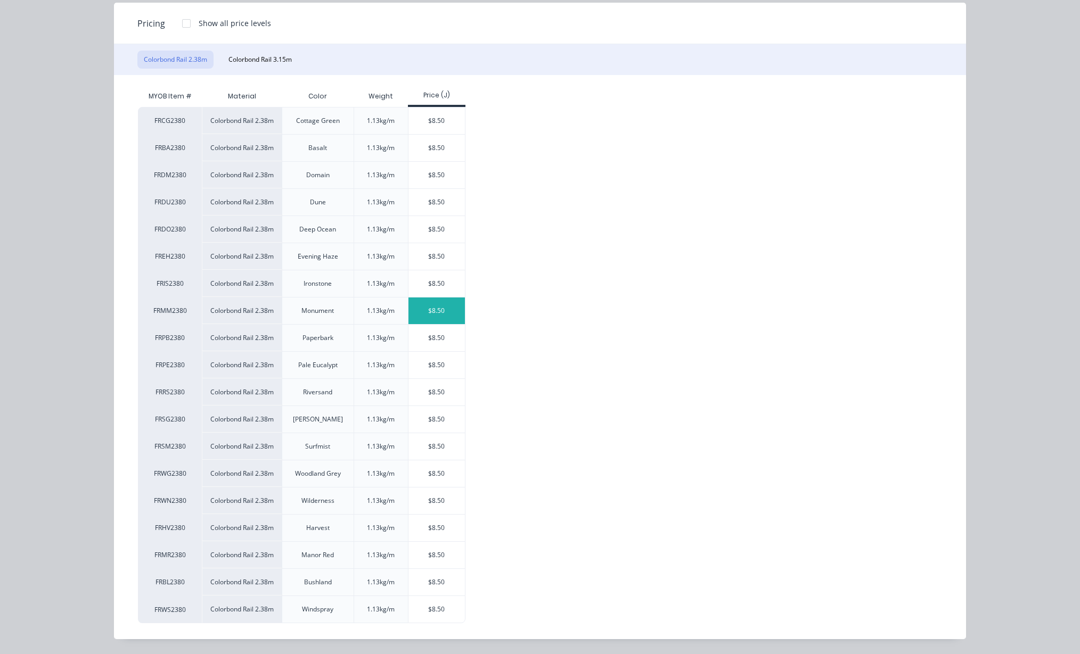
click at [439, 310] on div "$8.50" at bounding box center [436, 311] width 57 height 27
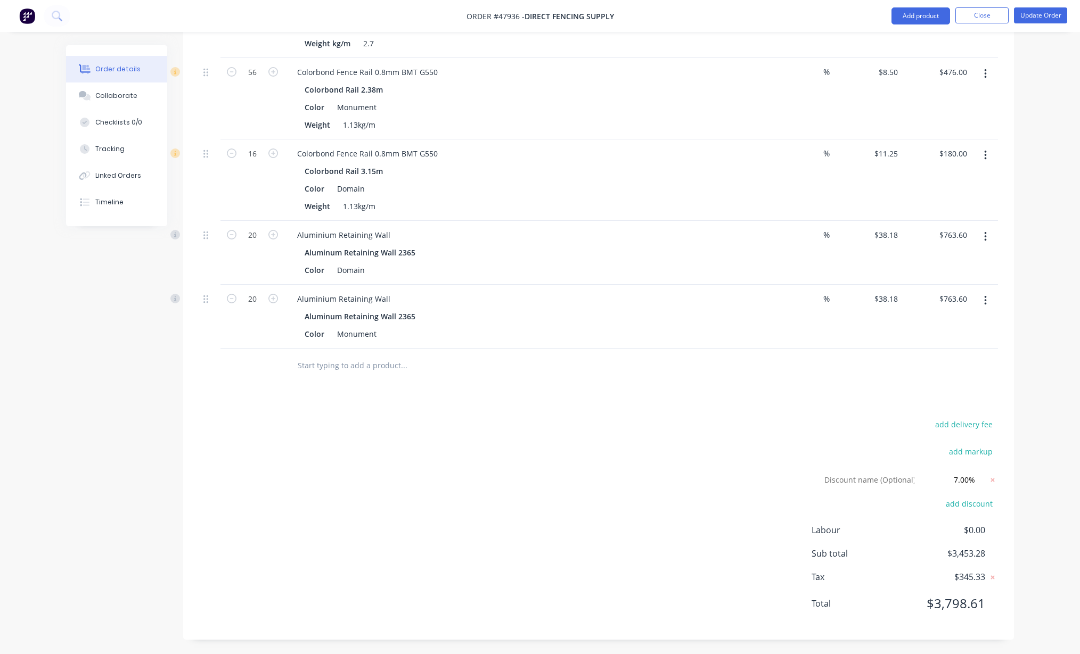
scroll to position [518, 0]
click at [846, 17] on button "Add product" at bounding box center [920, 15] width 59 height 17
click at [846, 40] on div "Product catalogue" at bounding box center [899, 43] width 82 height 15
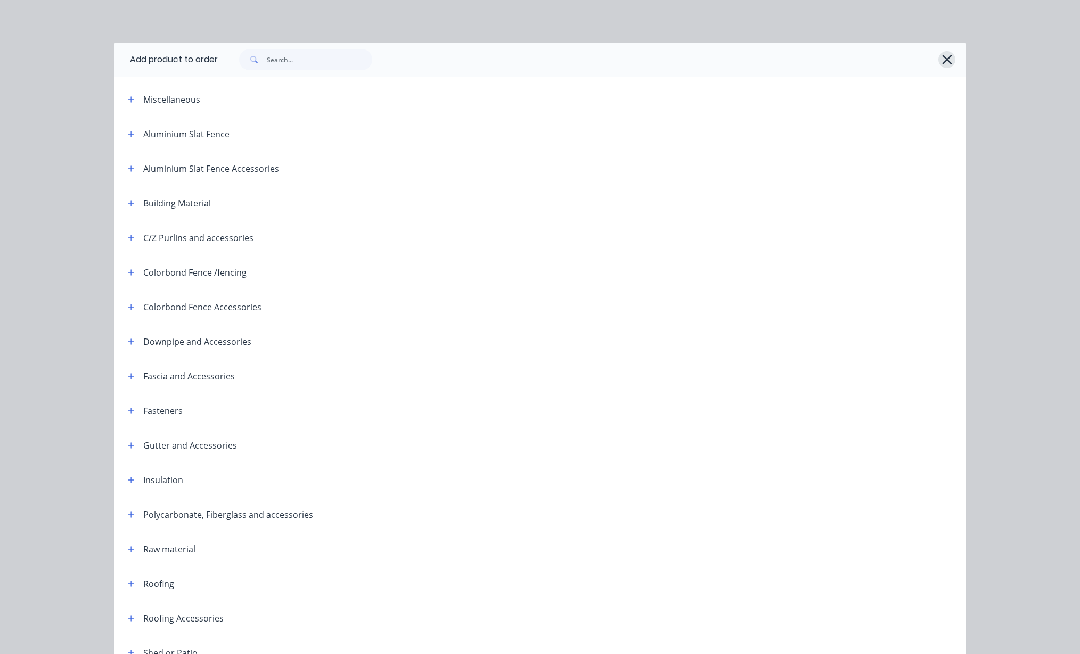
click at [846, 55] on button "button" at bounding box center [946, 59] width 17 height 17
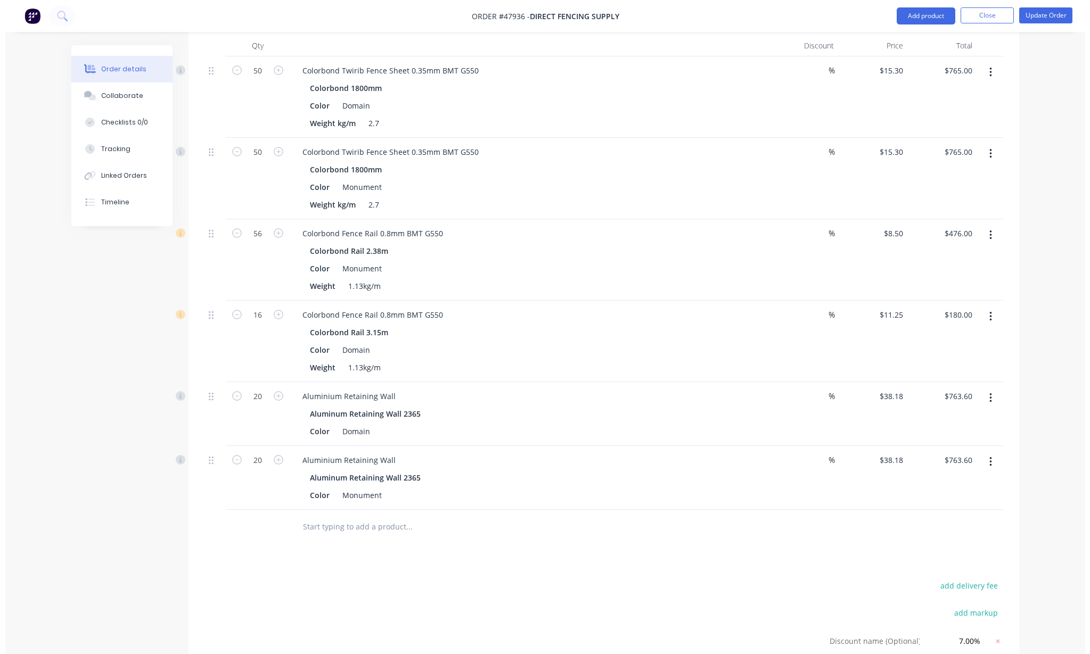
scroll to position [318, 0]
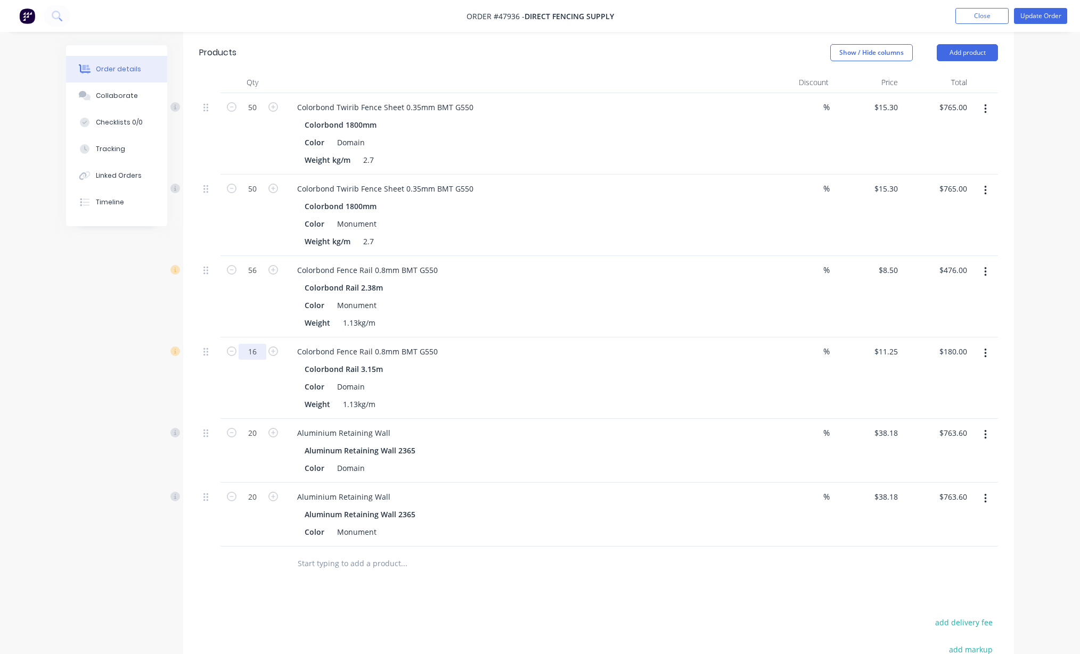
click at [263, 116] on input "16" at bounding box center [253, 108] width 28 height 16
type input "32"
type input "$360.00"
click at [725, 570] on div at bounding box center [598, 564] width 799 height 35
click at [846, 13] on button "Update Order" at bounding box center [1040, 16] width 53 height 16
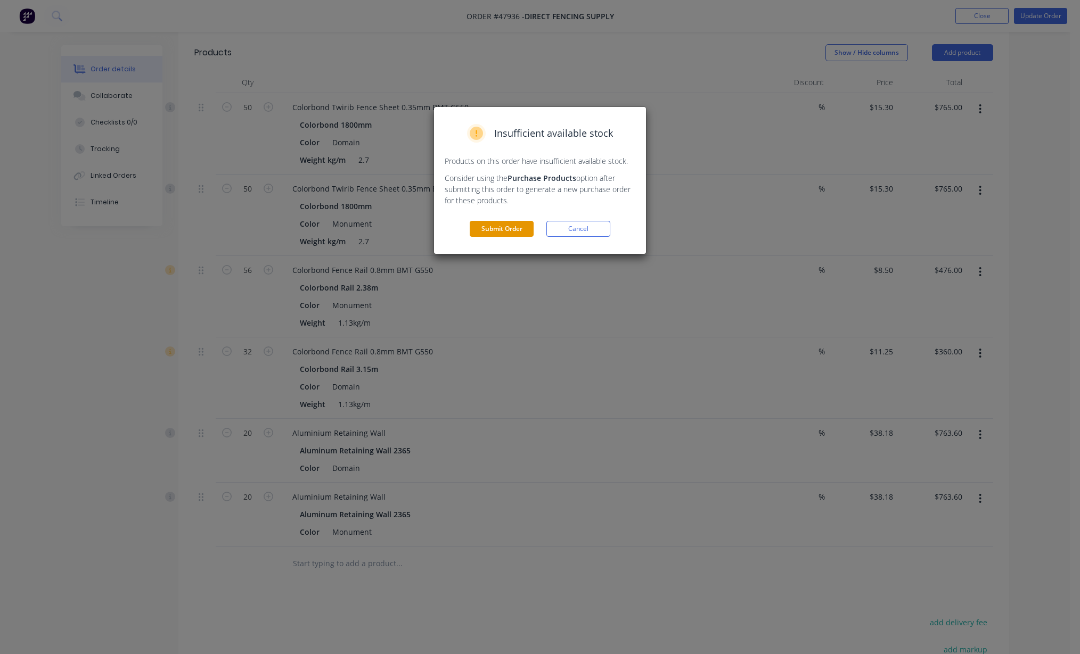
click at [511, 233] on button "Submit Order" at bounding box center [502, 229] width 64 height 16
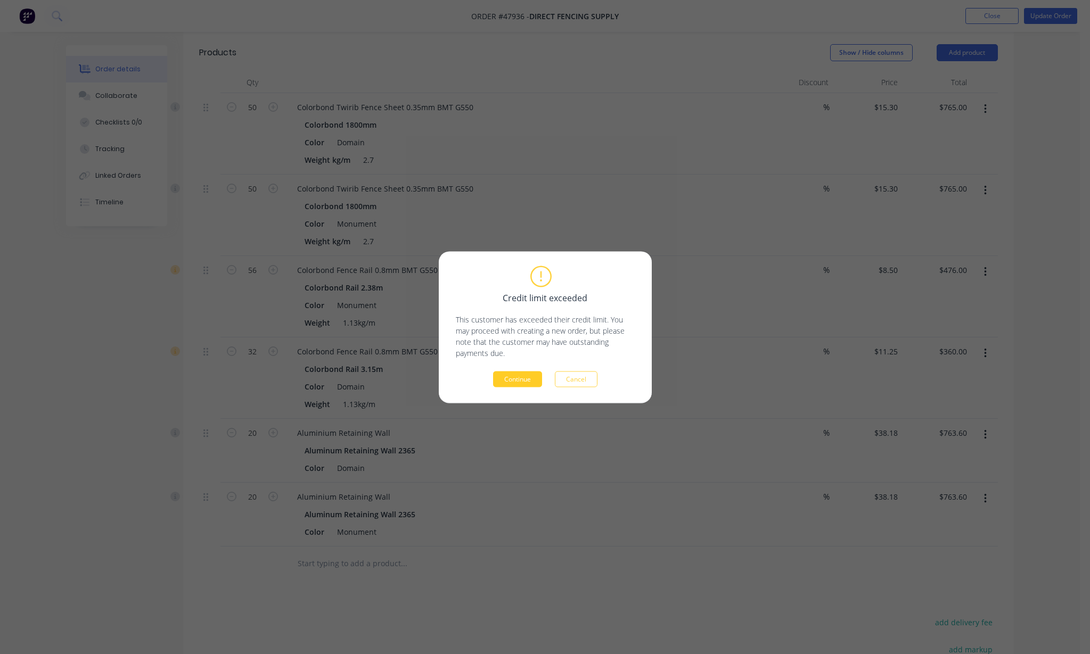
click at [501, 377] on button "Continue" at bounding box center [517, 379] width 49 height 16
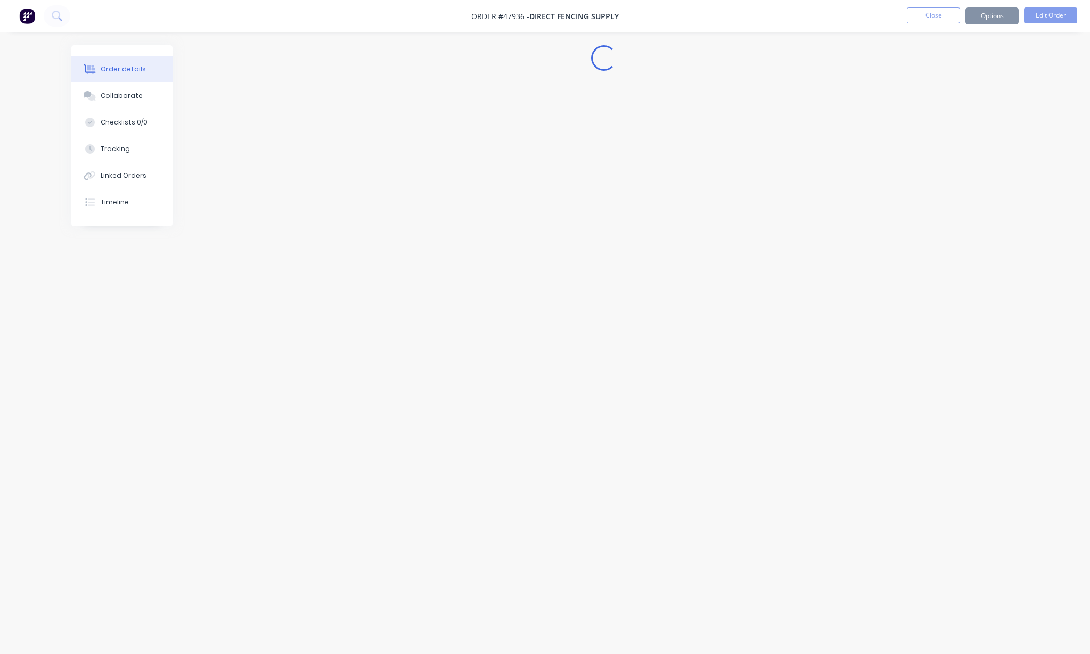
scroll to position [0, 0]
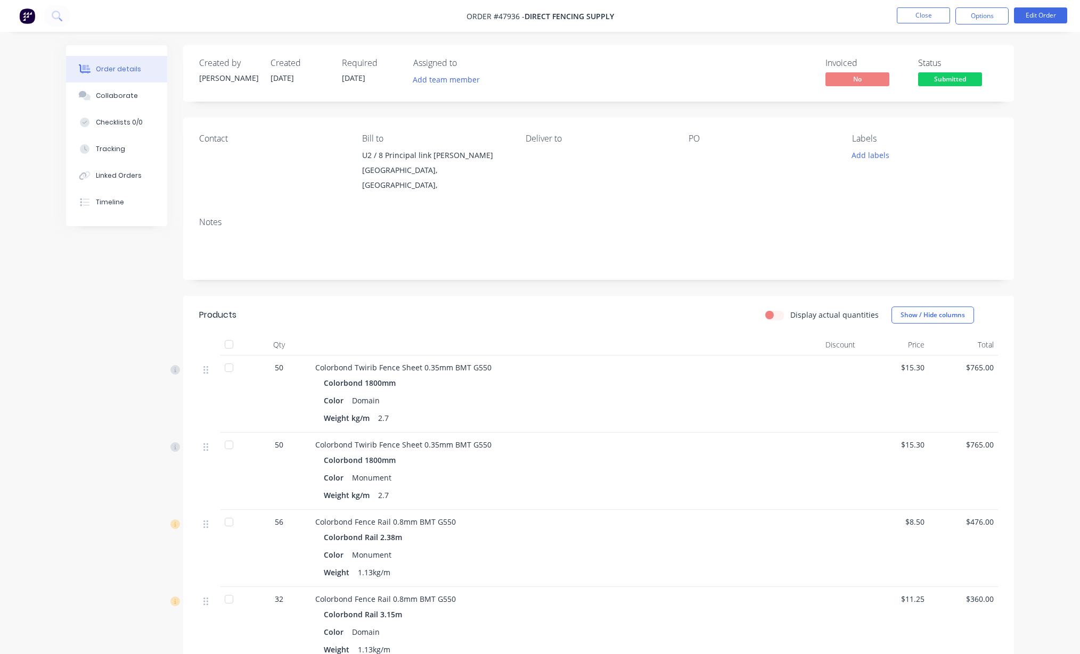
click at [846, 6] on nav "Order #47936 - Direct Fencing Supply Close Options Edit Order" at bounding box center [540, 16] width 1080 height 32
click at [846, 17] on button "Options" at bounding box center [981, 15] width 53 height 17
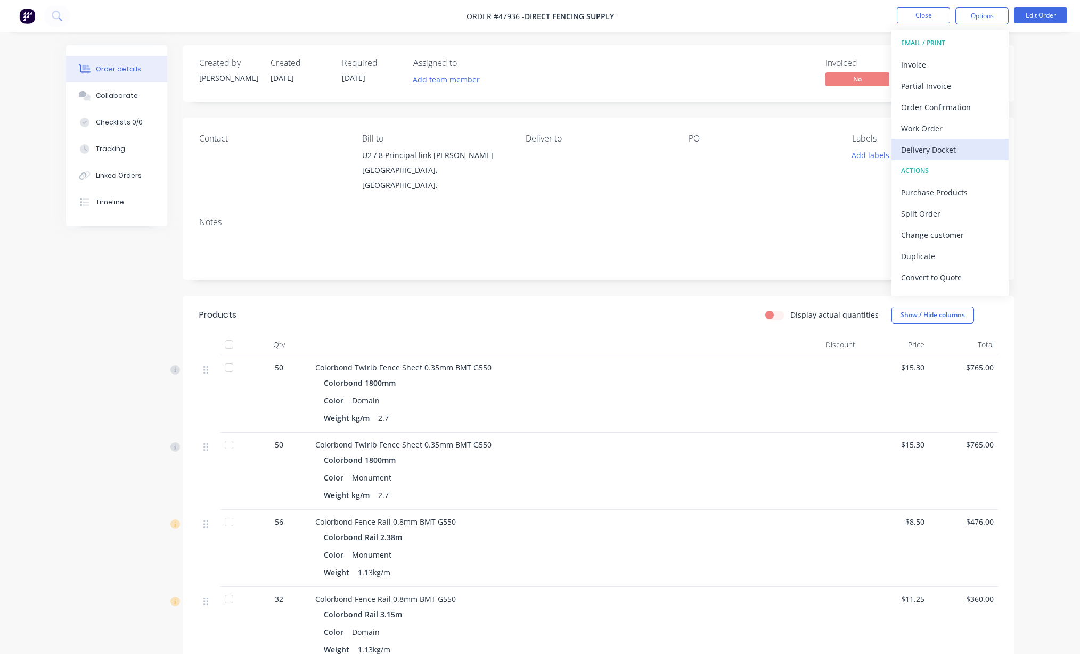
click at [846, 143] on div "Delivery Docket" at bounding box center [950, 149] width 98 height 15
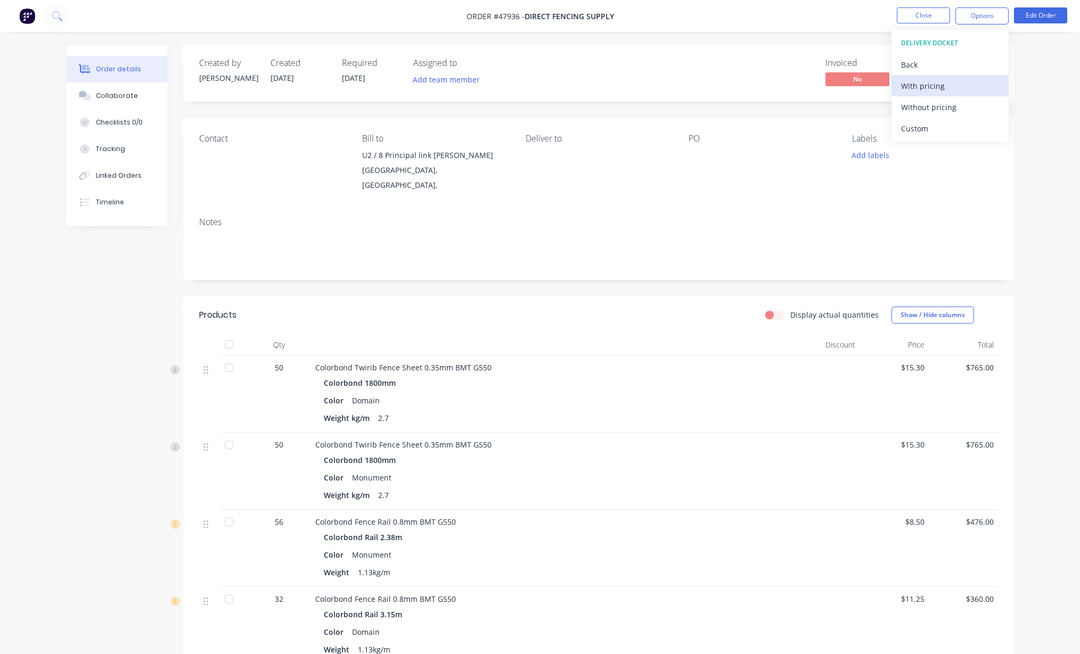
click at [846, 84] on div "With pricing" at bounding box center [950, 85] width 98 height 15
click at [829, 29] on nav "Order #47936 - Direct Fencing Supply Close Options Edit Order" at bounding box center [540, 16] width 1080 height 32
click at [846, 17] on button "Edit Order" at bounding box center [1040, 15] width 53 height 16
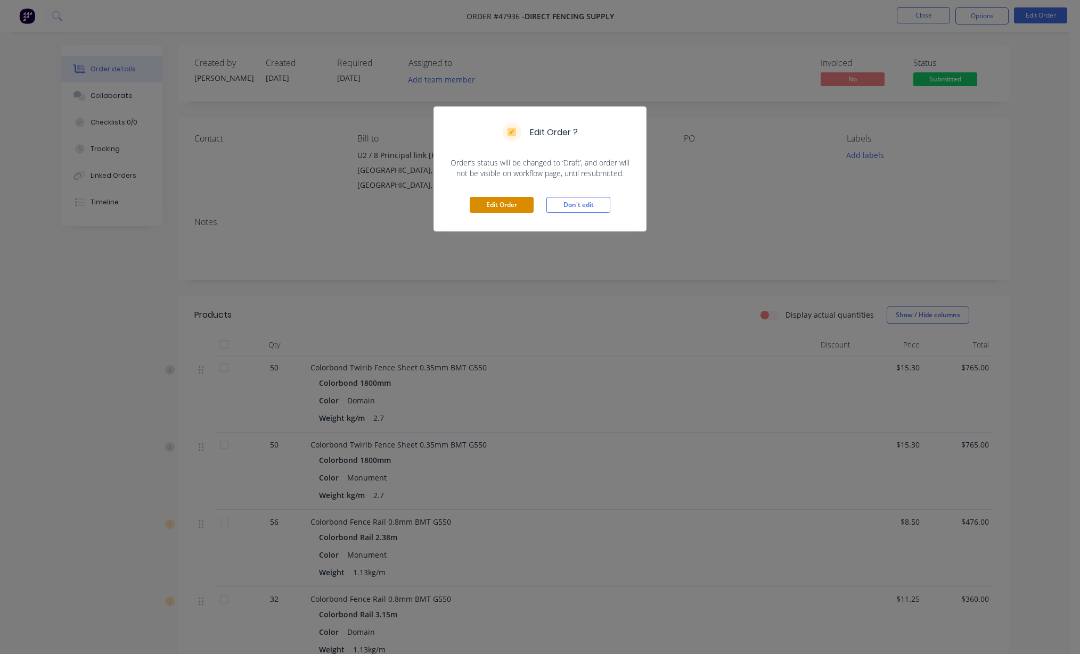
click at [502, 201] on button "Edit Order" at bounding box center [502, 205] width 64 height 16
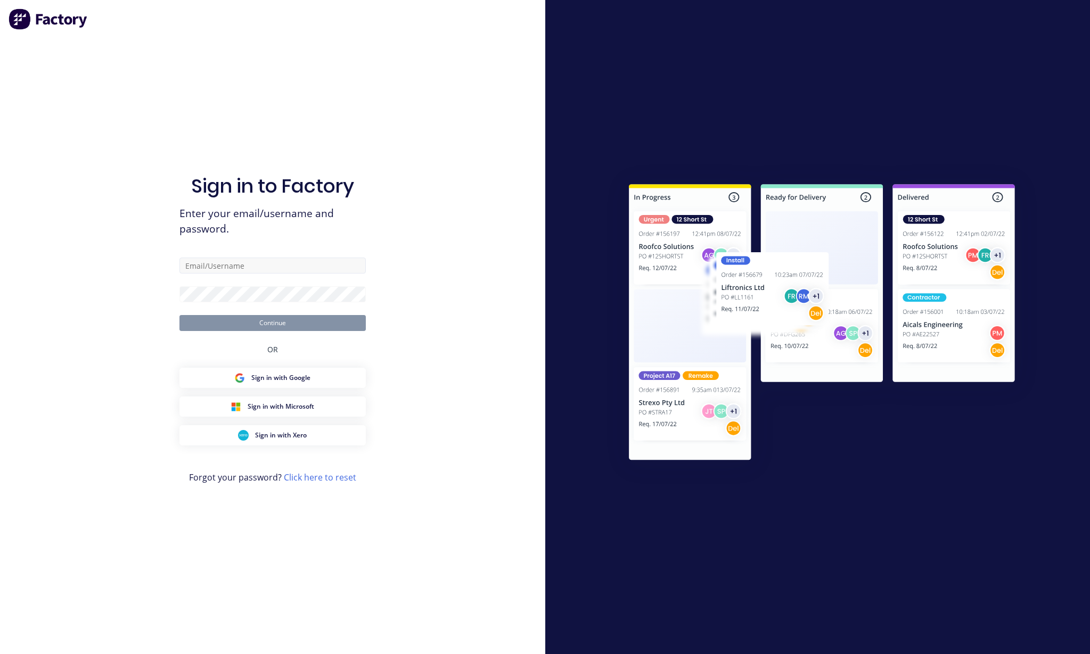
click at [245, 261] on input "text" at bounding box center [272, 266] width 186 height 16
type input "juana@dynamicsteelform.com.au"
click at [299, 322] on button "Continue" at bounding box center [272, 323] width 186 height 16
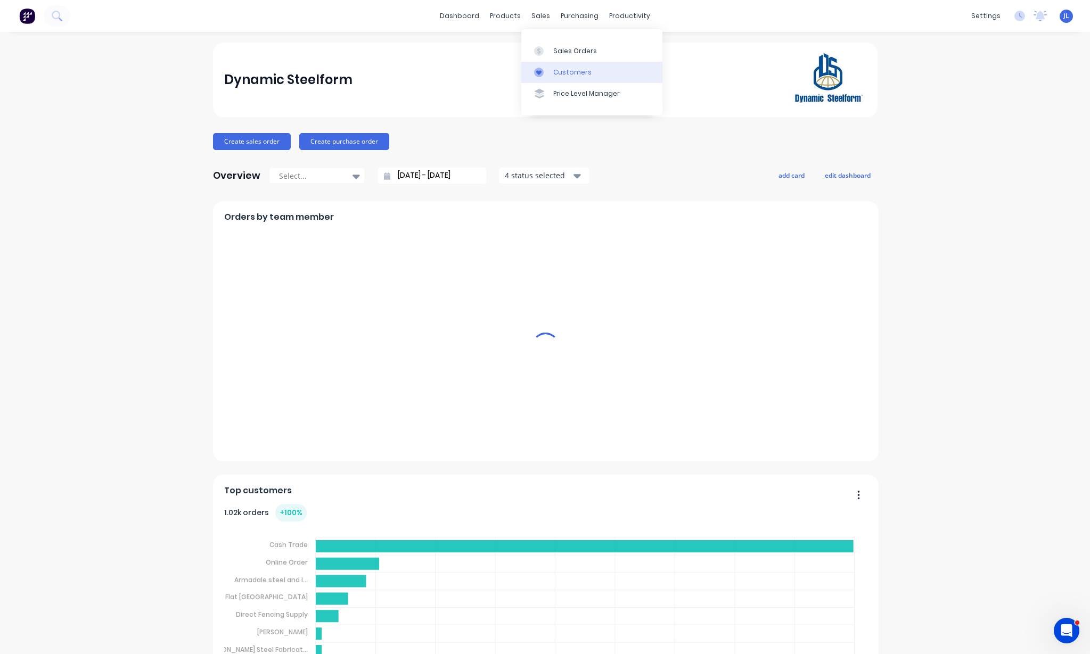
click at [577, 72] on div "Customers" at bounding box center [572, 73] width 38 height 10
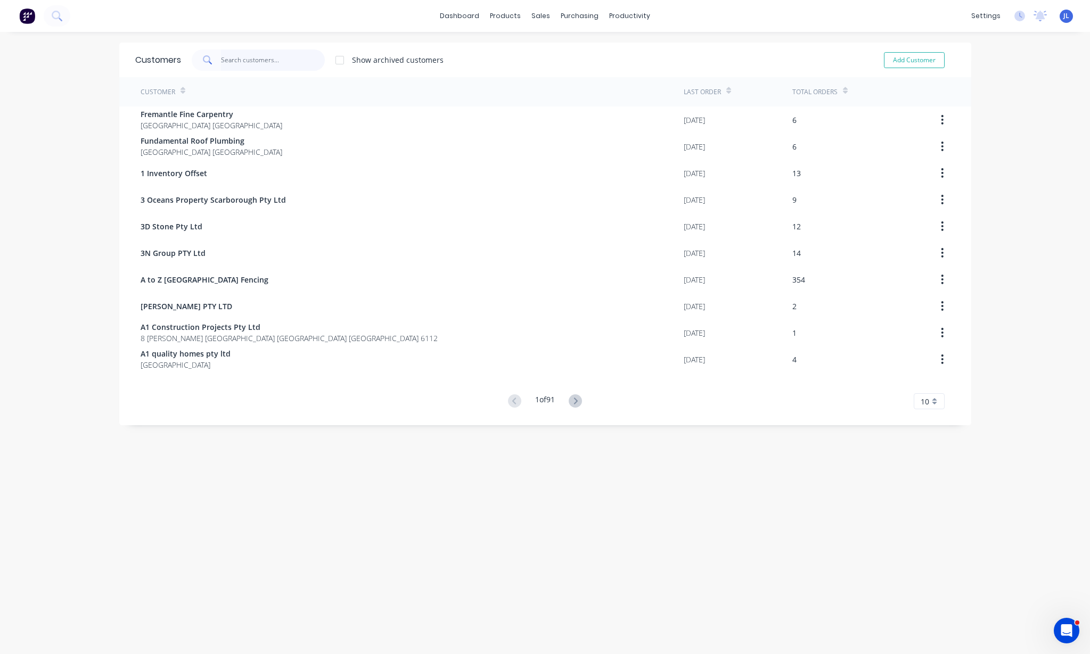
click at [275, 58] on input "text" at bounding box center [273, 60] width 104 height 21
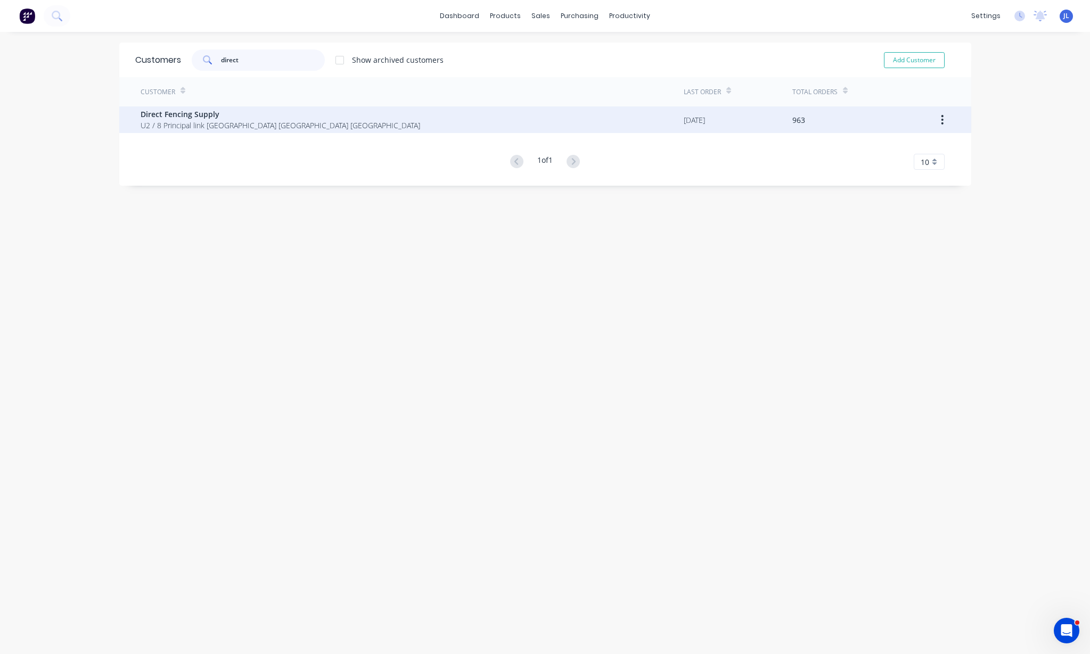
type input "direct"
click at [249, 120] on span "U2 / 8 Principal link [GEOGRAPHIC_DATA] [GEOGRAPHIC_DATA] [GEOGRAPHIC_DATA]" at bounding box center [281, 125] width 280 height 11
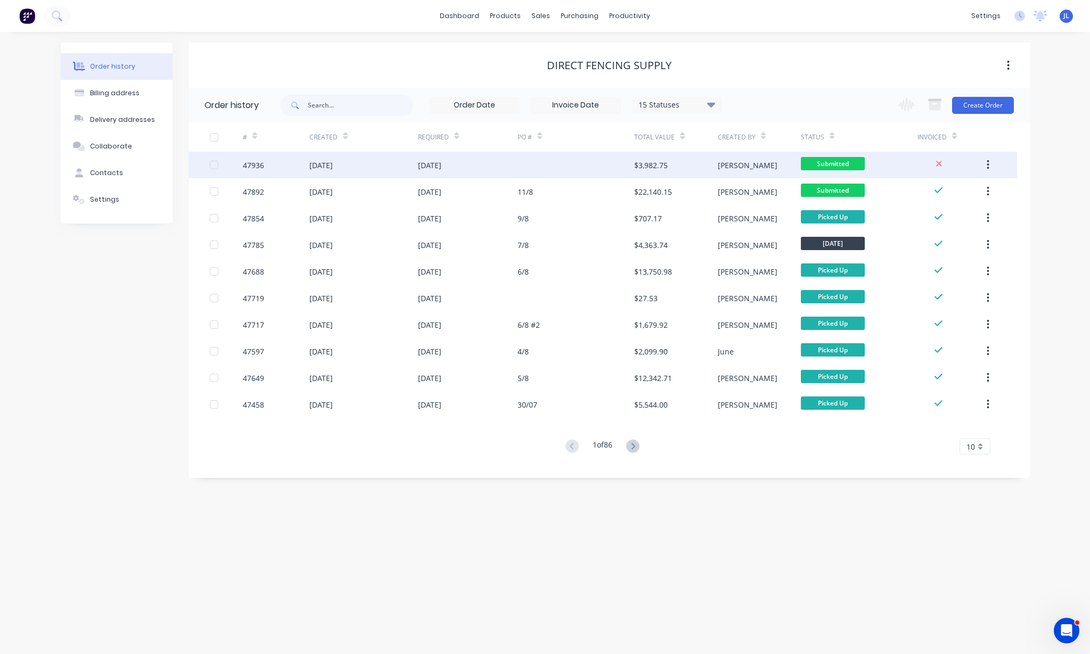
click at [636, 172] on div "$3,982.75" at bounding box center [675, 165] width 83 height 27
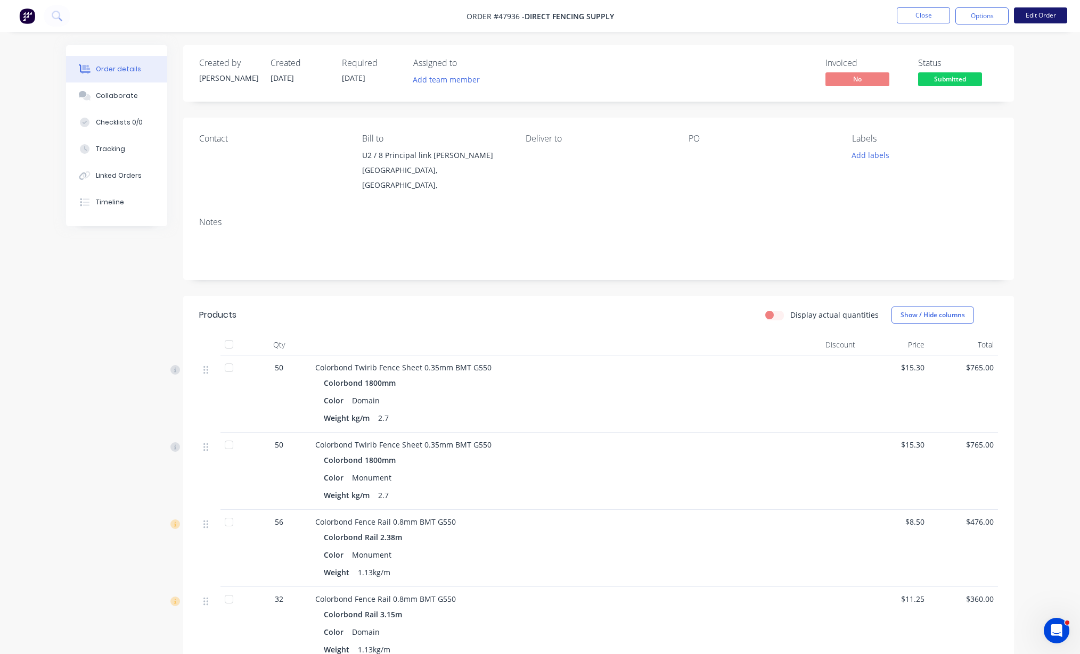
click at [1059, 15] on button "Edit Order" at bounding box center [1040, 15] width 53 height 16
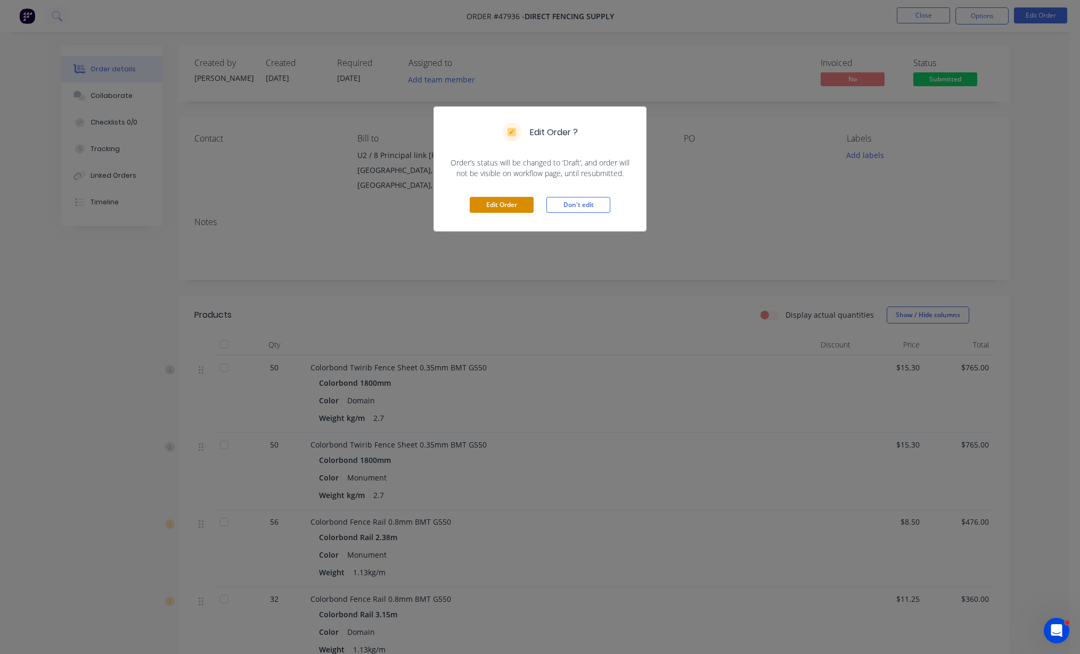
click at [495, 202] on button "Edit Order" at bounding box center [502, 205] width 64 height 16
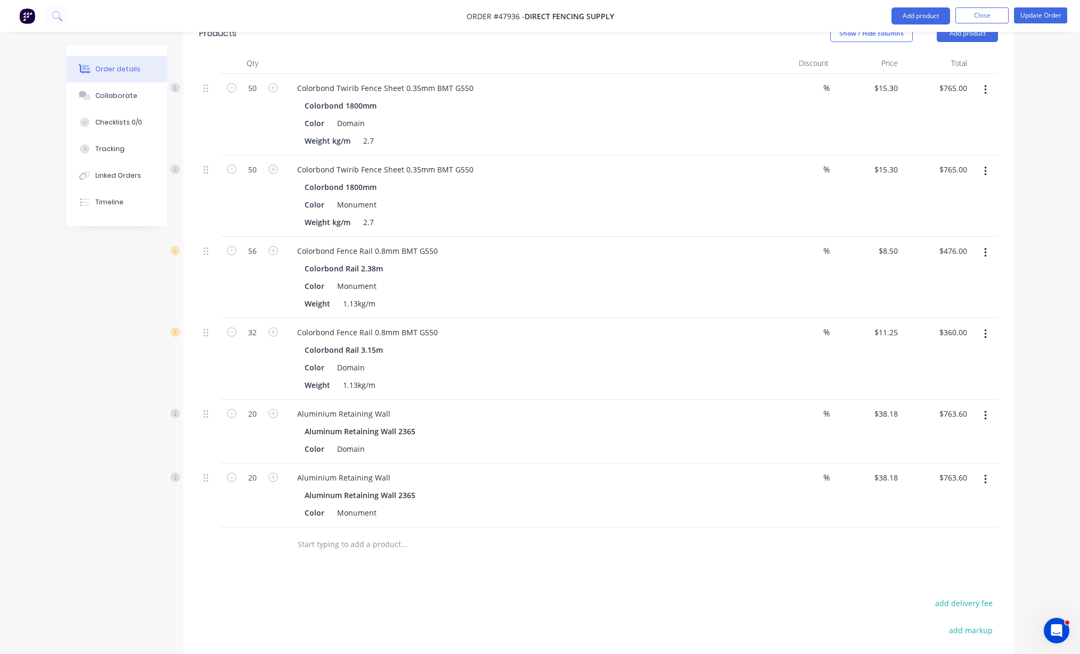
scroll to position [518, 0]
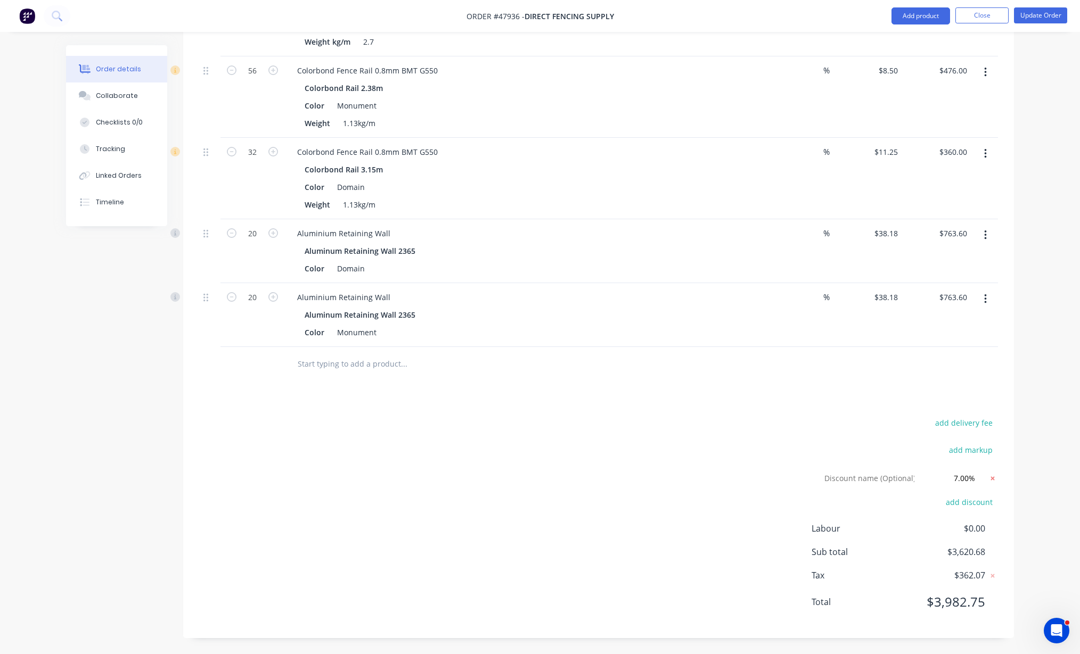
click at [997, 477] on icon at bounding box center [992, 478] width 11 height 11
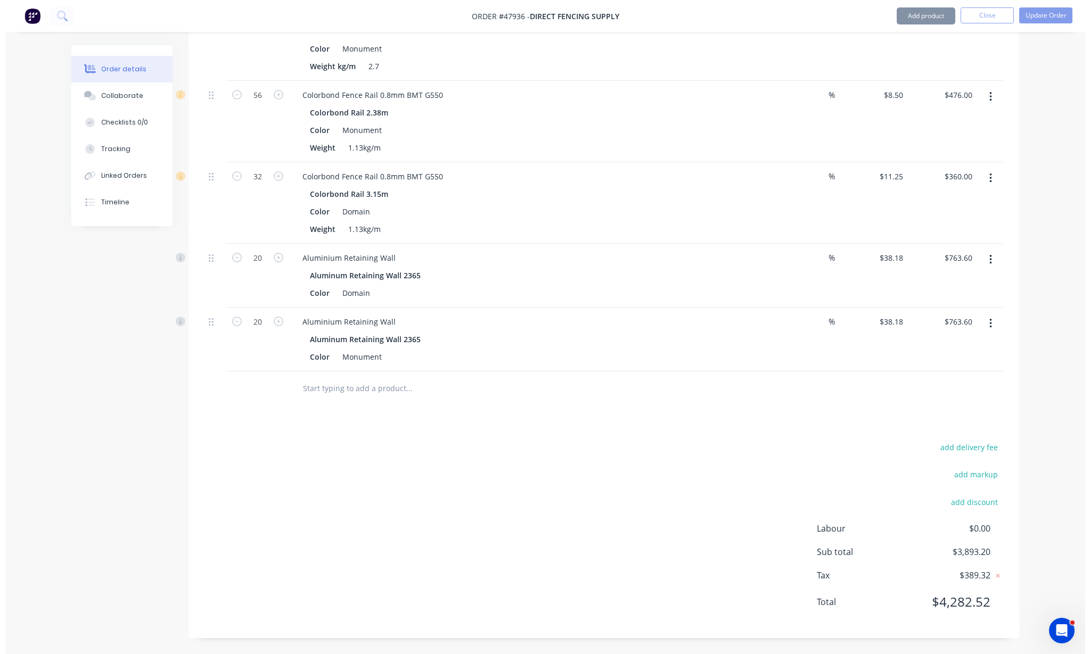
scroll to position [493, 0]
click at [1058, 463] on div "Order details Collaborate Checklists 0/0 Tracking Linked Orders Timeline Order …" at bounding box center [540, 81] width 1080 height 1148
click at [1051, 433] on div "Order details Collaborate Checklists 0/0 Tracking Linked Orders Timeline Order …" at bounding box center [540, 81] width 1080 height 1148
click at [1058, 15] on button "Update Order" at bounding box center [1040, 15] width 53 height 16
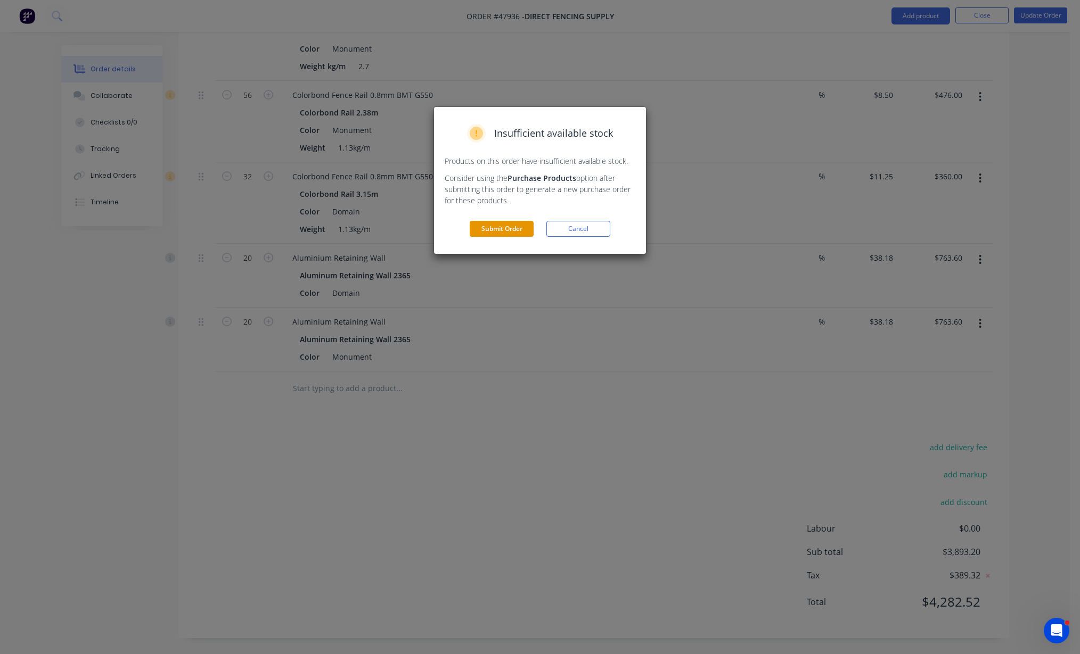
click at [488, 227] on button "Submit Order" at bounding box center [502, 229] width 64 height 16
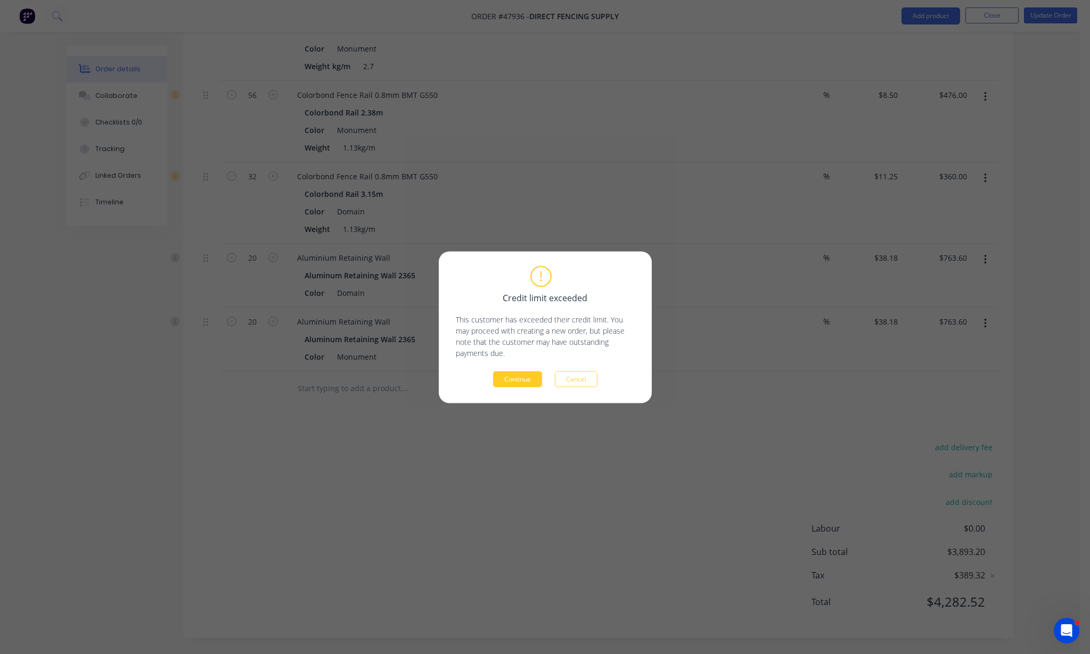
click at [522, 386] on button "Continue" at bounding box center [517, 379] width 49 height 16
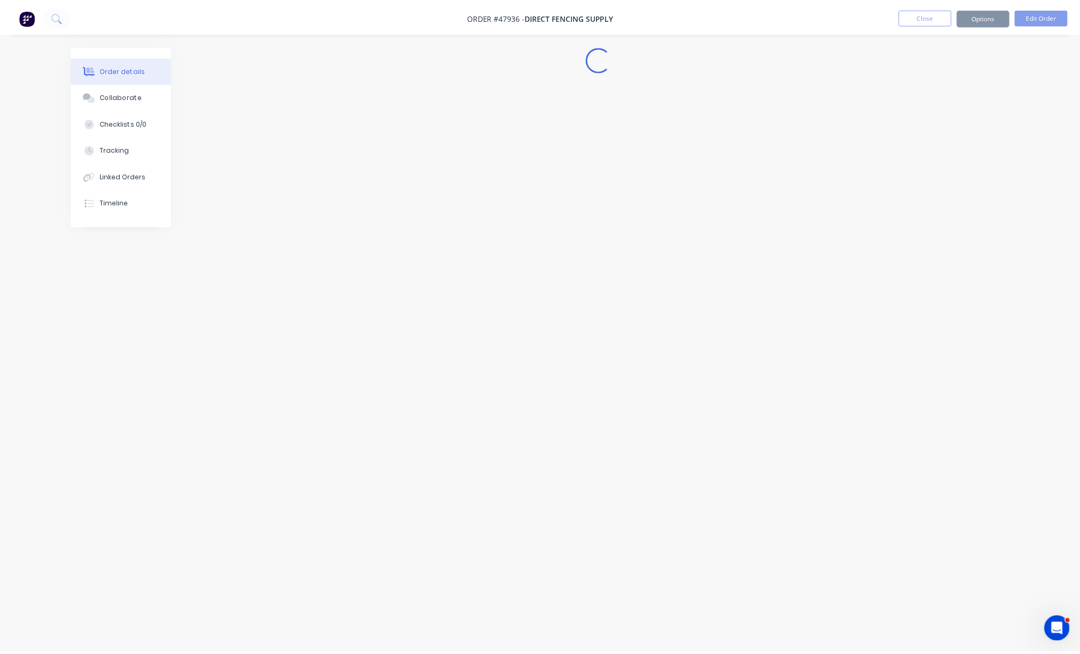
scroll to position [0, 0]
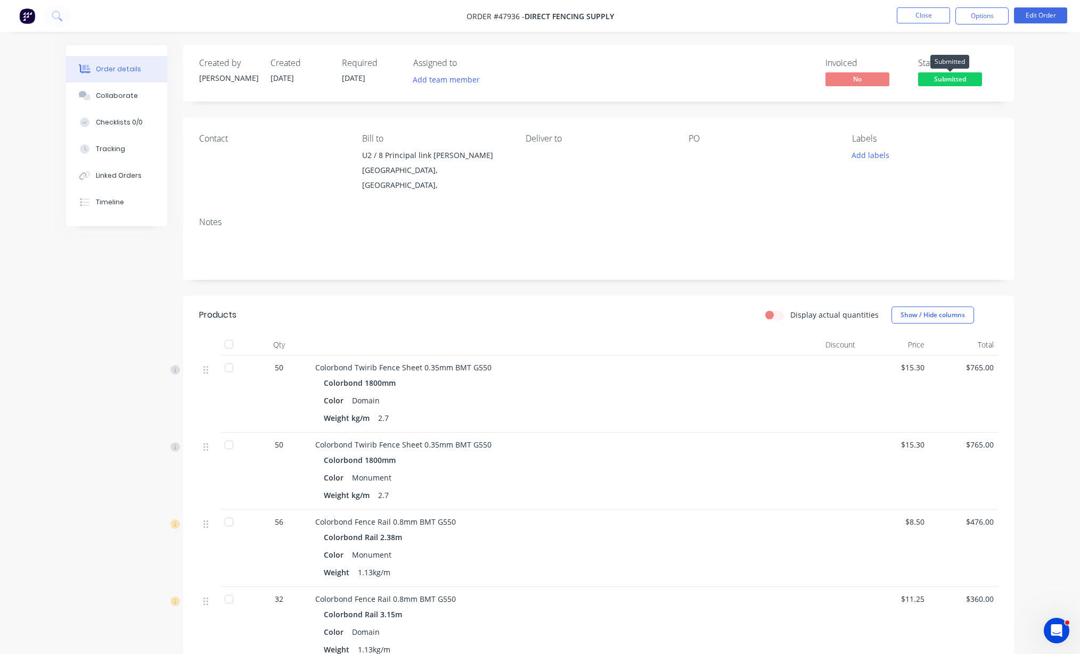
click at [949, 79] on span "Submitted" at bounding box center [950, 78] width 64 height 13
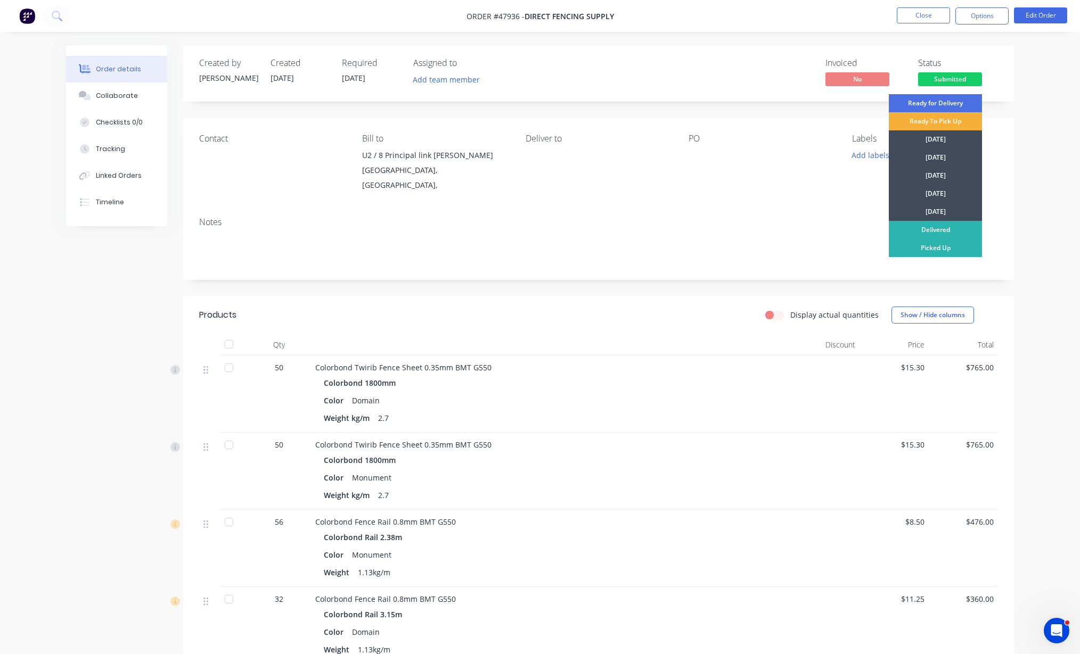
drag, startPoint x: 956, startPoint y: 248, endPoint x: 985, endPoint y: 137, distance: 115.0
click at [956, 245] on div "Picked Up" at bounding box center [935, 248] width 93 height 18
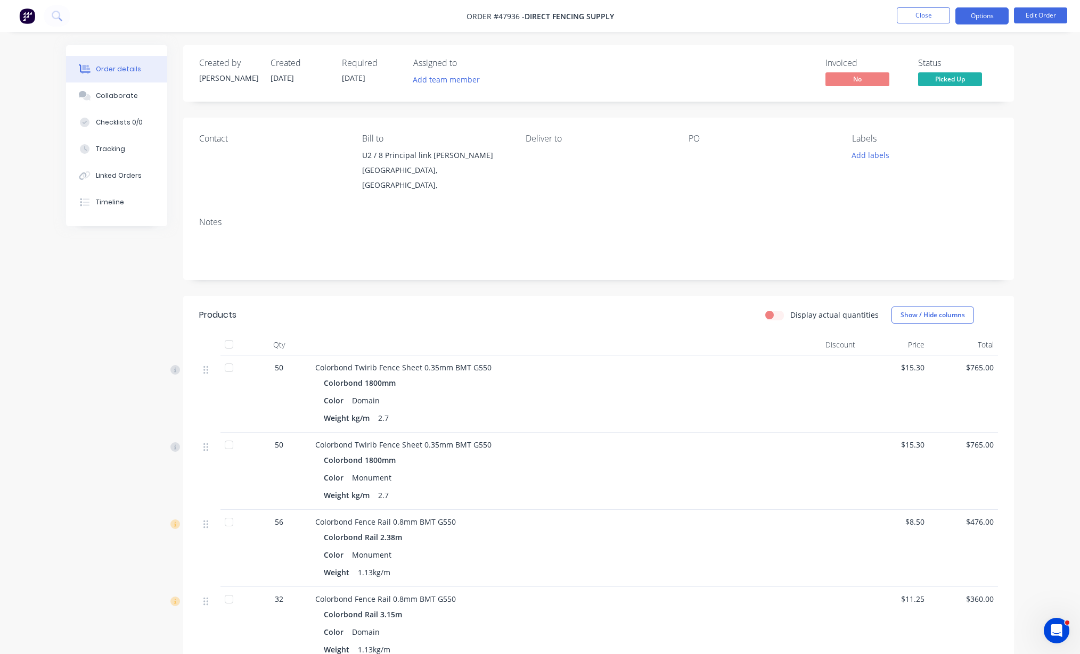
click at [989, 19] on button "Options" at bounding box center [981, 15] width 53 height 17
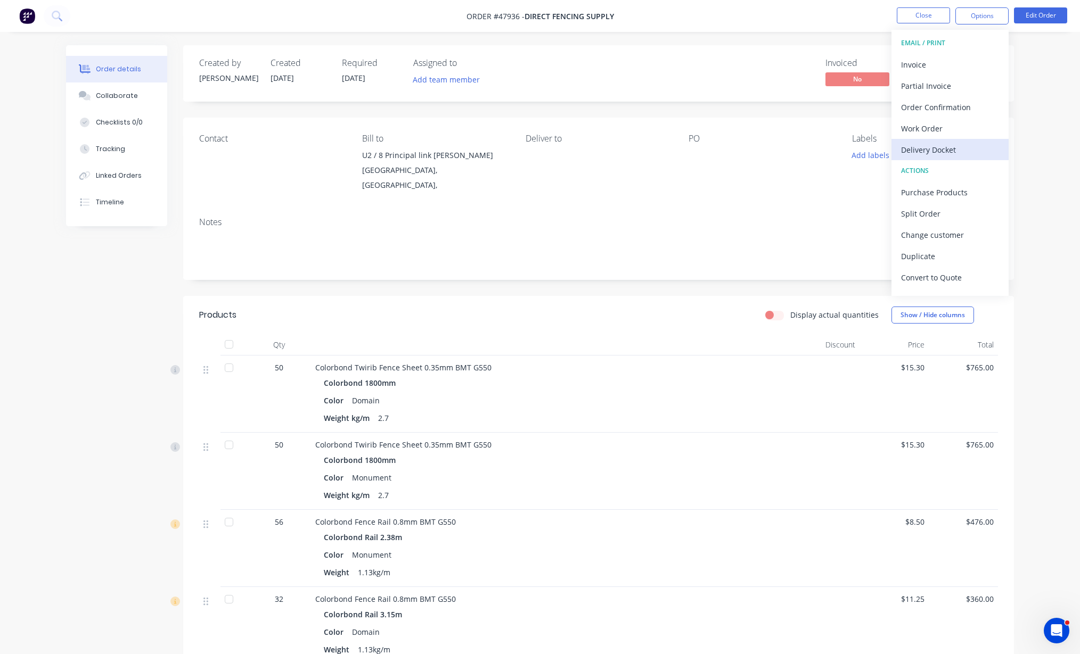
click at [956, 143] on div "Delivery Docket" at bounding box center [950, 149] width 98 height 15
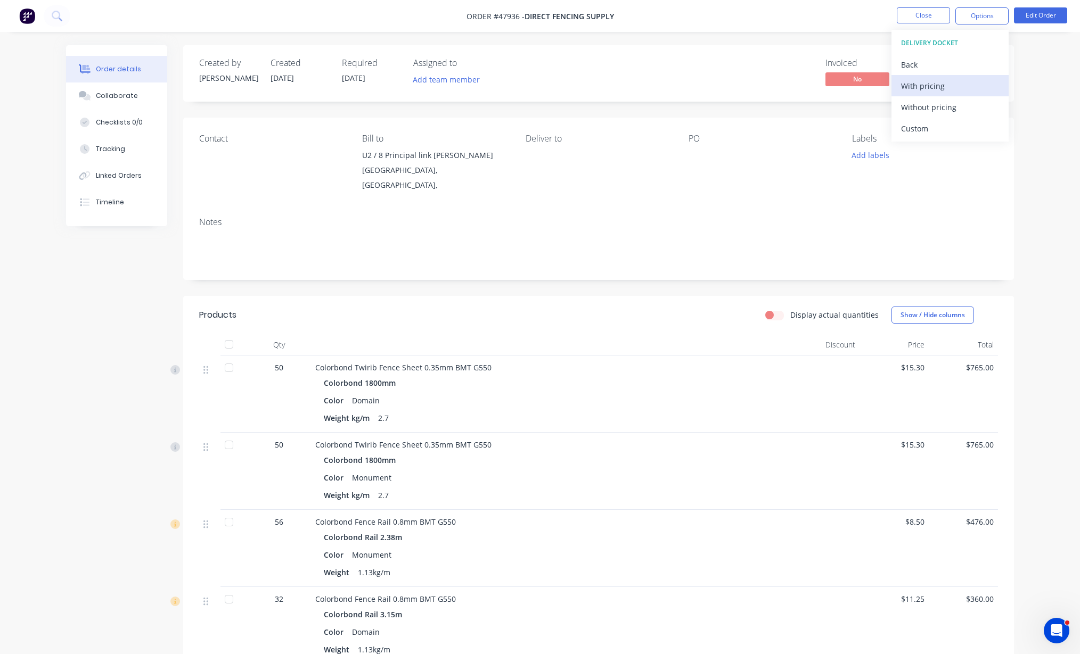
click at [942, 87] on div "With pricing" at bounding box center [950, 85] width 98 height 15
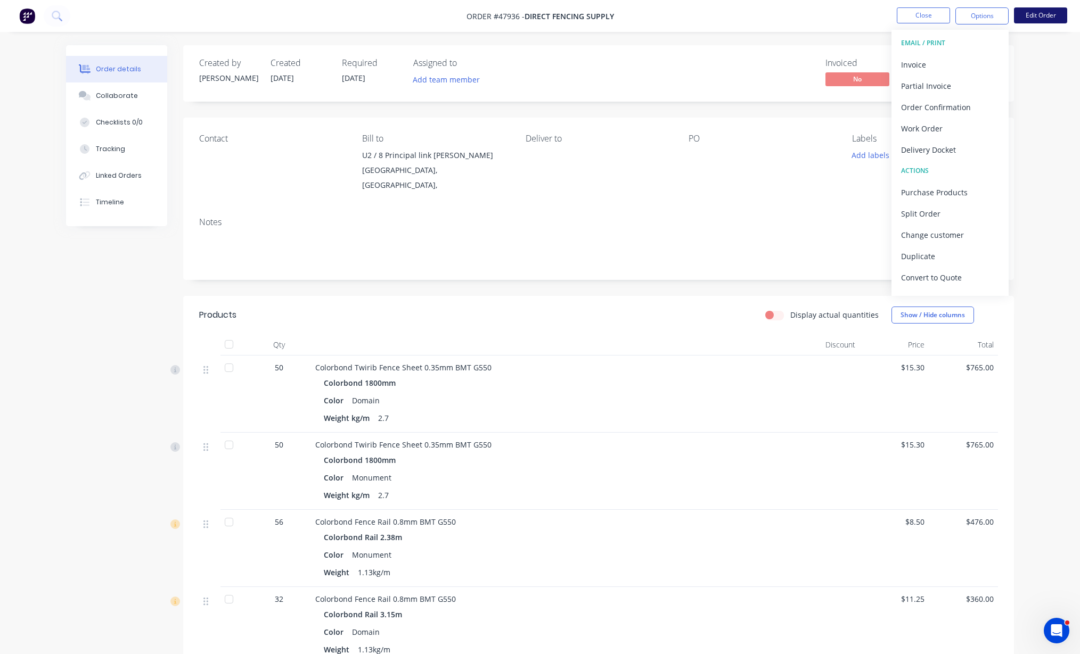
click at [1038, 17] on button "Edit Order" at bounding box center [1040, 15] width 53 height 16
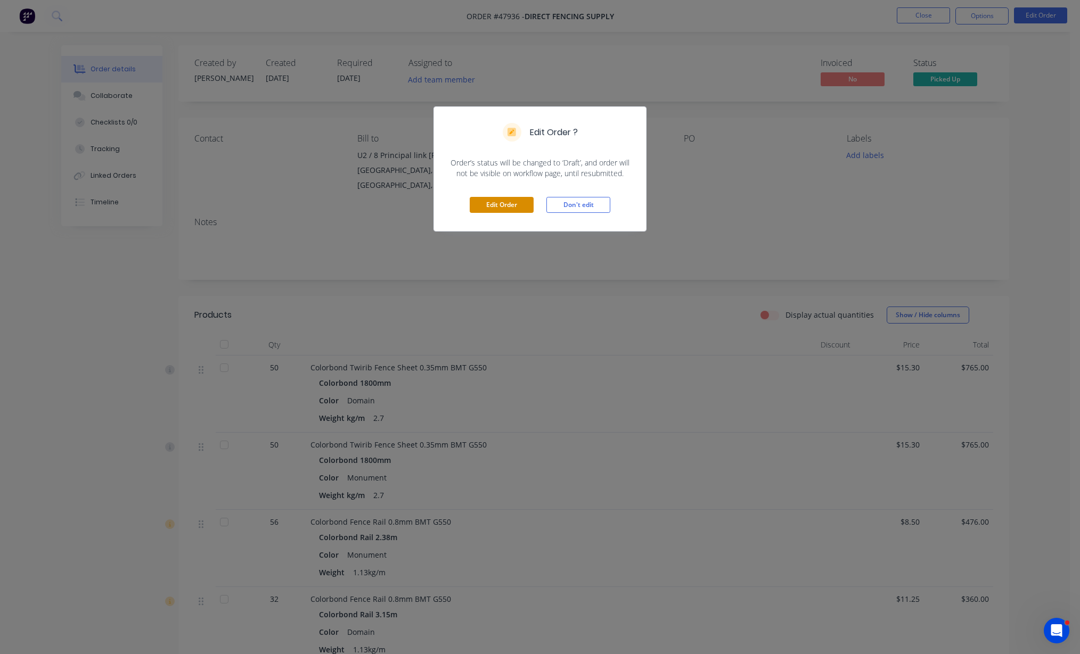
click at [481, 203] on button "Edit Order" at bounding box center [502, 205] width 64 height 16
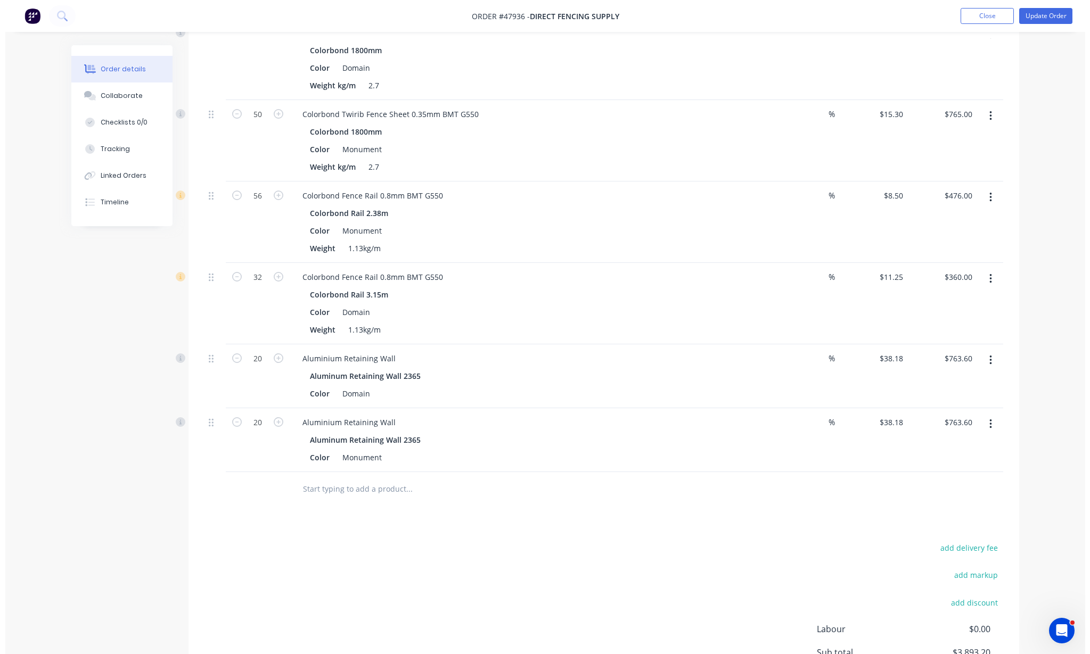
scroll to position [493, 0]
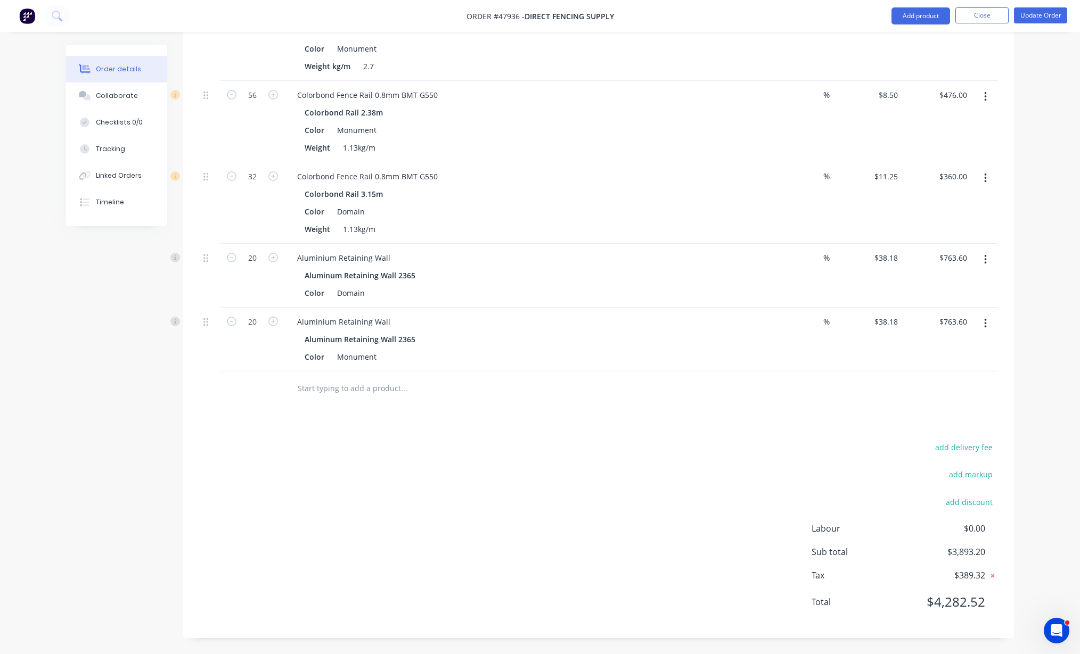
click at [992, 576] on icon at bounding box center [993, 577] width 4 height 4
click at [1024, 530] on div "Order details Collaborate Checklists 0/0 Tracking Linked Orders Timeline Order …" at bounding box center [539, 103] width 969 height 1102
click at [1028, 17] on button "Update Order" at bounding box center [1040, 15] width 53 height 16
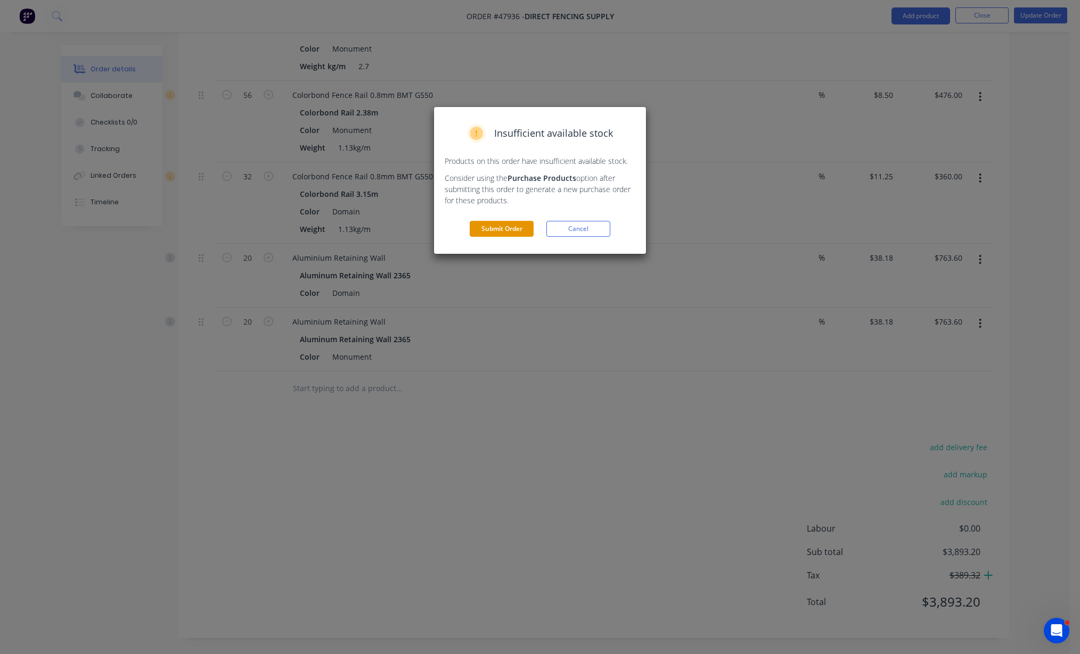
click at [509, 225] on button "Submit Order" at bounding box center [502, 229] width 64 height 16
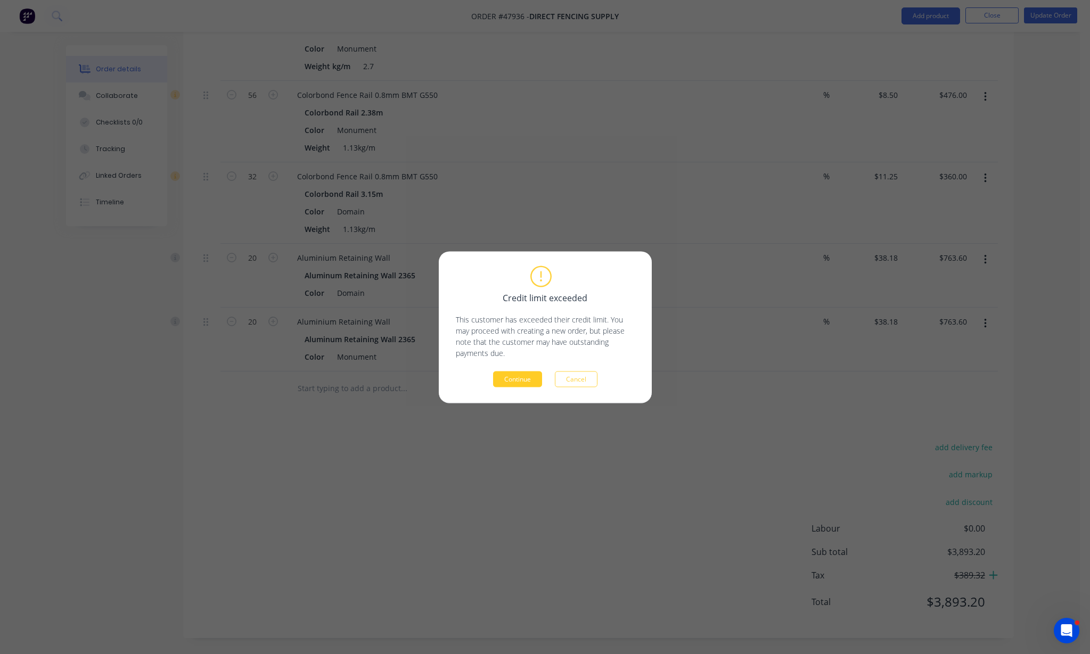
click at [517, 380] on button "Continue" at bounding box center [517, 379] width 49 height 16
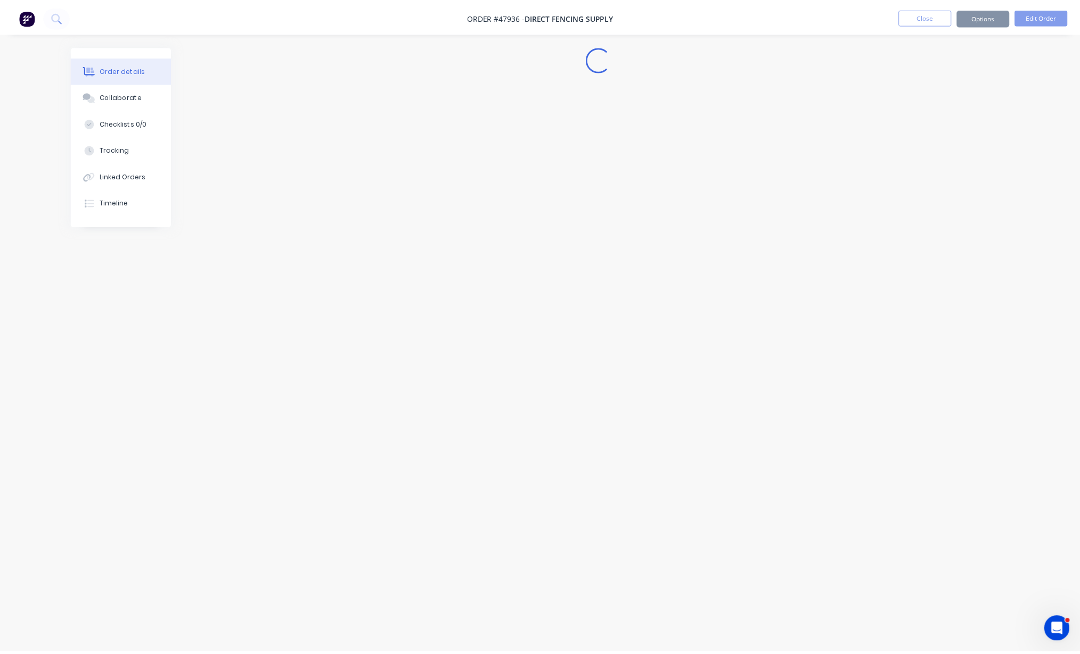
scroll to position [0, 0]
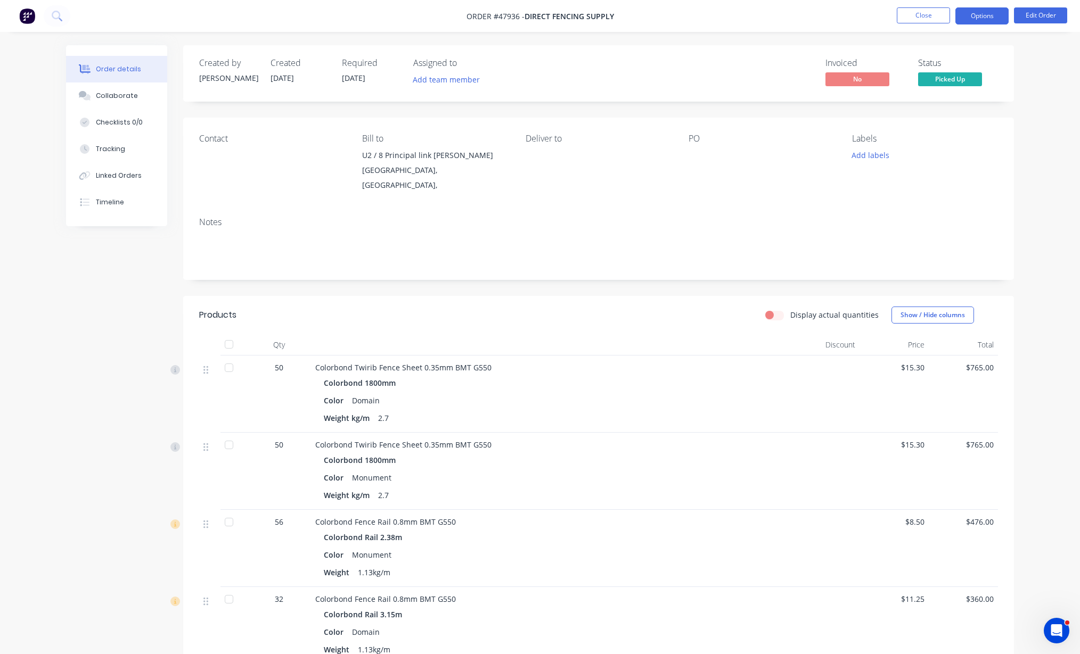
click at [987, 16] on button "Options" at bounding box center [981, 15] width 53 height 17
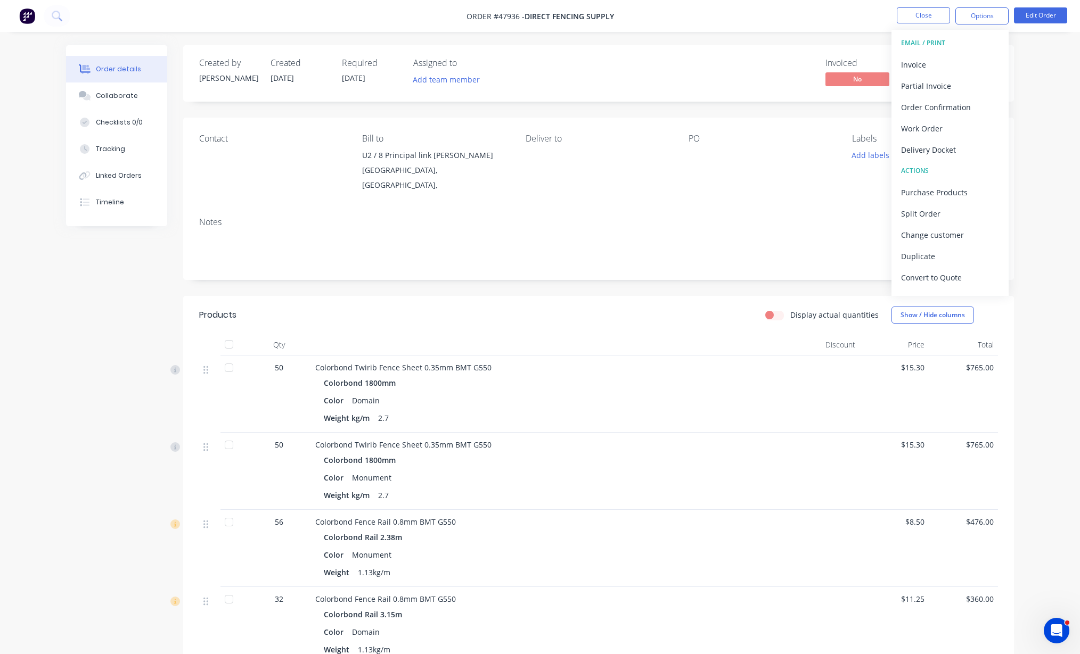
drag, startPoint x: 930, startPoint y: 153, endPoint x: 930, endPoint y: 141, distance: 12.8
click at [930, 153] on div "Delivery Docket" at bounding box center [950, 149] width 98 height 15
click at [932, 89] on div "With pricing" at bounding box center [950, 85] width 98 height 15
